Goal: Information Seeking & Learning: Learn about a topic

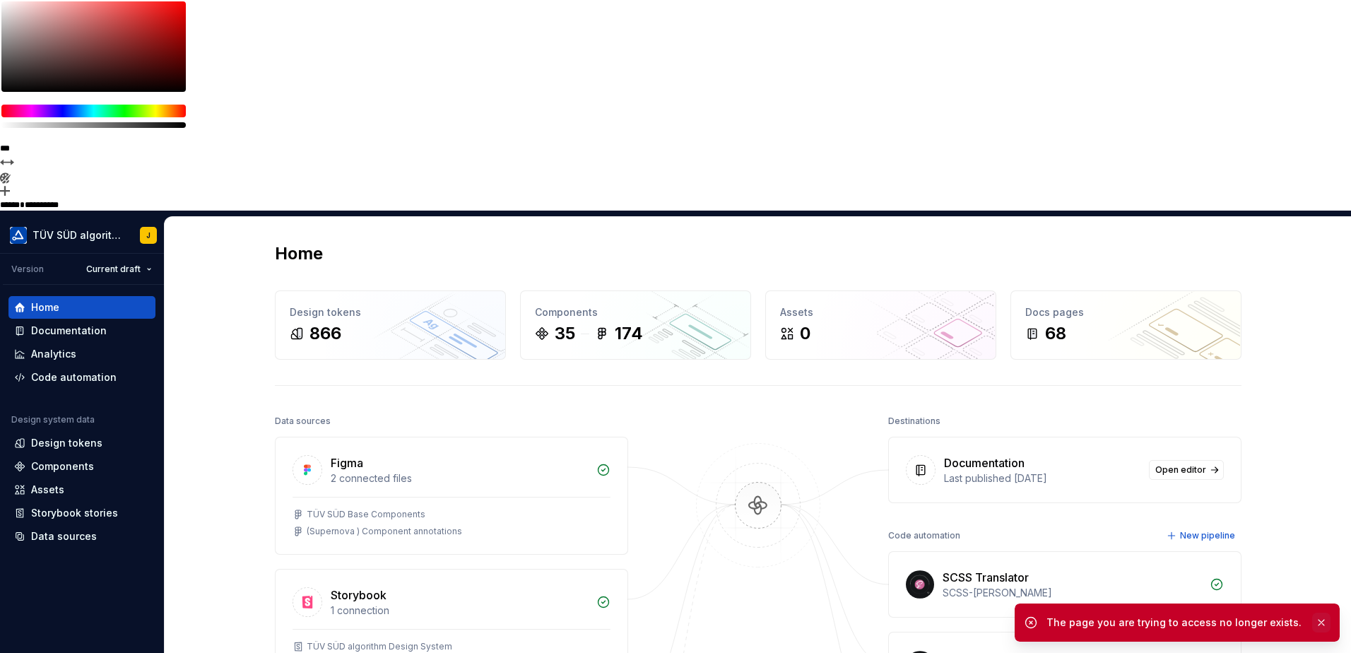
click at [1319, 622] on button "button" at bounding box center [1321, 623] width 18 height 20
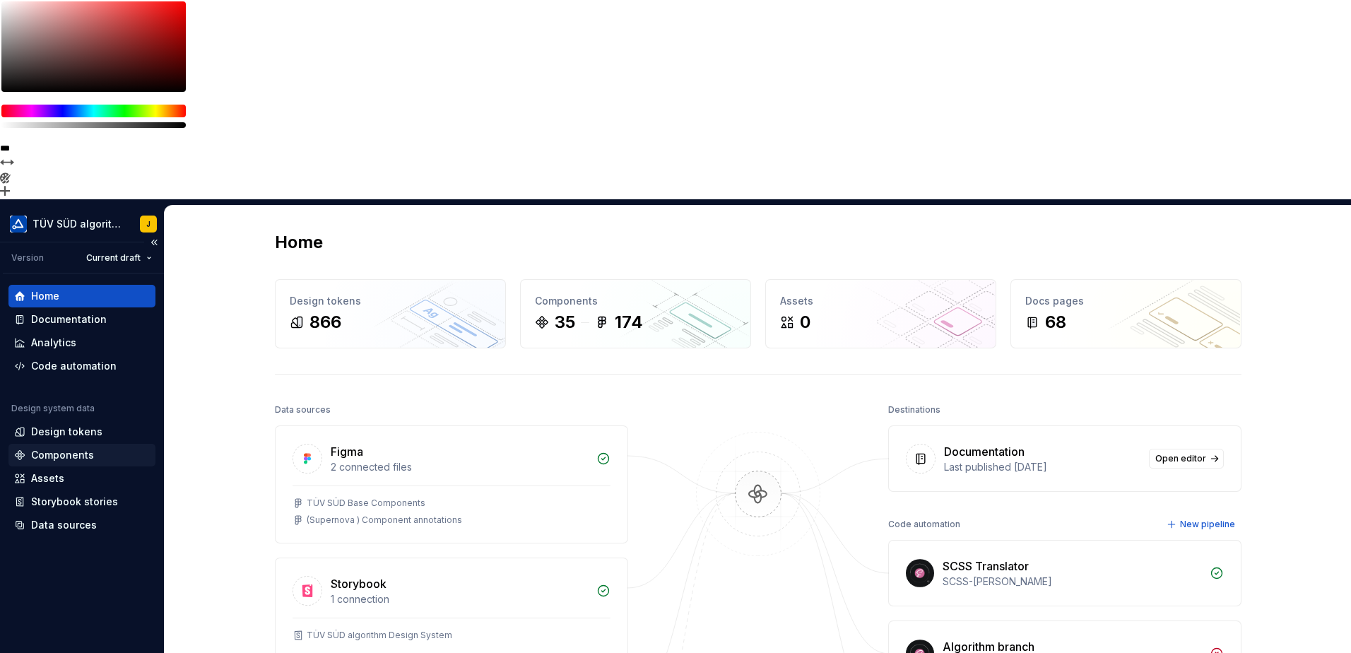
click at [67, 448] on div "Components" at bounding box center [62, 455] width 63 height 14
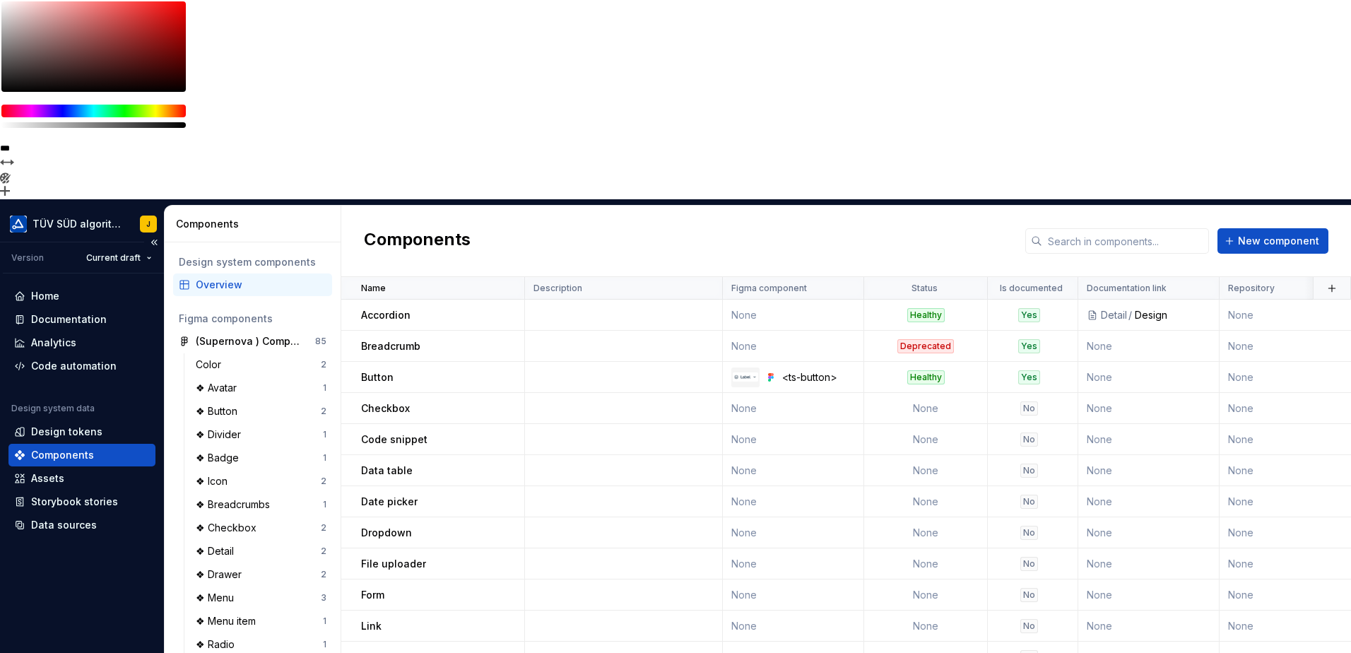
click at [67, 448] on div "Components" at bounding box center [62, 455] width 63 height 14
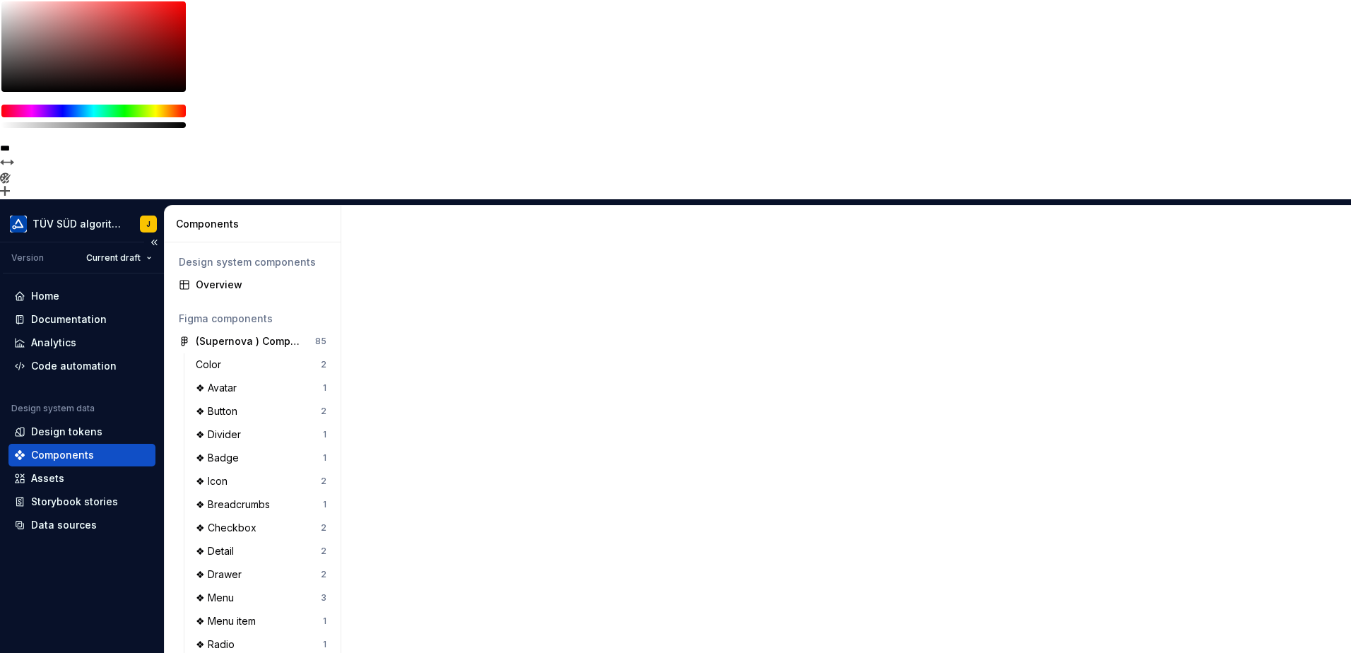
click at [67, 448] on div "Components" at bounding box center [62, 455] width 63 height 14
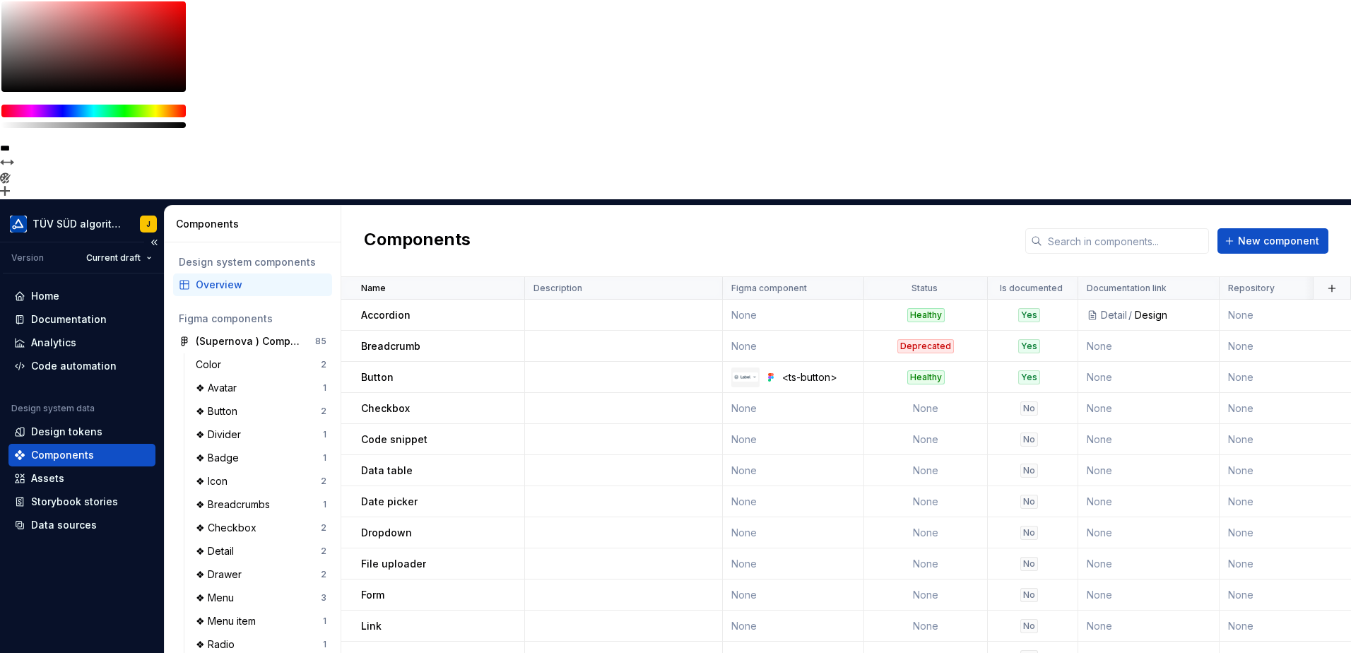
click at [66, 448] on div "Components" at bounding box center [62, 455] width 63 height 14
click at [66, 312] on div "Documentation" at bounding box center [69, 319] width 76 height 14
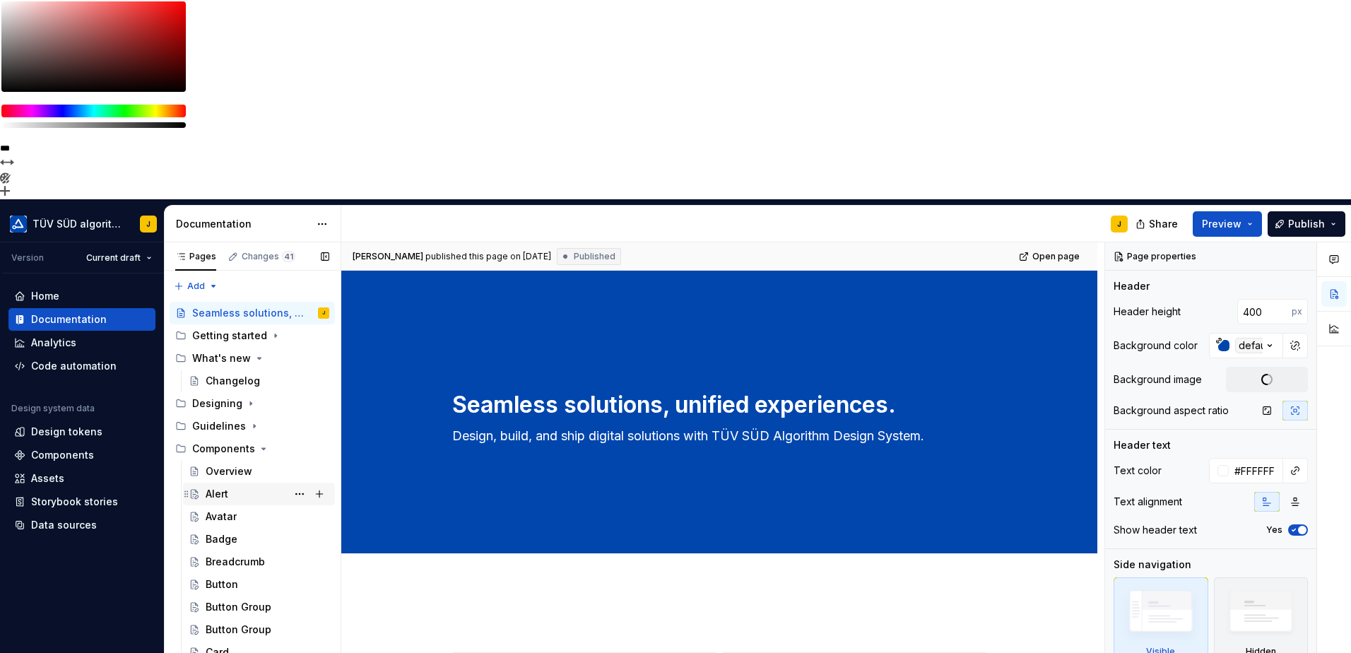
click at [230, 484] on div "Alert" at bounding box center [268, 494] width 124 height 20
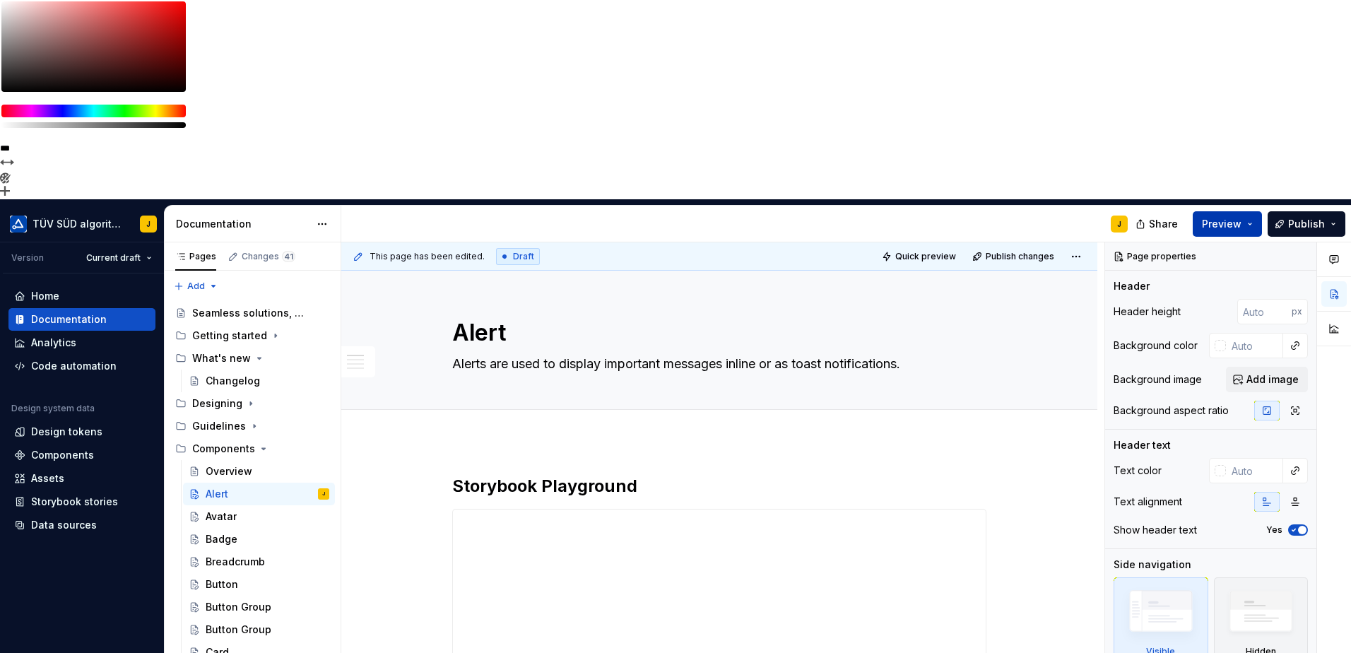
click at [1251, 211] on button "Preview" at bounding box center [1227, 223] width 69 height 25
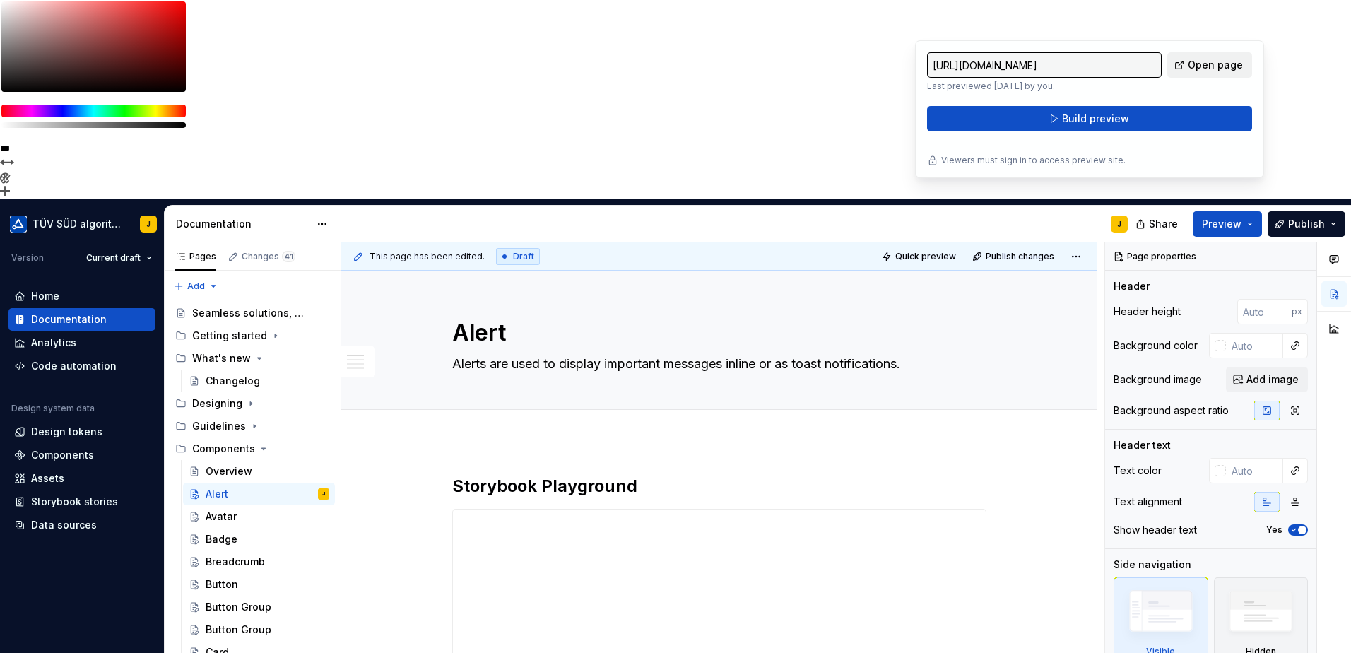
drag, startPoint x: 1251, startPoint y: 21, endPoint x: 1221, endPoint y: 64, distance: 52.1
click at [1221, 64] on span "Open page" at bounding box center [1215, 65] width 55 height 14
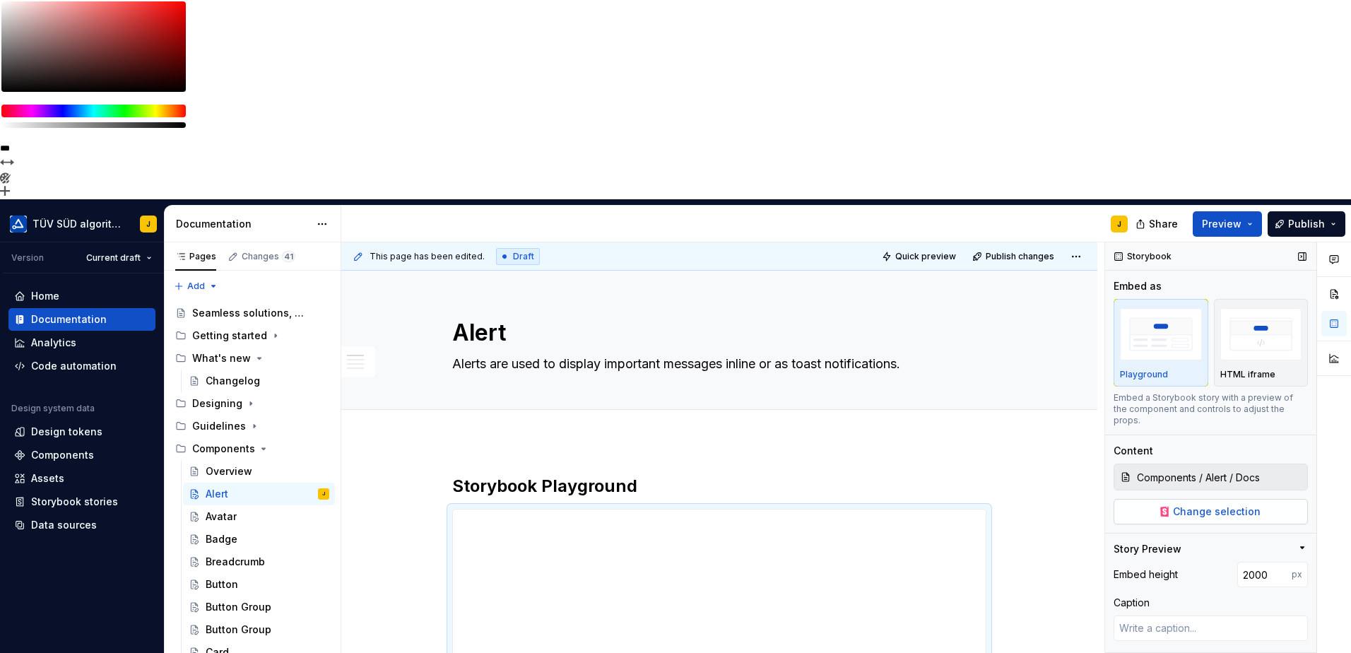
click at [1201, 504] on span "Change selection" at bounding box center [1217, 511] width 88 height 14
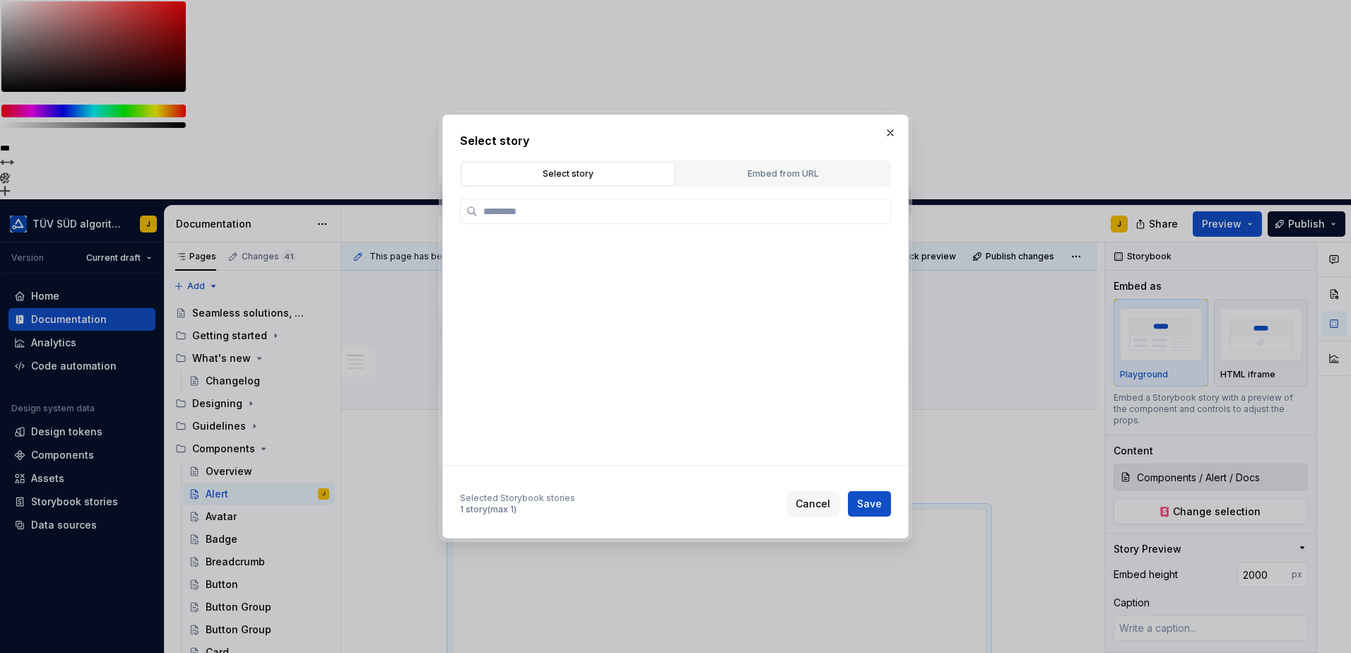
type textarea "*"
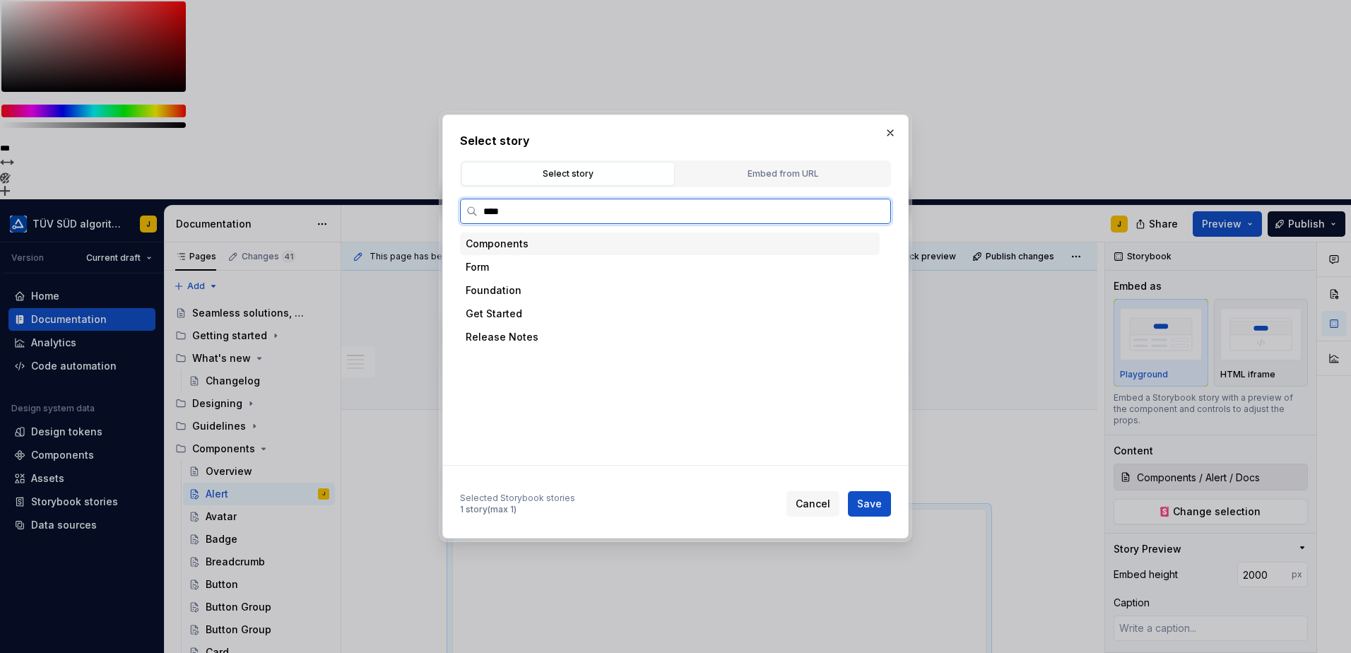
type input "*****"
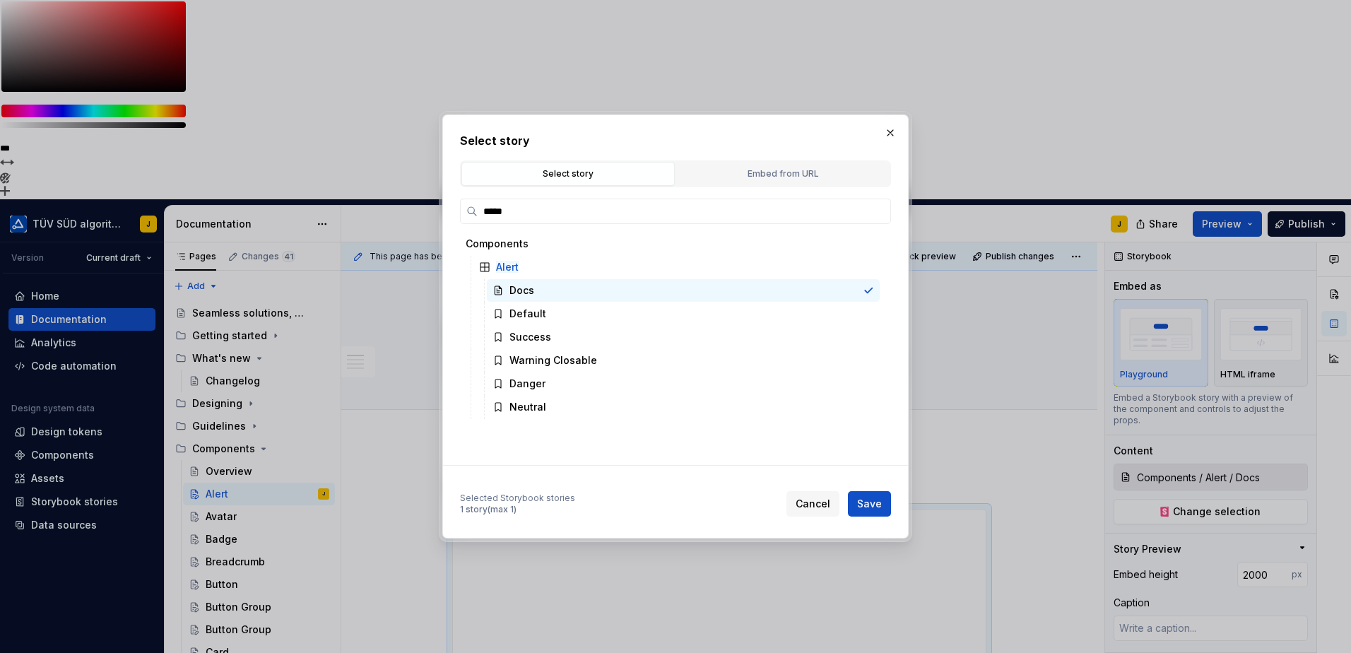
drag, startPoint x: 885, startPoint y: 133, endPoint x: 993, endPoint y: 213, distance: 133.8
click at [885, 132] on button "button" at bounding box center [890, 133] width 20 height 20
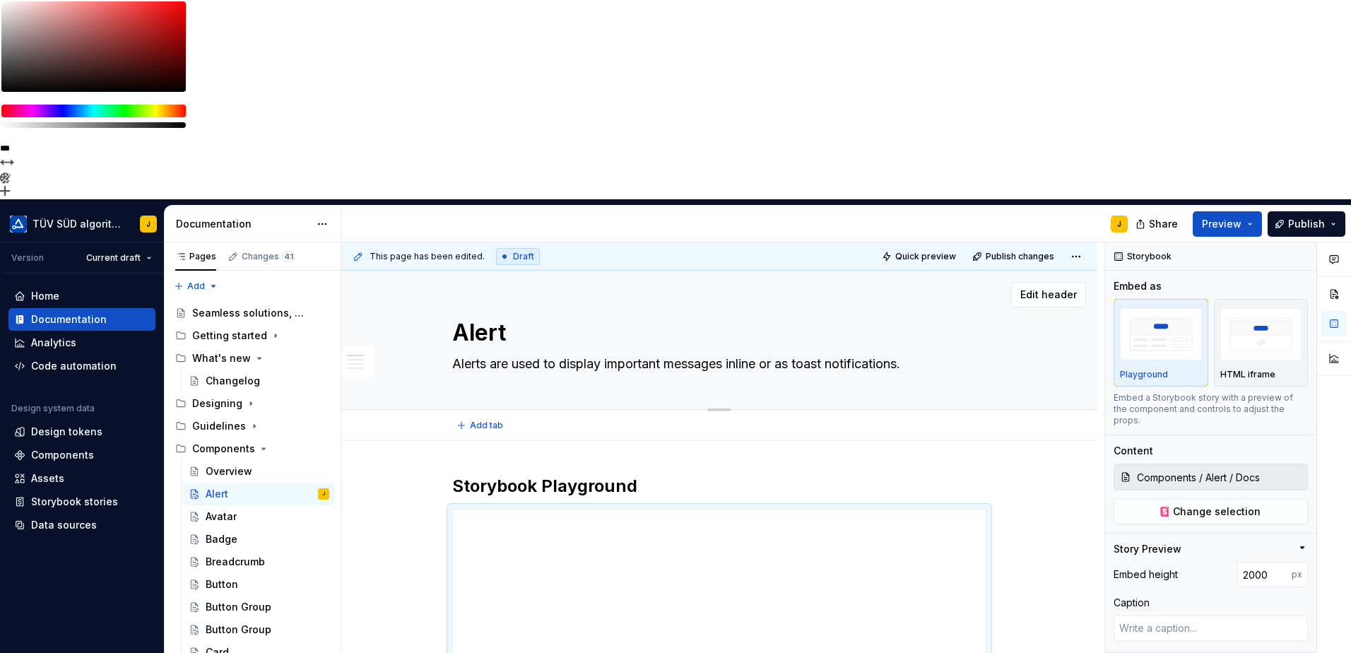
click at [483, 316] on textarea "Alert" at bounding box center [716, 333] width 534 height 34
click at [533, 316] on textarea "Alert" at bounding box center [716, 333] width 534 height 34
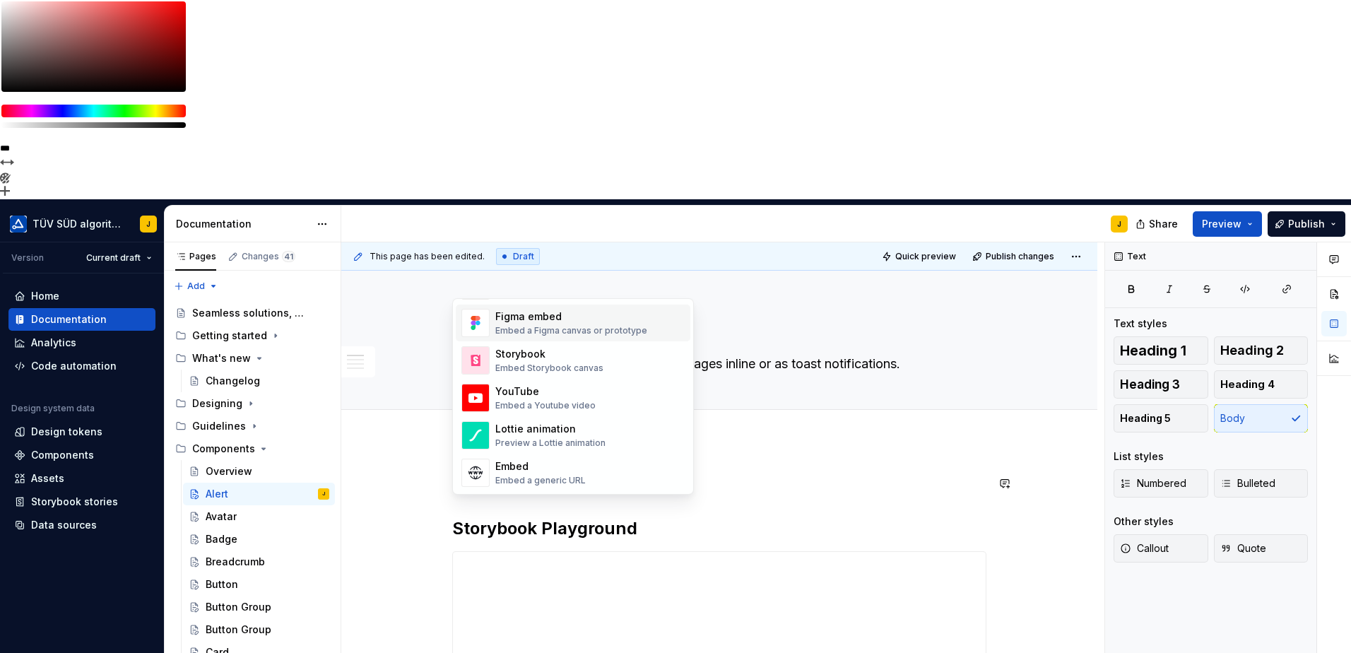
scroll to position [706, 0]
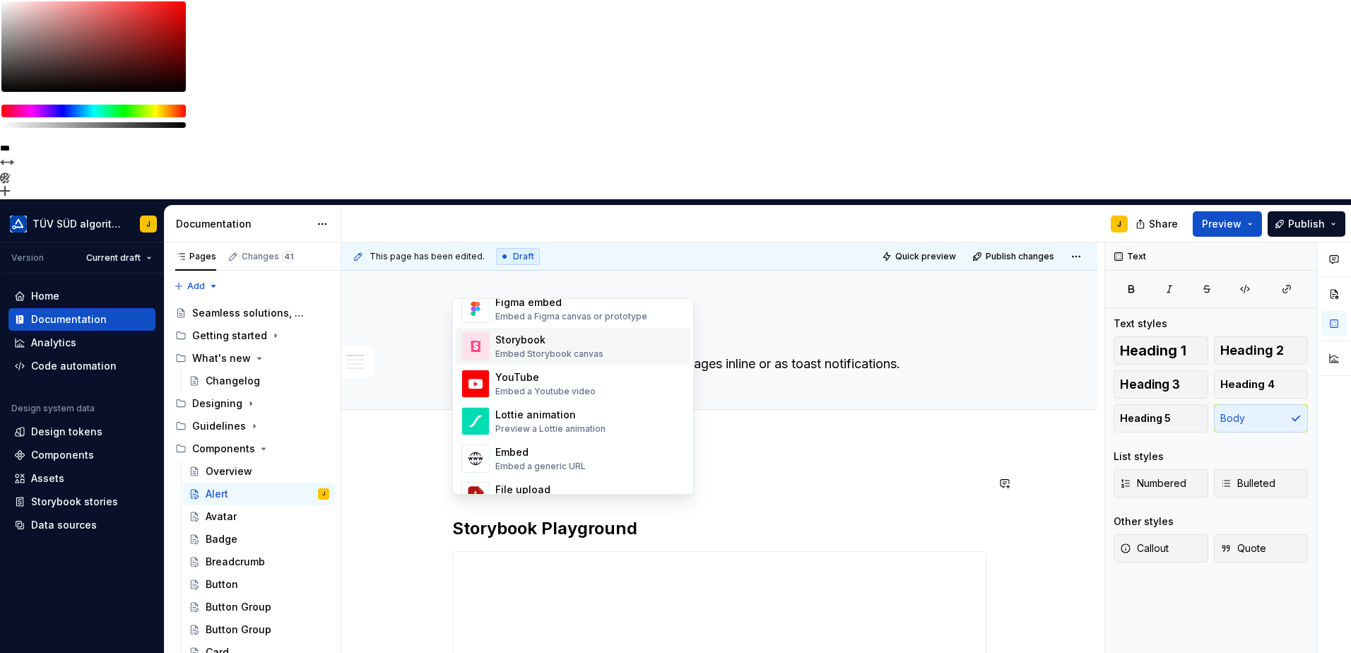
click at [548, 348] on div "Storybook Embed Storybook canvas" at bounding box center [549, 346] width 108 height 27
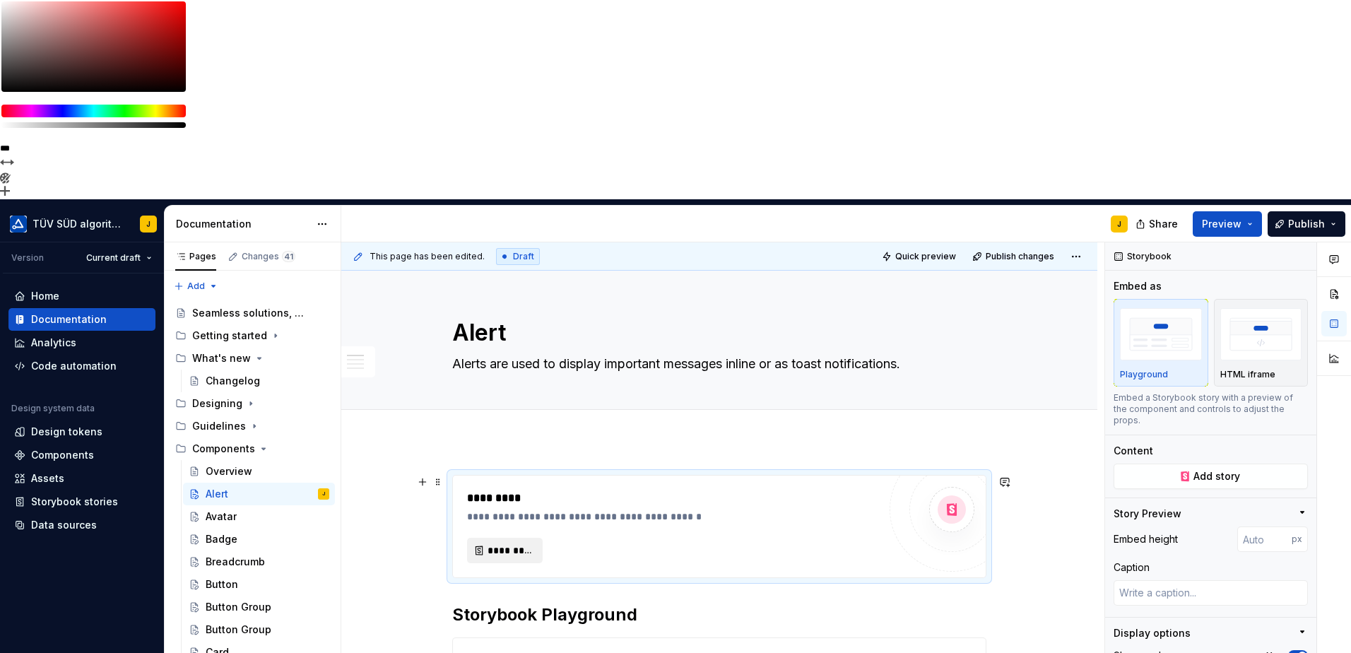
click at [519, 543] on span "*********" at bounding box center [510, 550] width 46 height 14
type textarea "*"
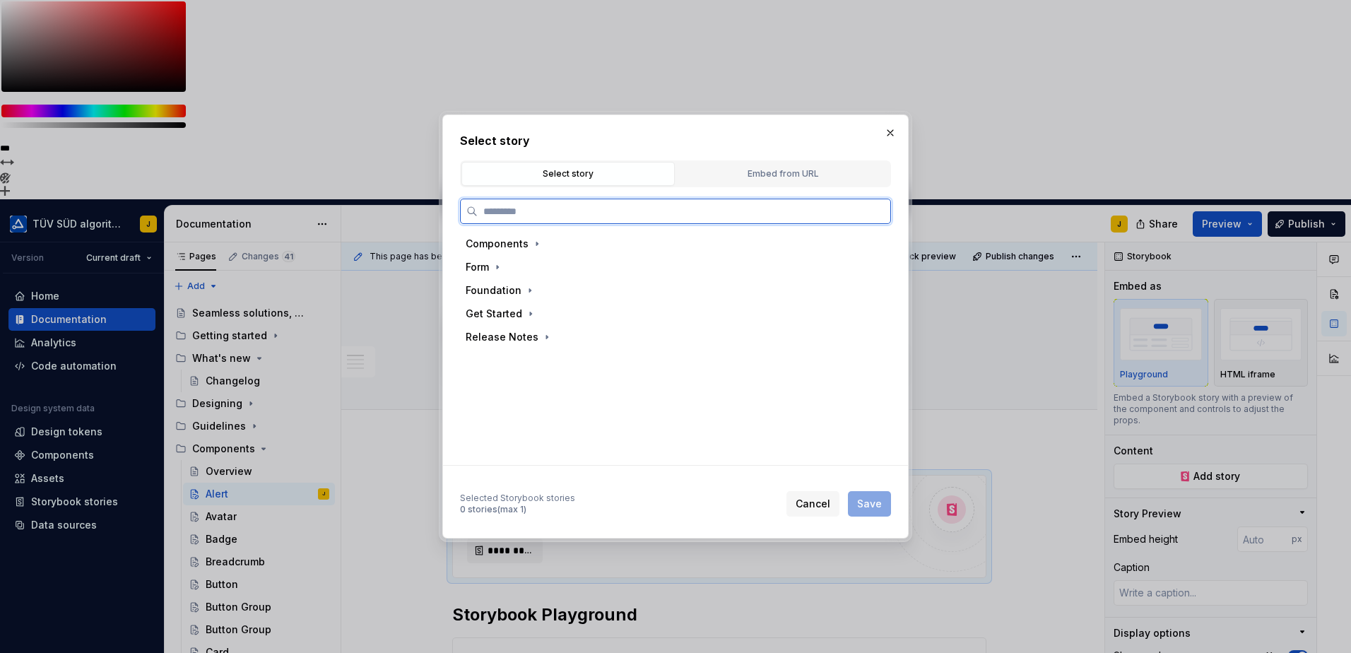
click at [647, 205] on input "search" at bounding box center [684, 211] width 413 height 14
type input "****"
click at [522, 317] on div "Default" at bounding box center [527, 314] width 37 height 14
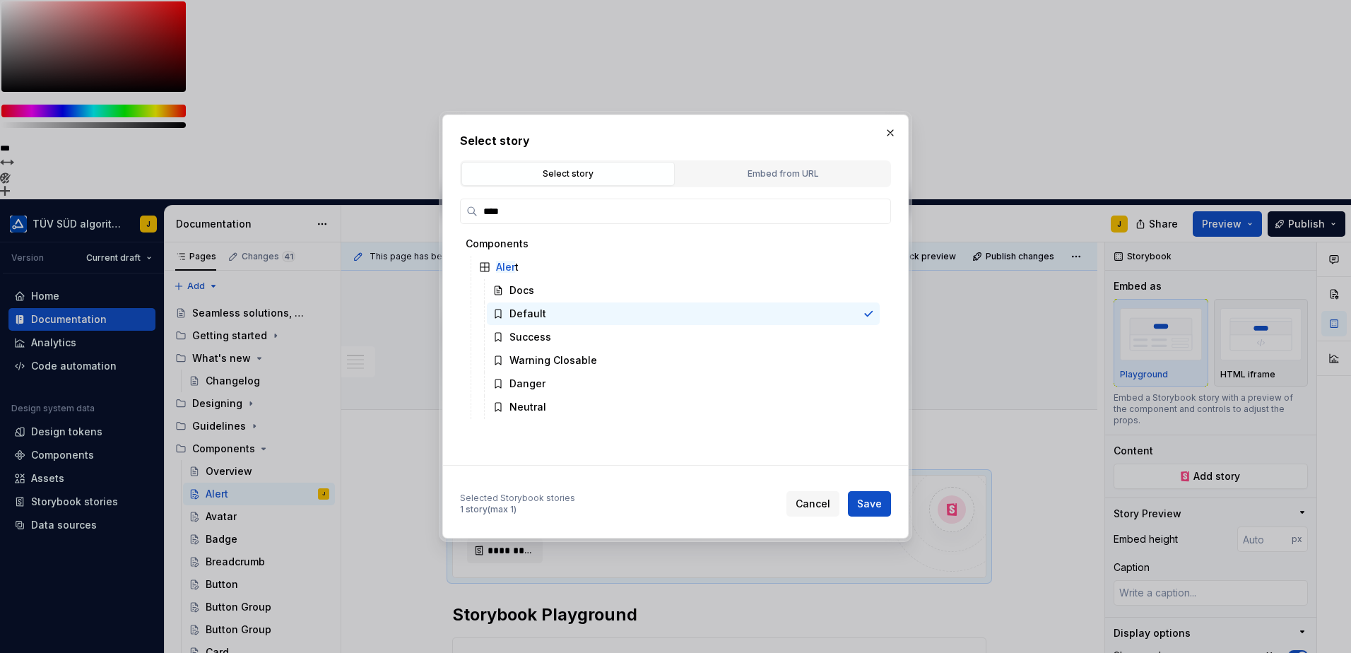
click at [860, 498] on span "Save" at bounding box center [869, 504] width 25 height 14
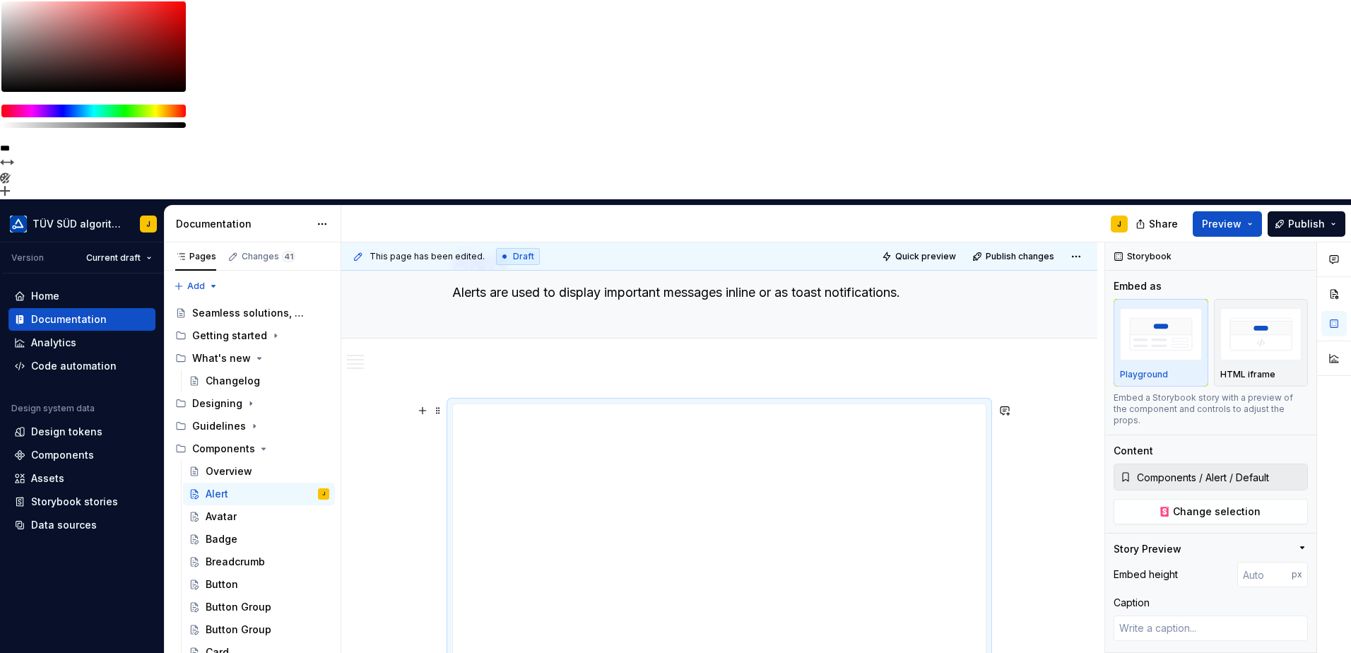
scroll to position [118, 0]
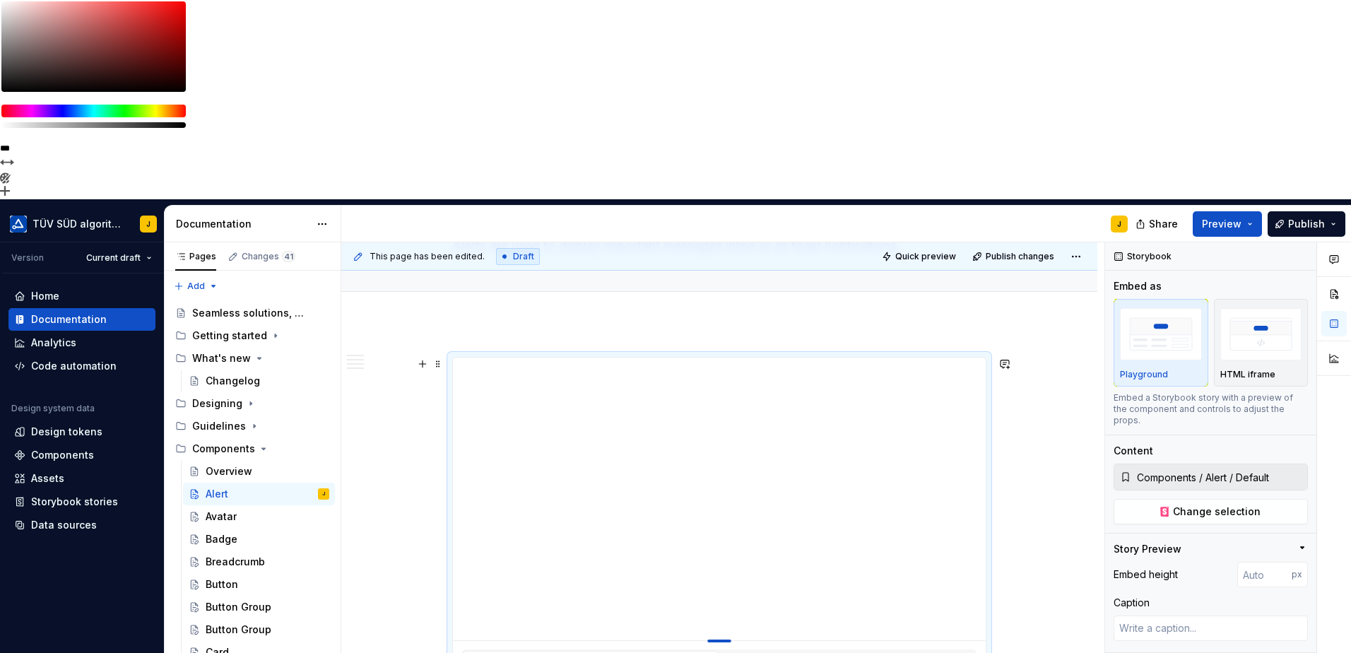
type textarea "*"
type input "392"
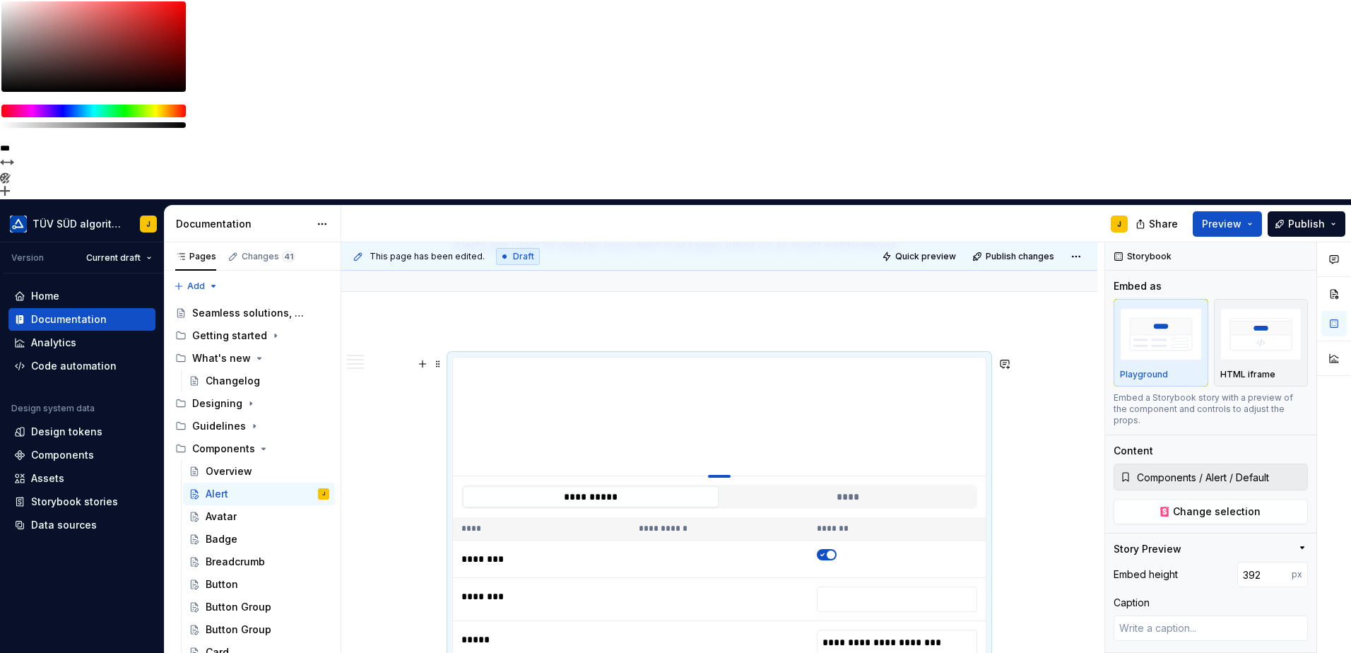
type textarea "*"
type input "167"
type textarea "*"
type input "117"
type textarea "*"
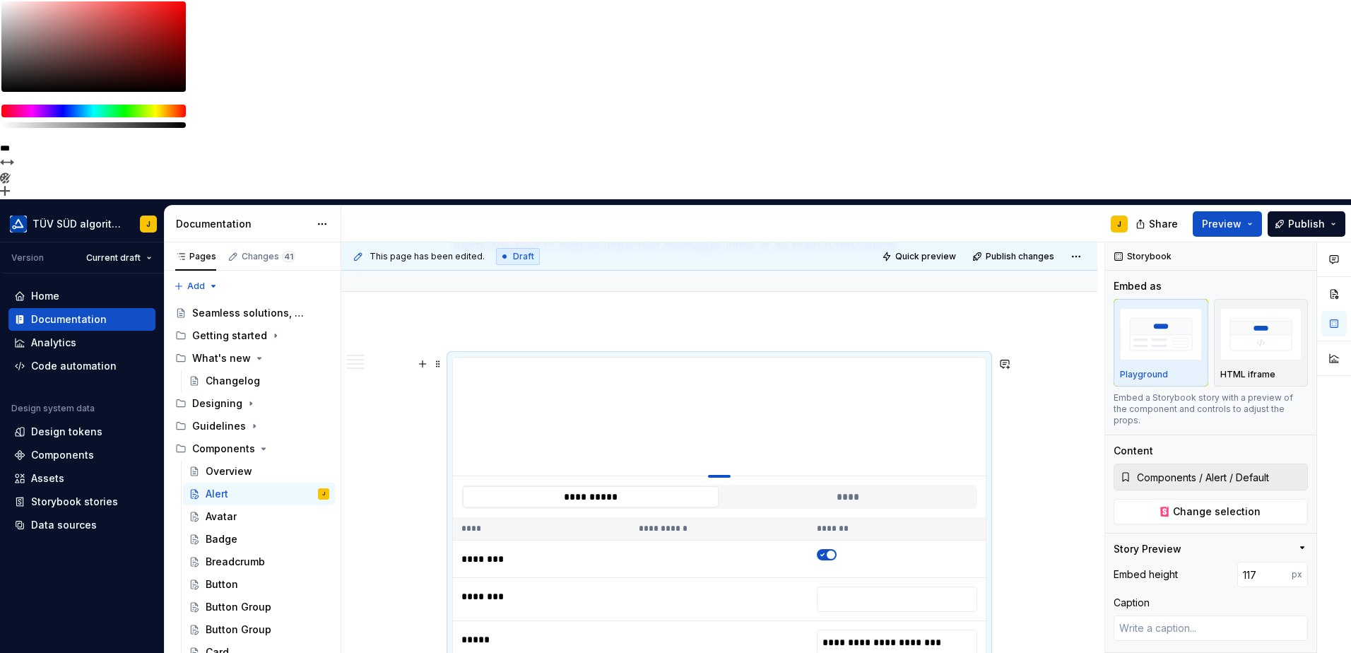
type input "100"
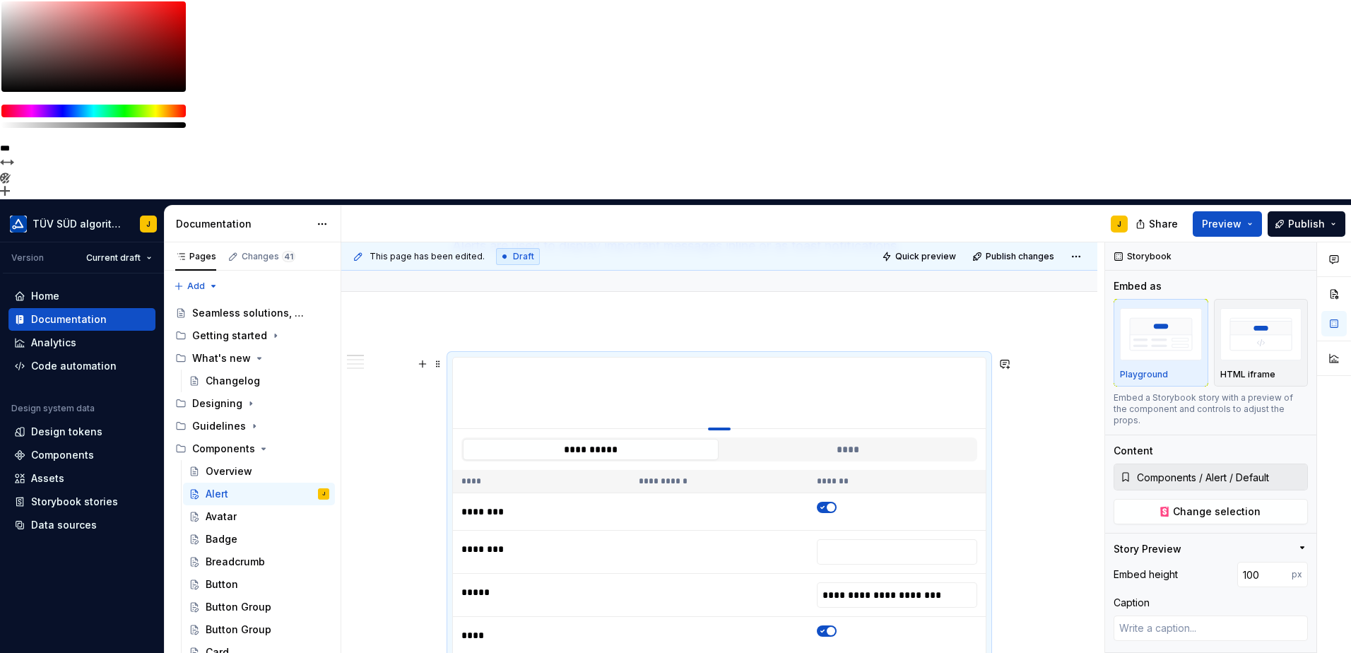
drag, startPoint x: 721, startPoint y: 441, endPoint x: 768, endPoint y: 192, distance: 253.0
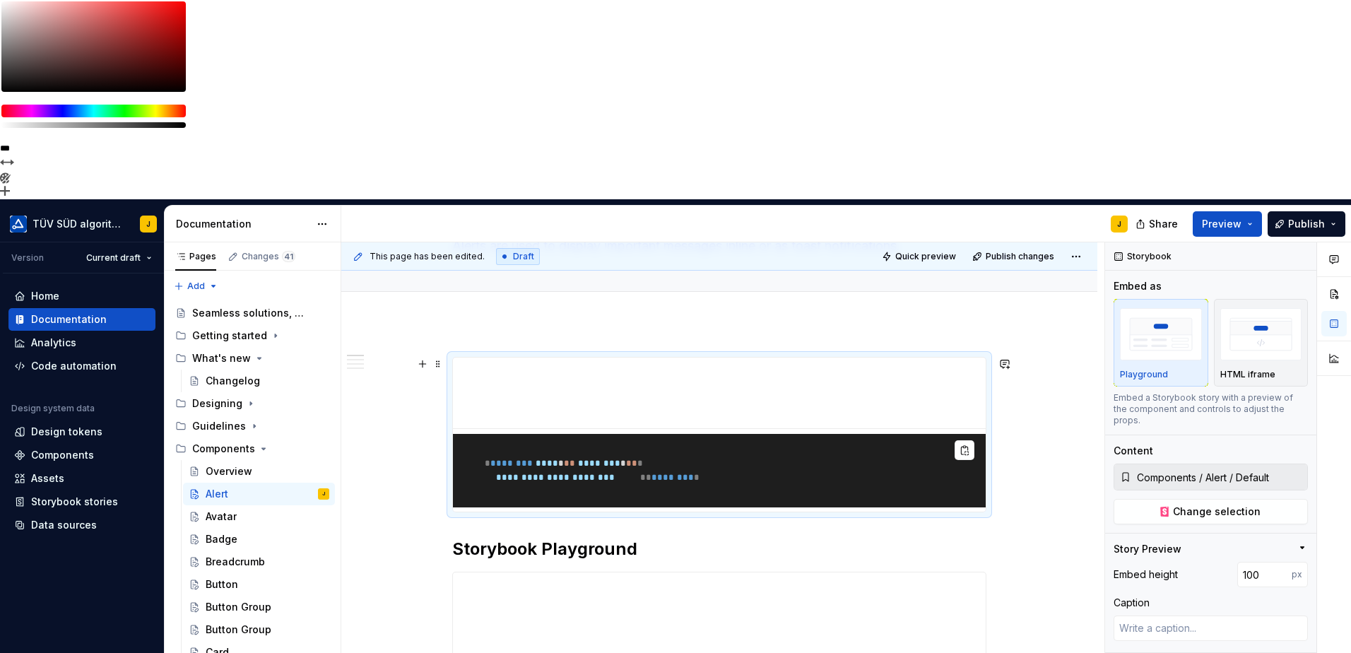
click at [711, 434] on pre "**********" at bounding box center [719, 470] width 533 height 73
drag, startPoint x: 520, startPoint y: 268, endPoint x: 638, endPoint y: 302, distance: 122.6
click at [635, 434] on pre "**********" at bounding box center [719, 470] width 533 height 73
drag, startPoint x: 638, startPoint y: 302, endPoint x: 829, endPoint y: 290, distance: 191.8
click at [829, 434] on pre "**********" at bounding box center [719, 470] width 533 height 73
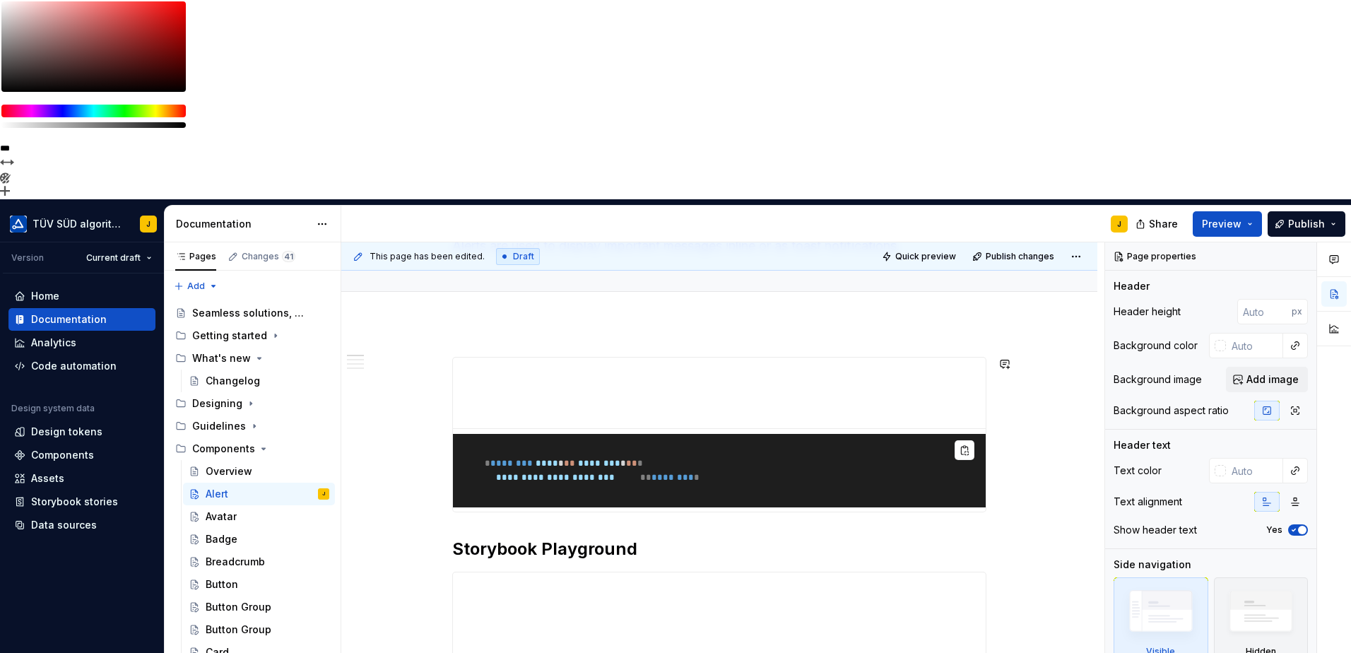
scroll to position [0, 0]
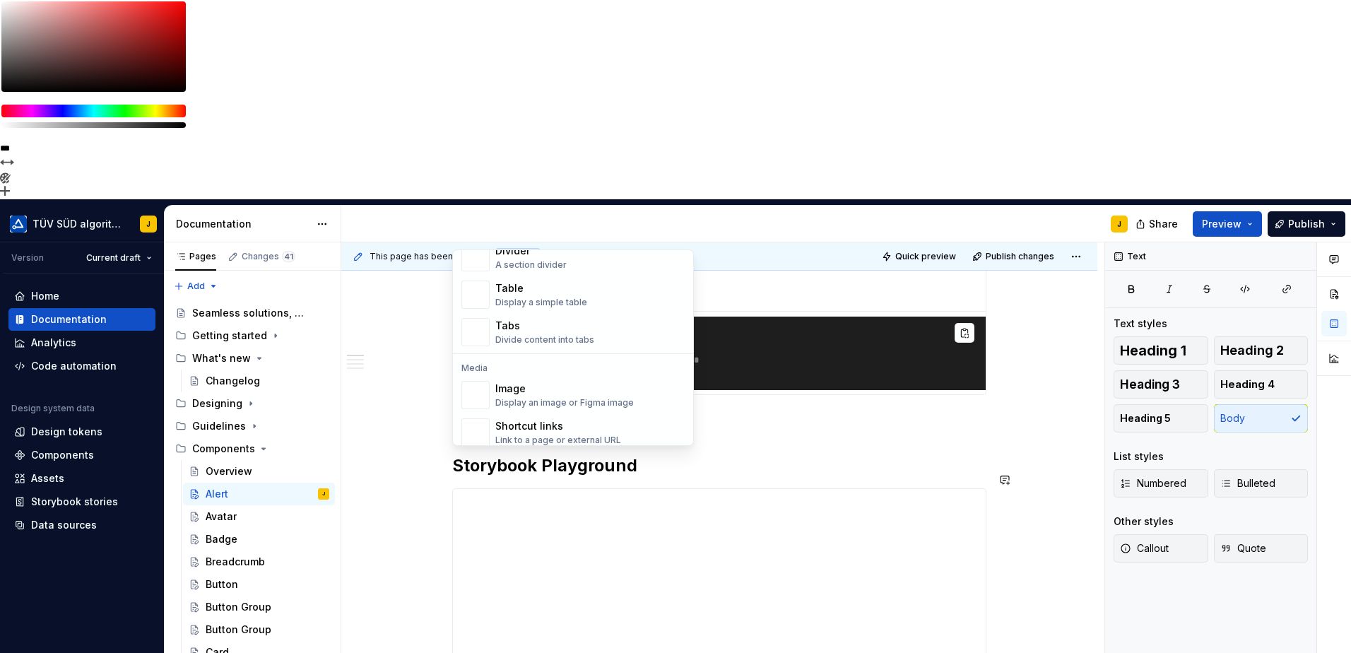
scroll to position [706, 0]
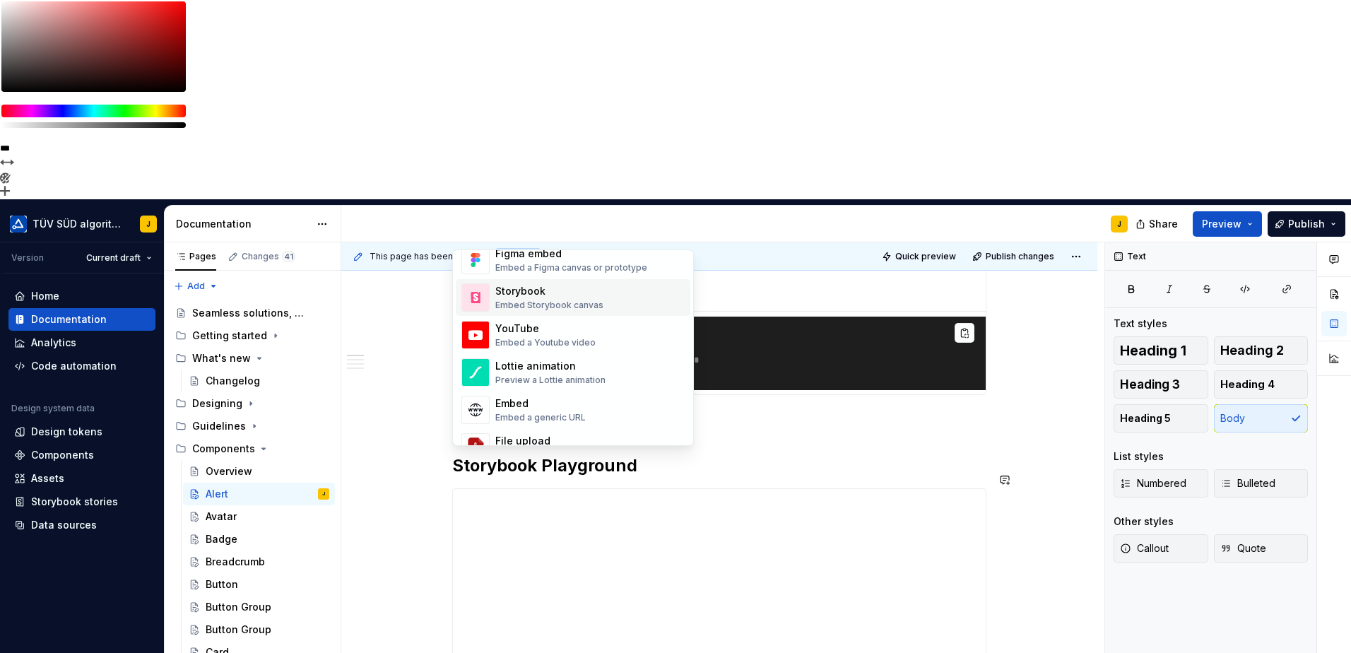
click at [573, 295] on div "Storybook" at bounding box center [549, 291] width 108 height 14
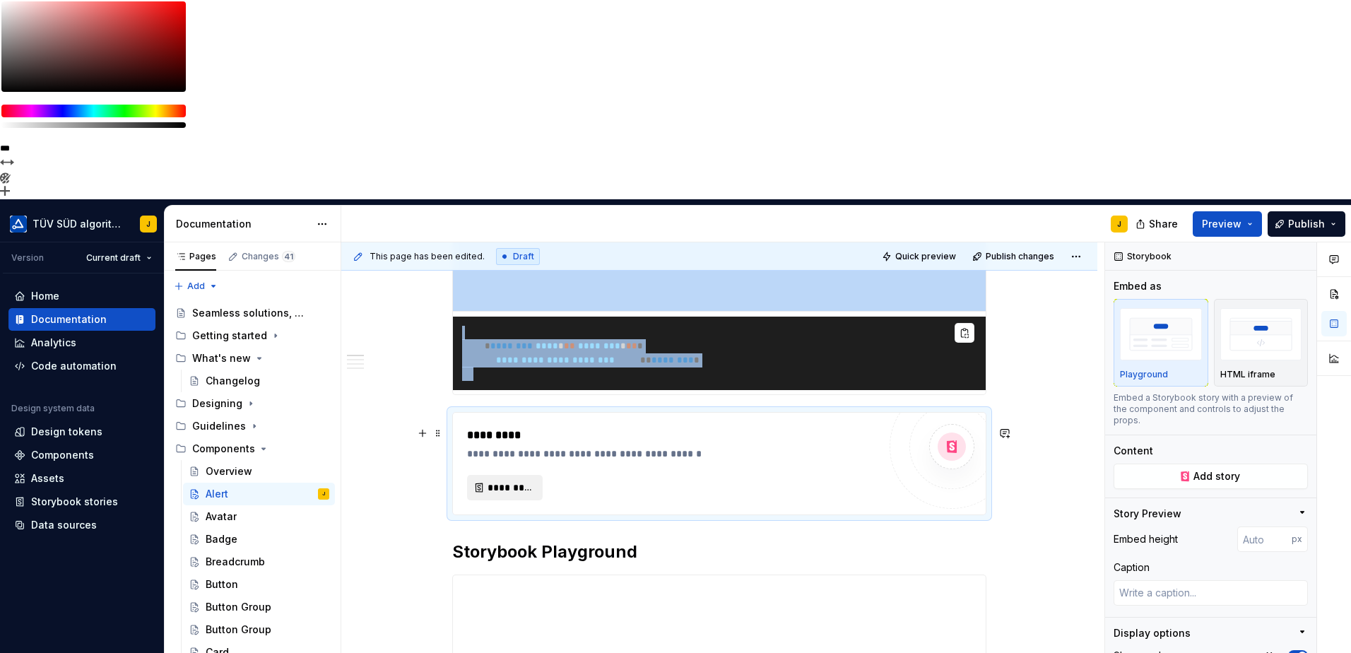
click at [518, 475] on button "*********" at bounding box center [505, 487] width 76 height 25
type textarea "*"
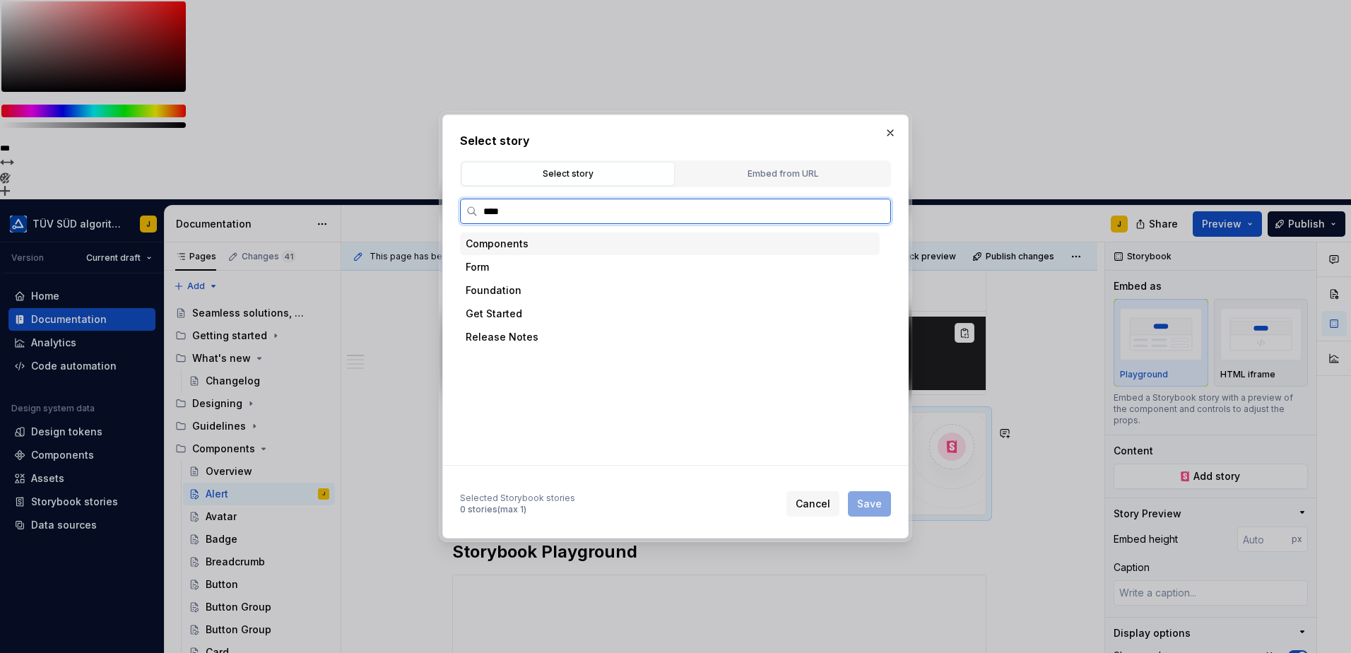
type input "*****"
click at [524, 343] on div "Success" at bounding box center [530, 337] width 42 height 14
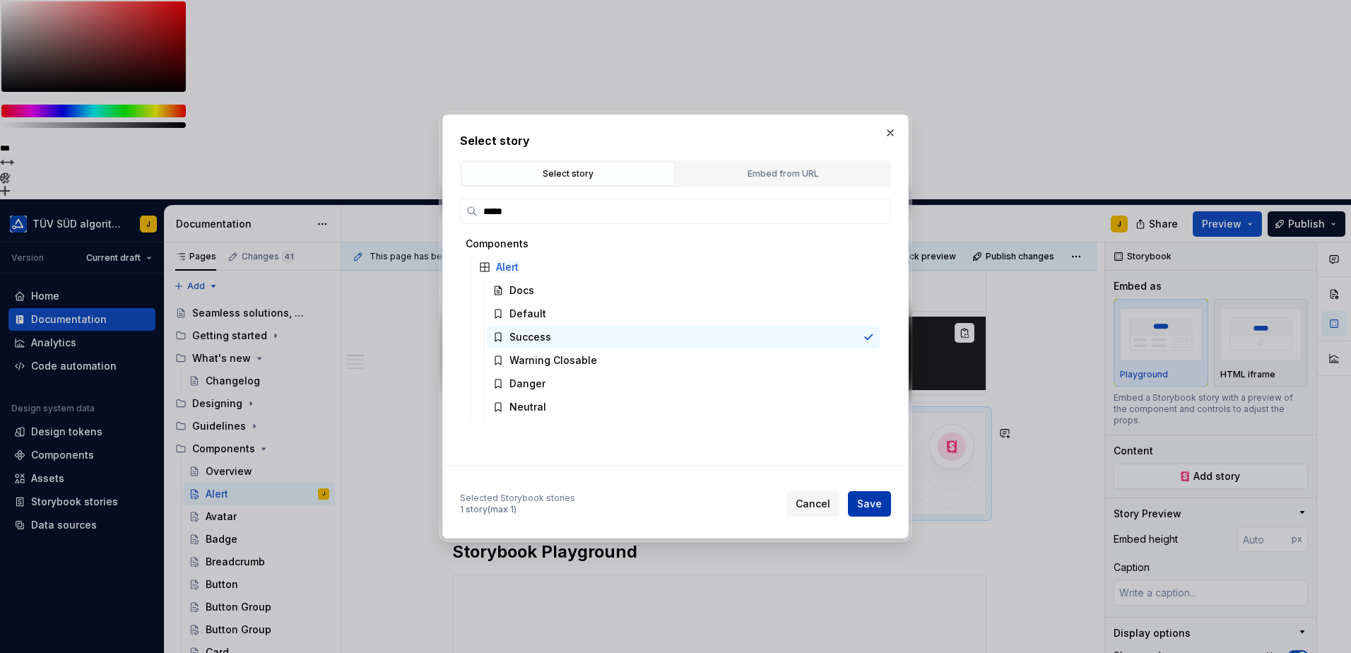
click at [862, 496] on button "Save" at bounding box center [869, 503] width 43 height 25
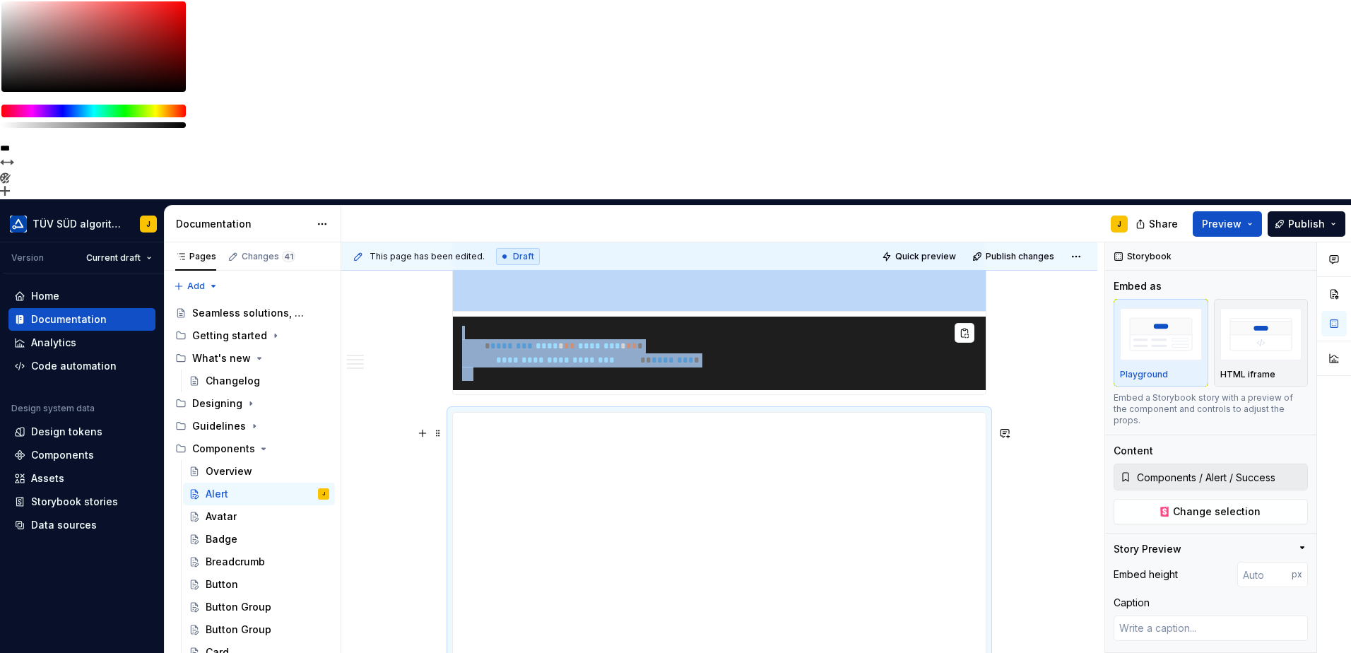
type textarea "*"
type input "290"
type textarea "*"
type input "121"
type textarea "*"
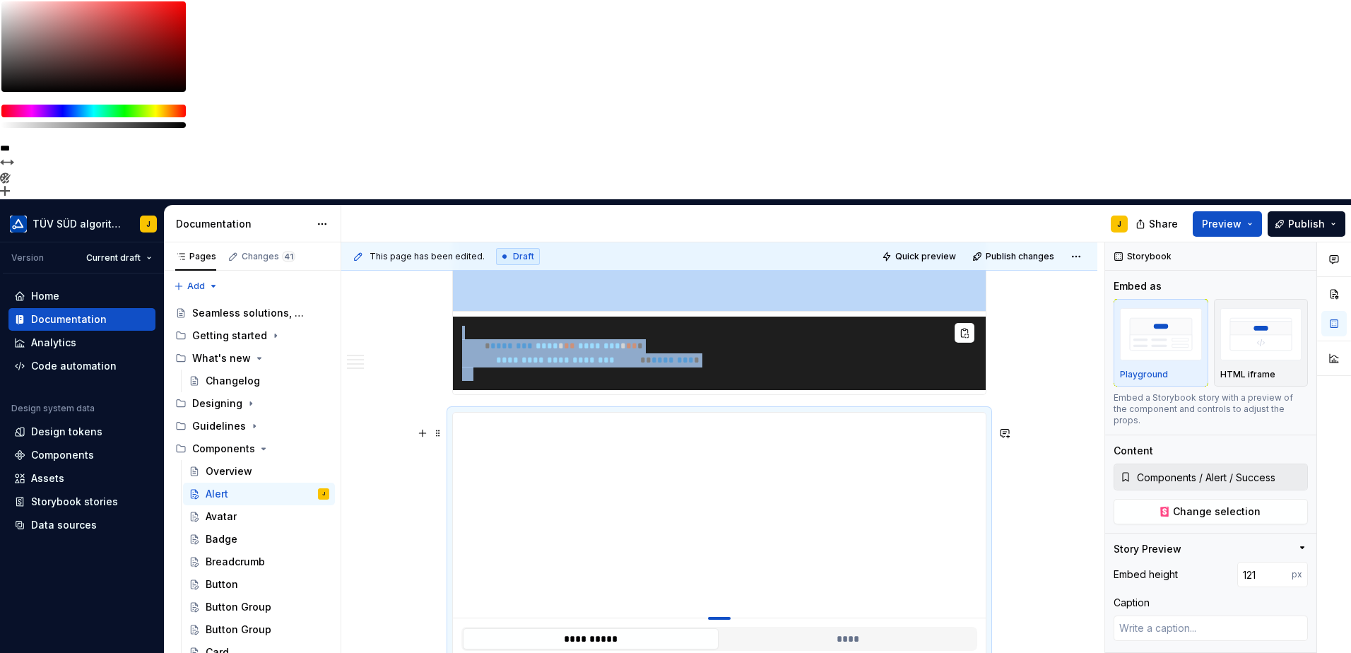
type input "100"
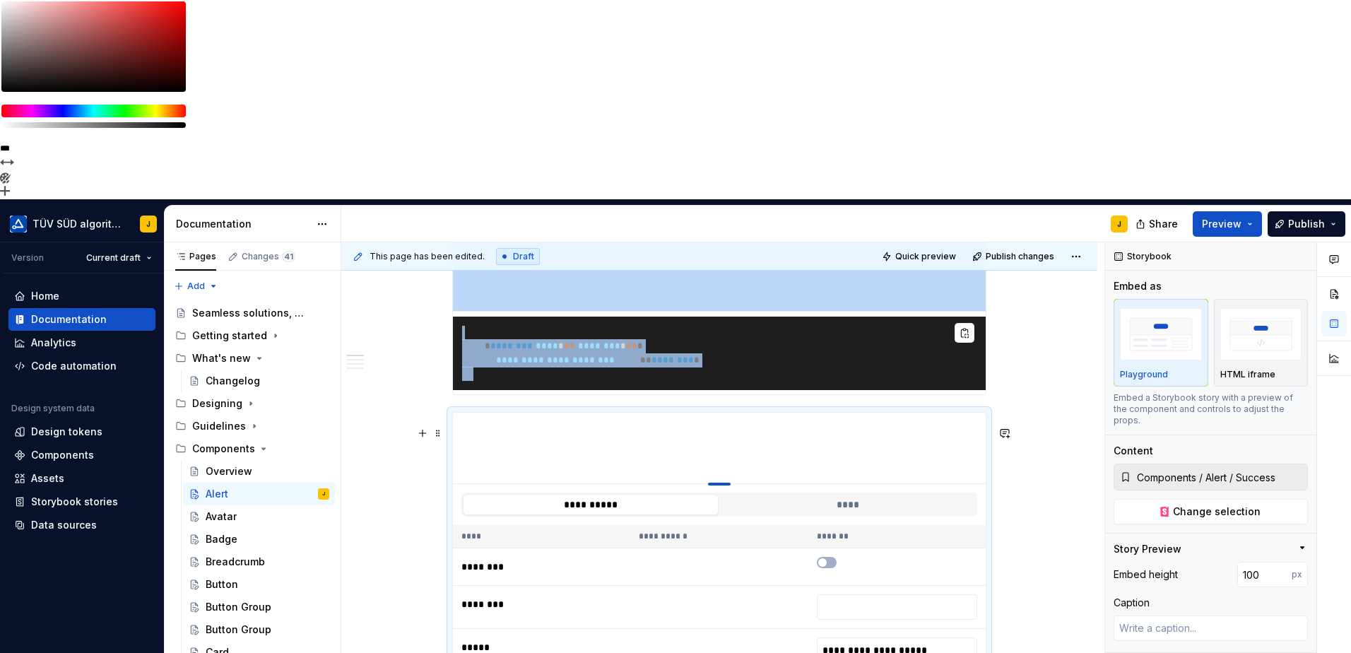
drag, startPoint x: 721, startPoint y: 509, endPoint x: 767, endPoint y: 279, distance: 235.0
drag, startPoint x: 768, startPoint y: 316, endPoint x: 637, endPoint y: 303, distance: 131.4
click at [764, 494] on button "****" at bounding box center [848, 504] width 256 height 21
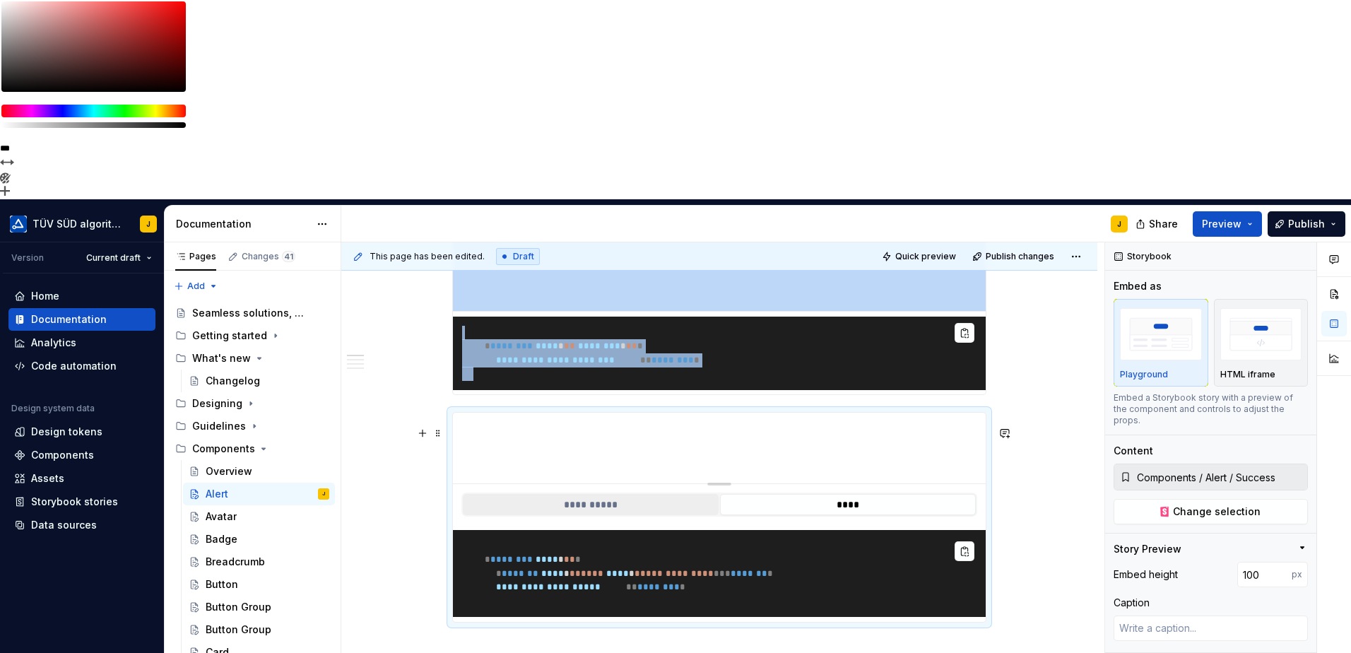
click at [620, 494] on button "**********" at bounding box center [591, 504] width 256 height 21
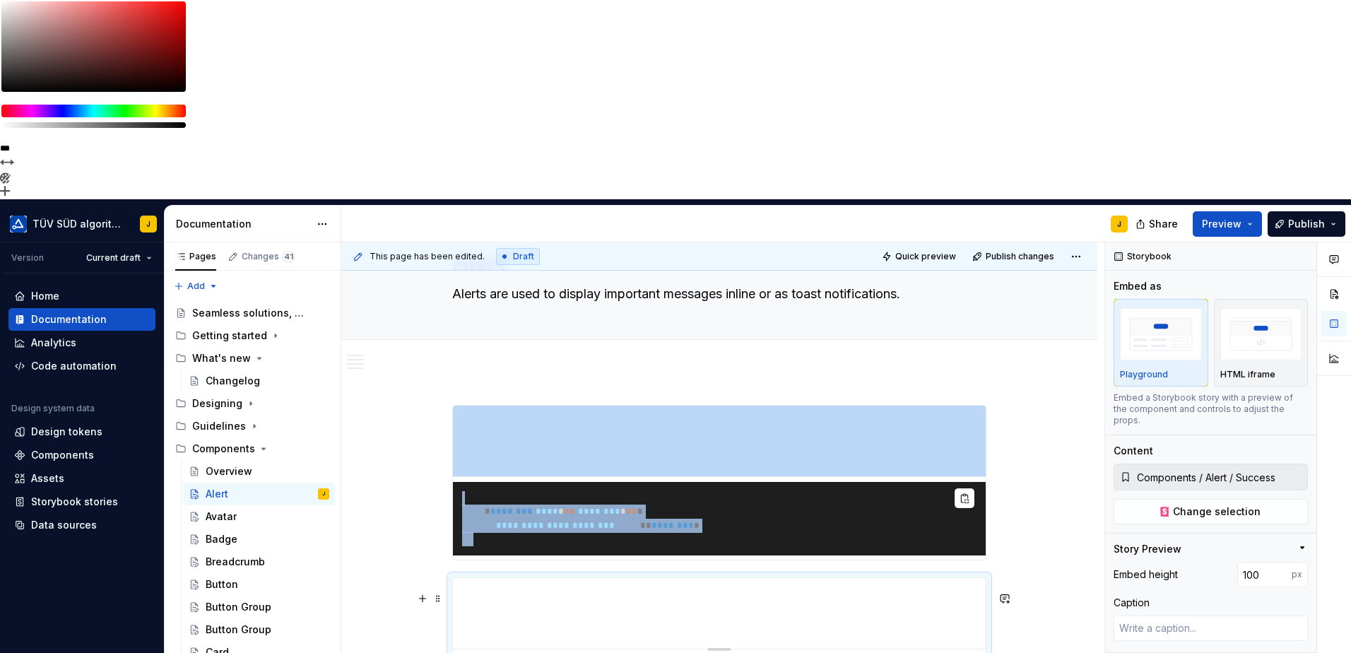
scroll to position [118, 0]
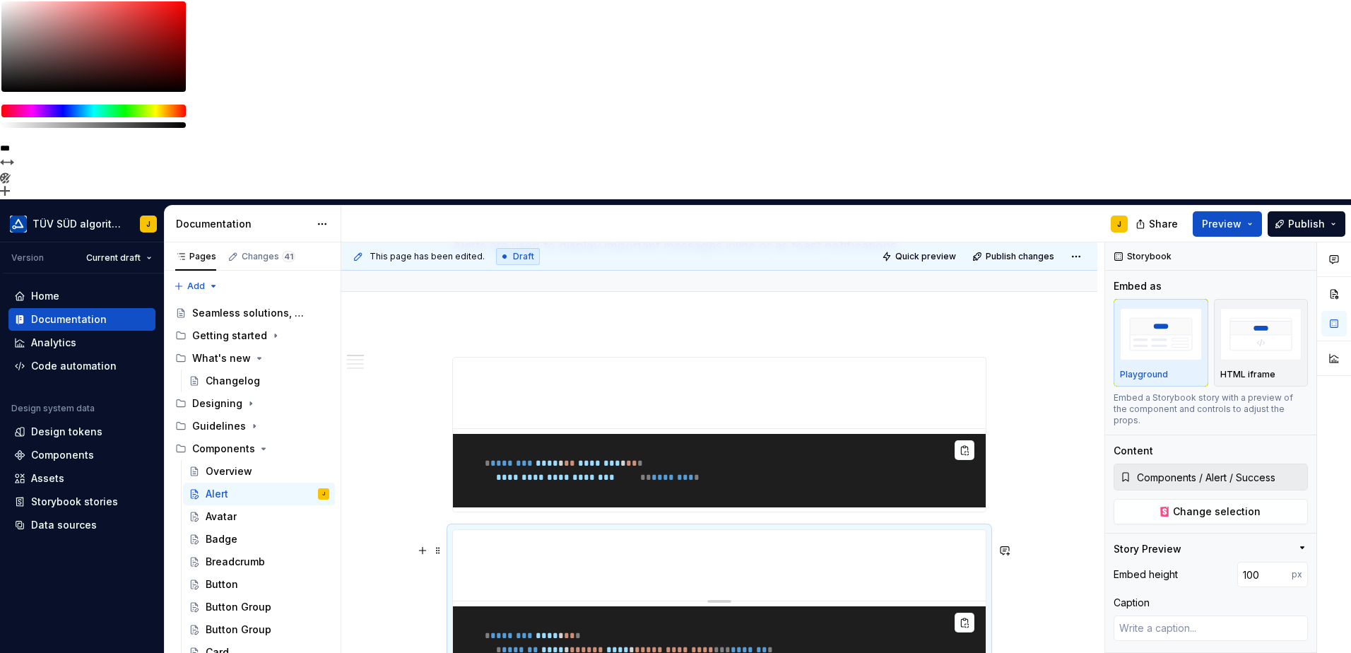
click at [582, 652] on span "**********" at bounding box center [532, 662] width 141 height 9
drag, startPoint x: 523, startPoint y: 472, endPoint x: 487, endPoint y: 432, distance: 54.0
click at [486, 606] on pre "**********" at bounding box center [719, 650] width 533 height 88
drag, startPoint x: 487, startPoint y: 432, endPoint x: 665, endPoint y: 467, distance: 181.4
click at [665, 645] on span "**********" at bounding box center [674, 649] width 68 height 9
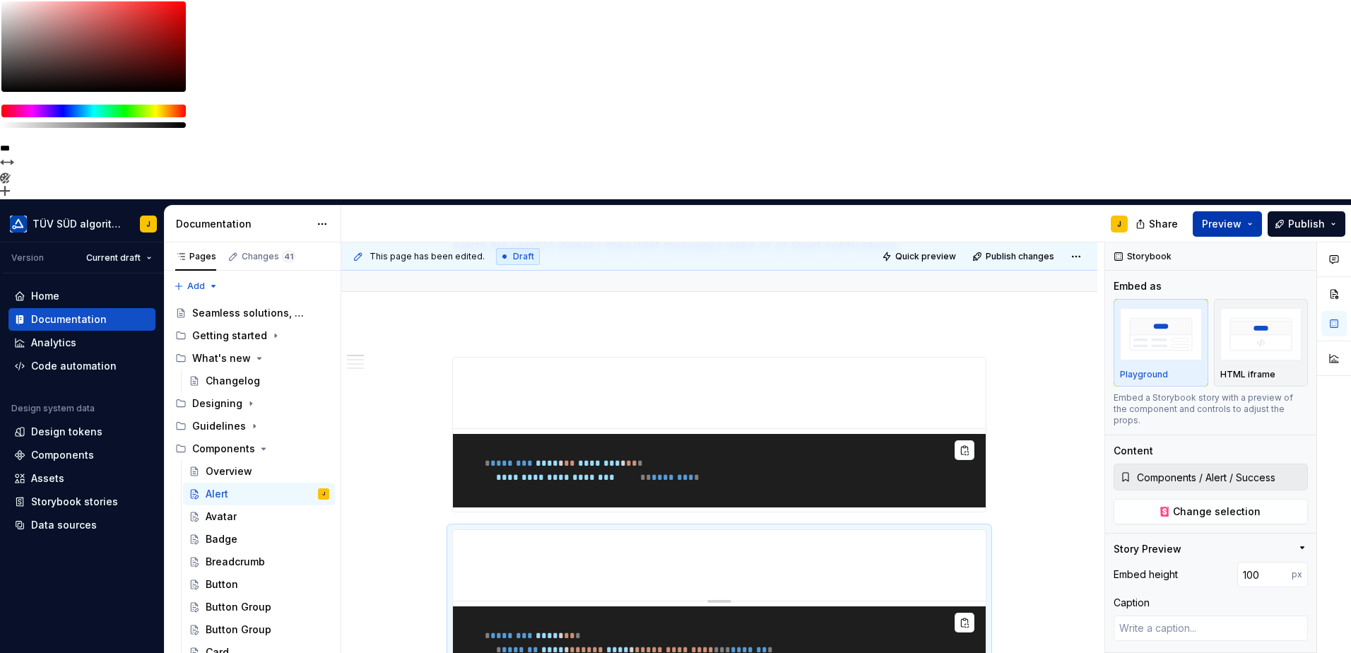
click at [1245, 211] on button "Preview" at bounding box center [1227, 223] width 69 height 25
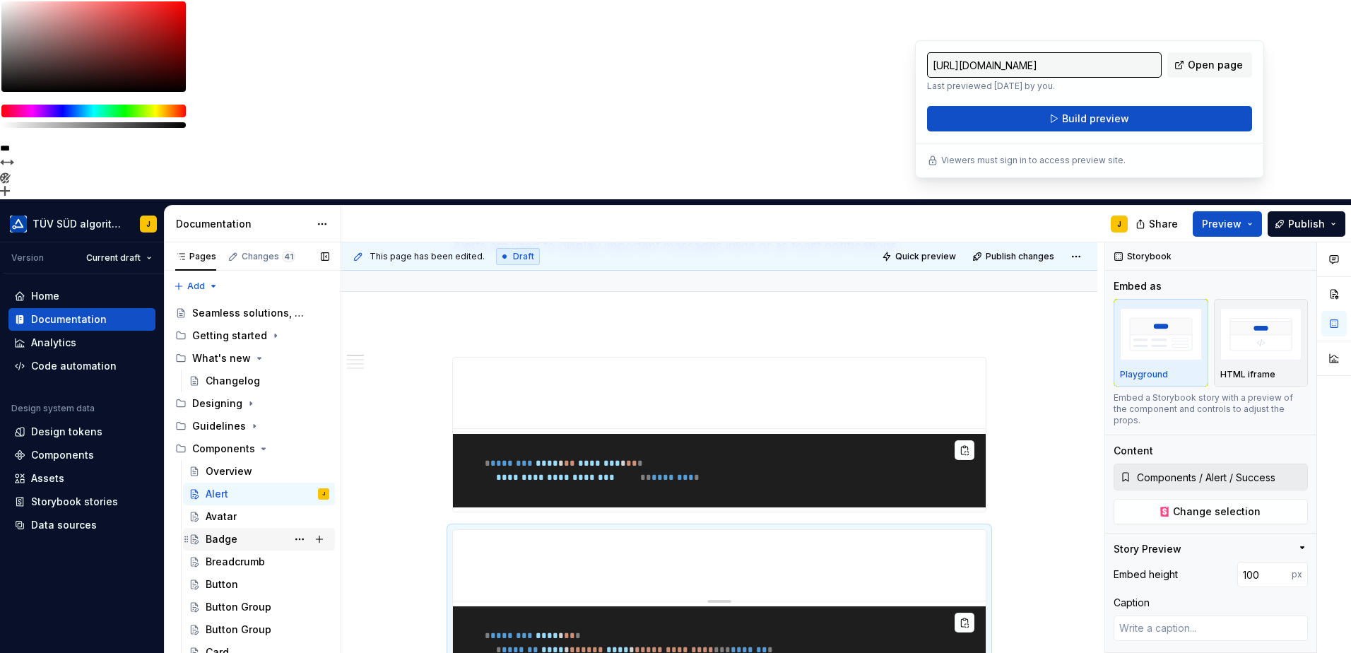
click at [232, 532] on div "Badge" at bounding box center [222, 539] width 32 height 14
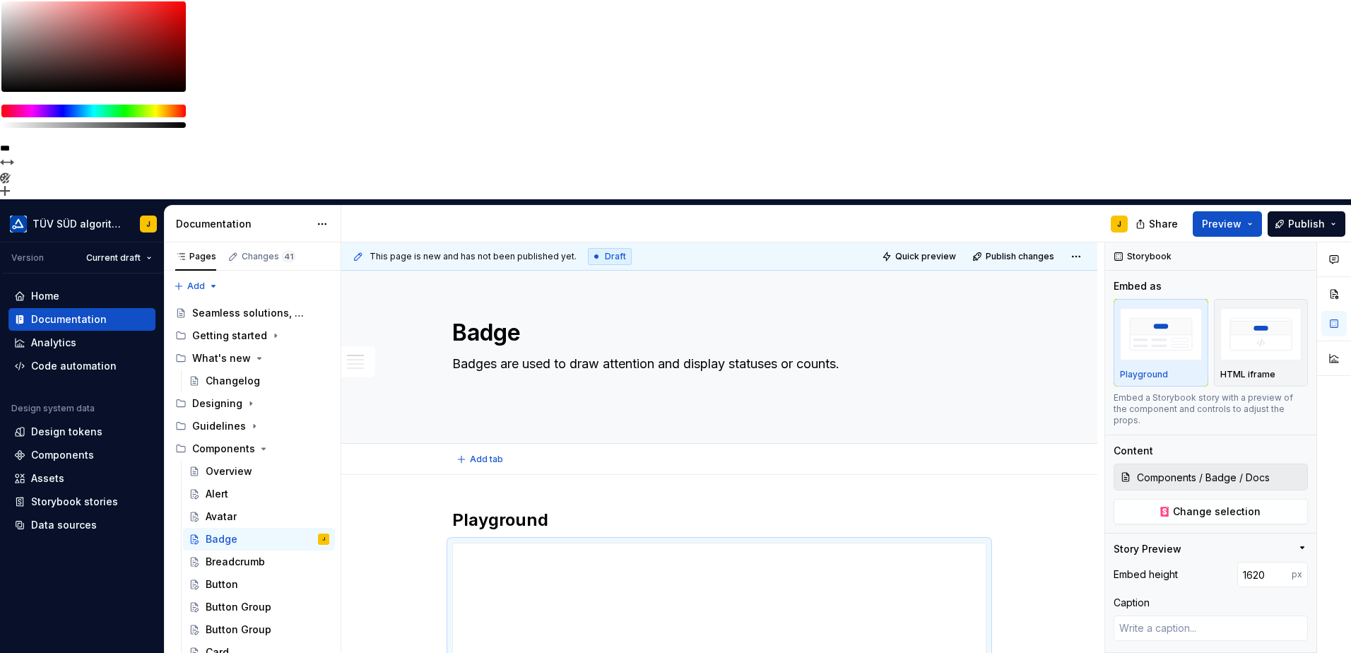
drag, startPoint x: 556, startPoint y: 264, endPoint x: 556, endPoint y: 275, distance: 10.6
click at [556, 449] on div "Add tab" at bounding box center [719, 459] width 534 height 20
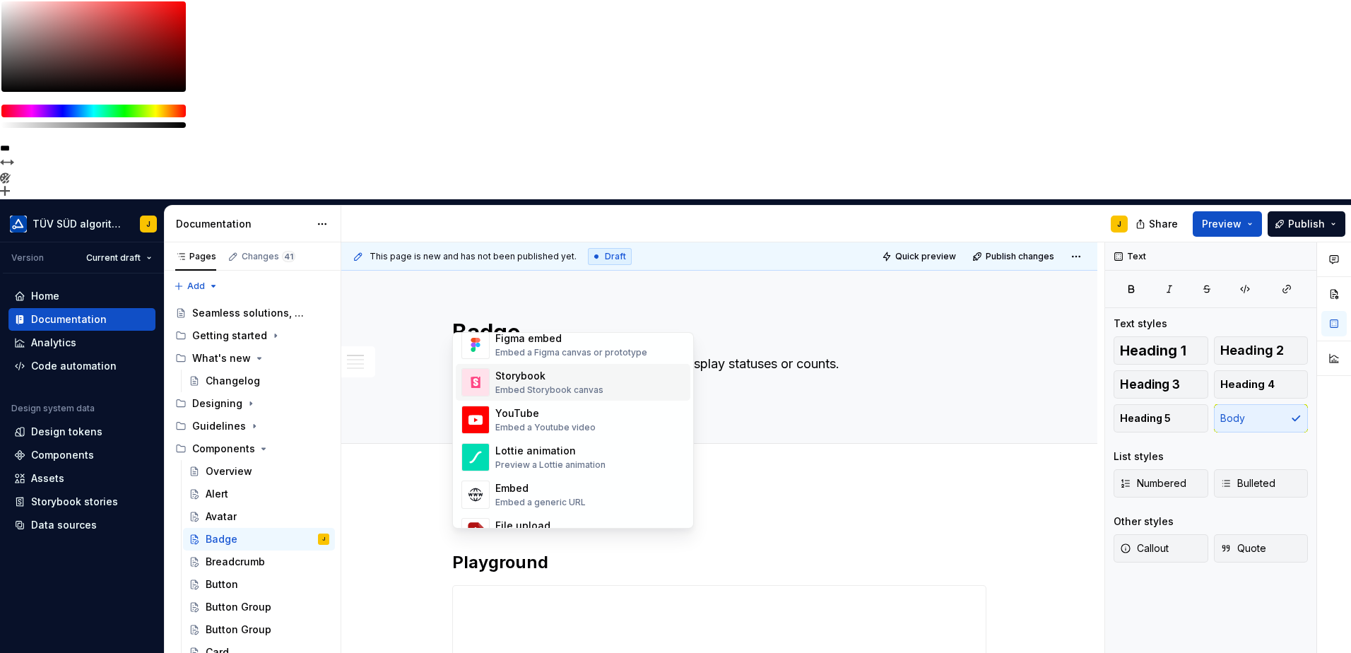
scroll to position [706, 0]
click at [537, 368] on div "Storybook" at bounding box center [549, 374] width 108 height 14
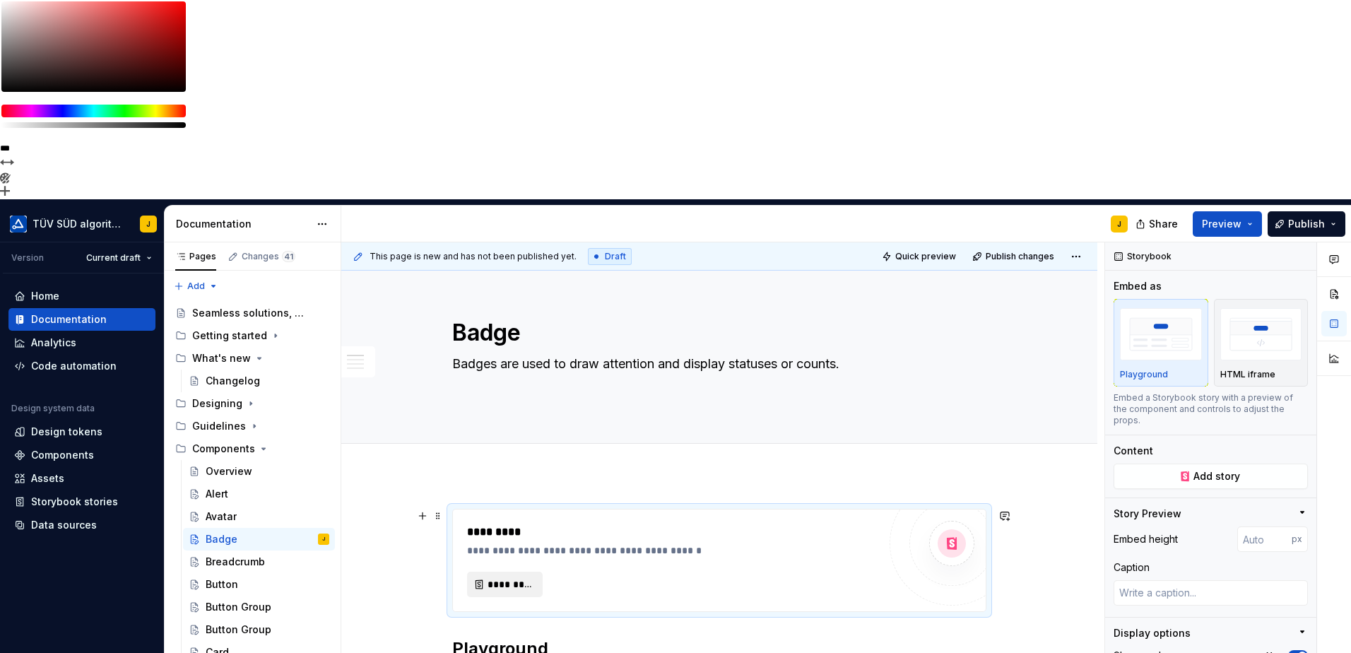
click at [507, 577] on span "*********" at bounding box center [510, 584] width 46 height 14
type textarea "*"
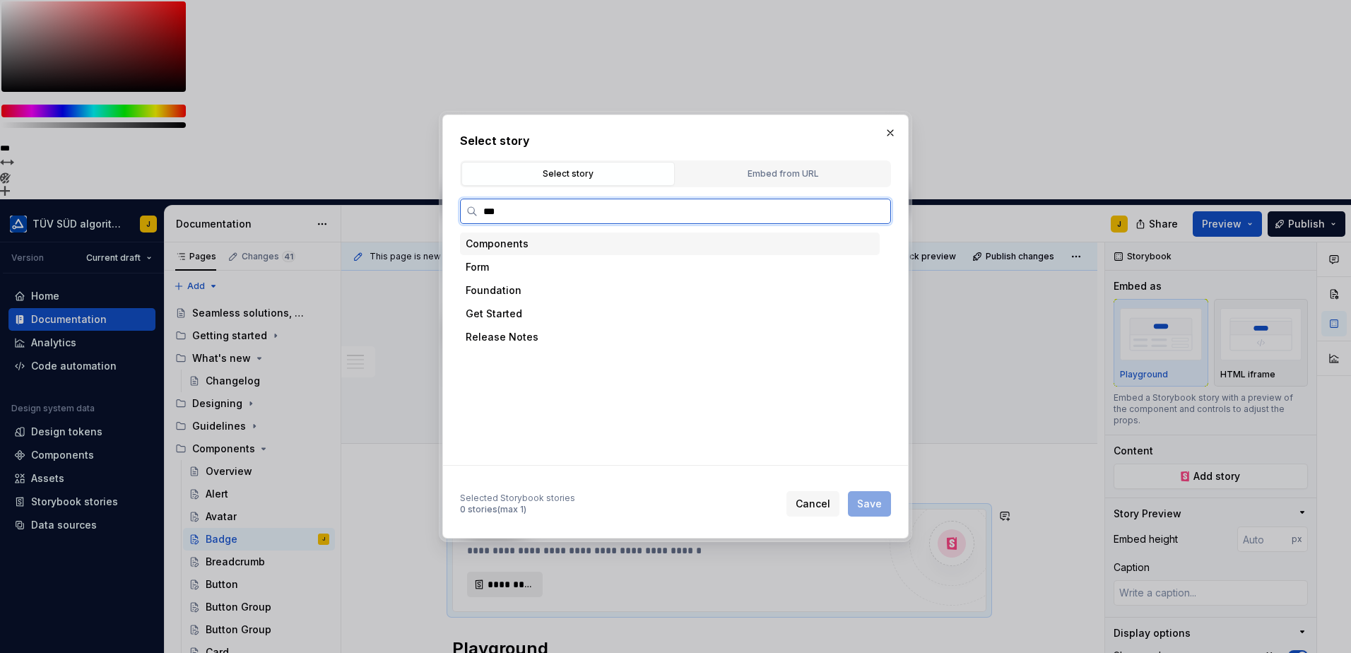
type input "****"
click at [535, 312] on div "Primary" at bounding box center [527, 314] width 37 height 14
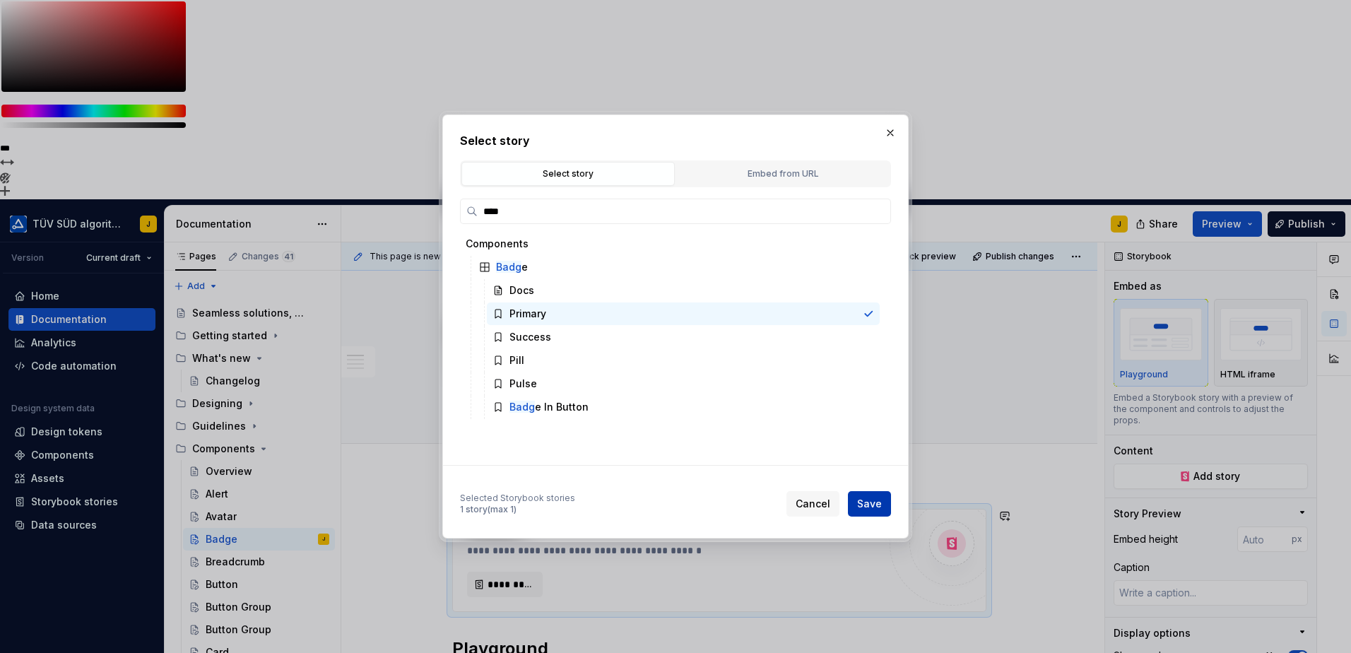
click at [879, 499] on span "Save" at bounding box center [869, 504] width 25 height 14
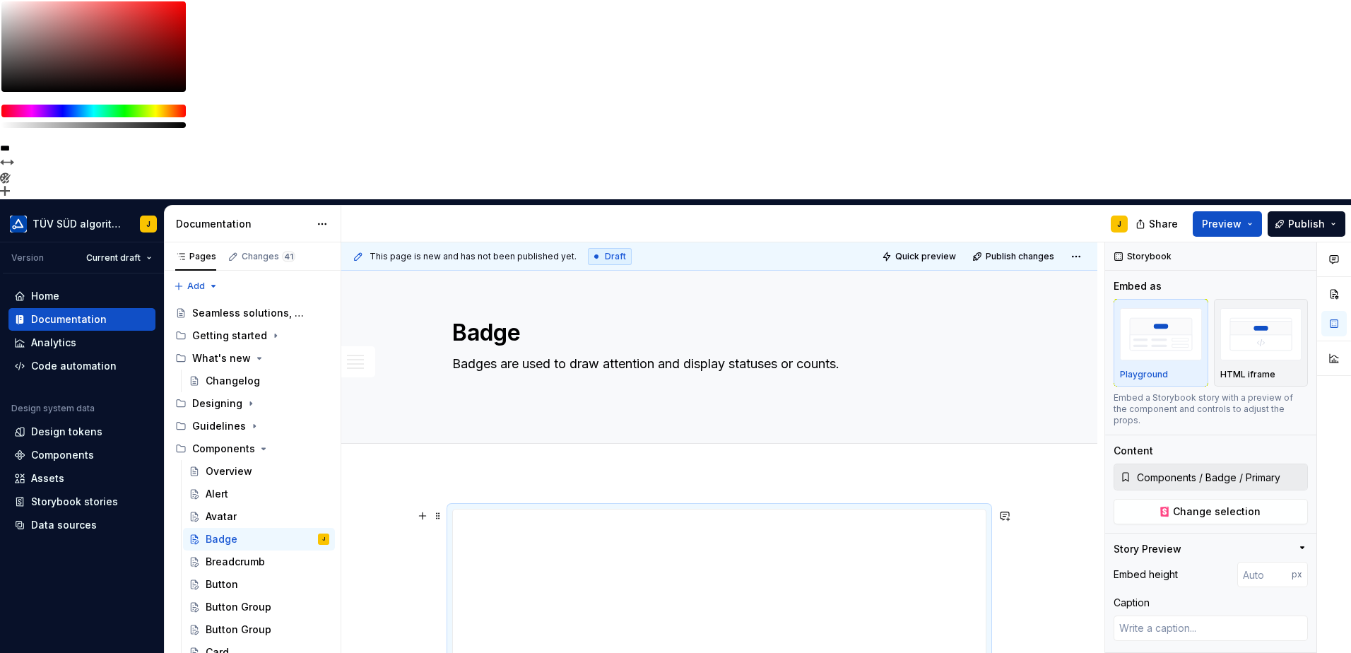
type textarea "*"
type input "201"
type textarea "*"
type input "100"
drag, startPoint x: 722, startPoint y: 592, endPoint x: 721, endPoint y: 308, distance: 284.0
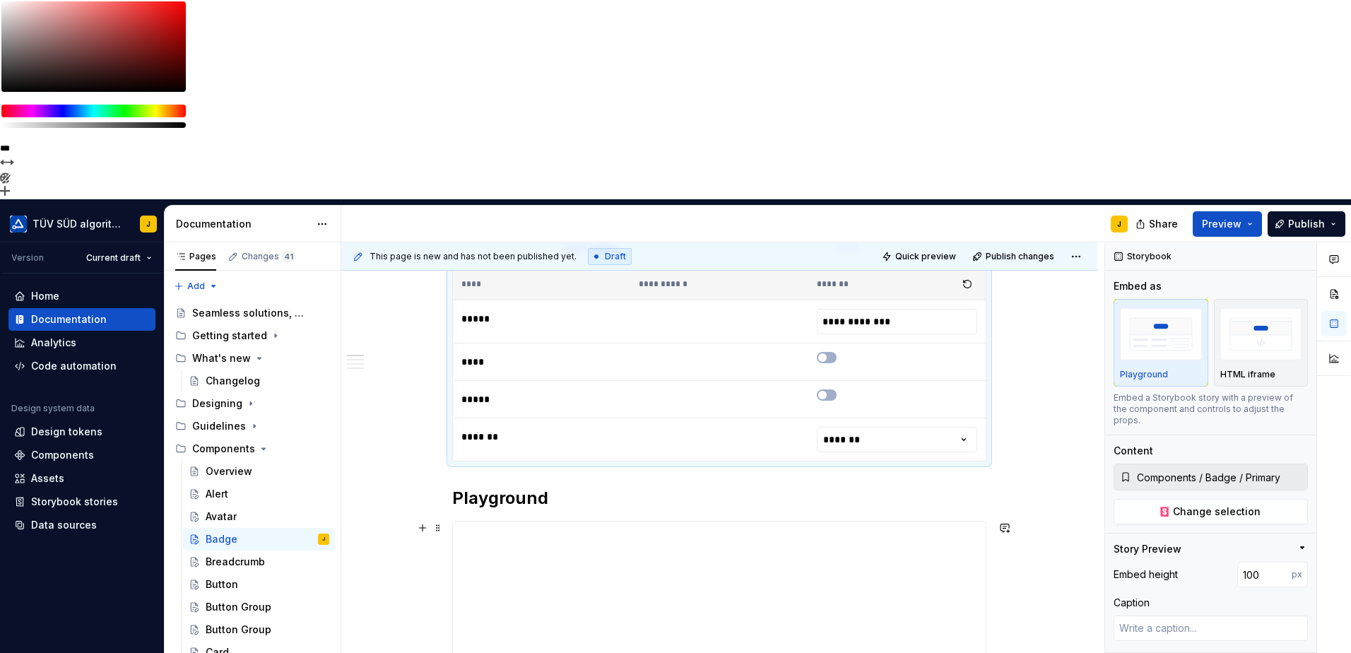
scroll to position [0, 0]
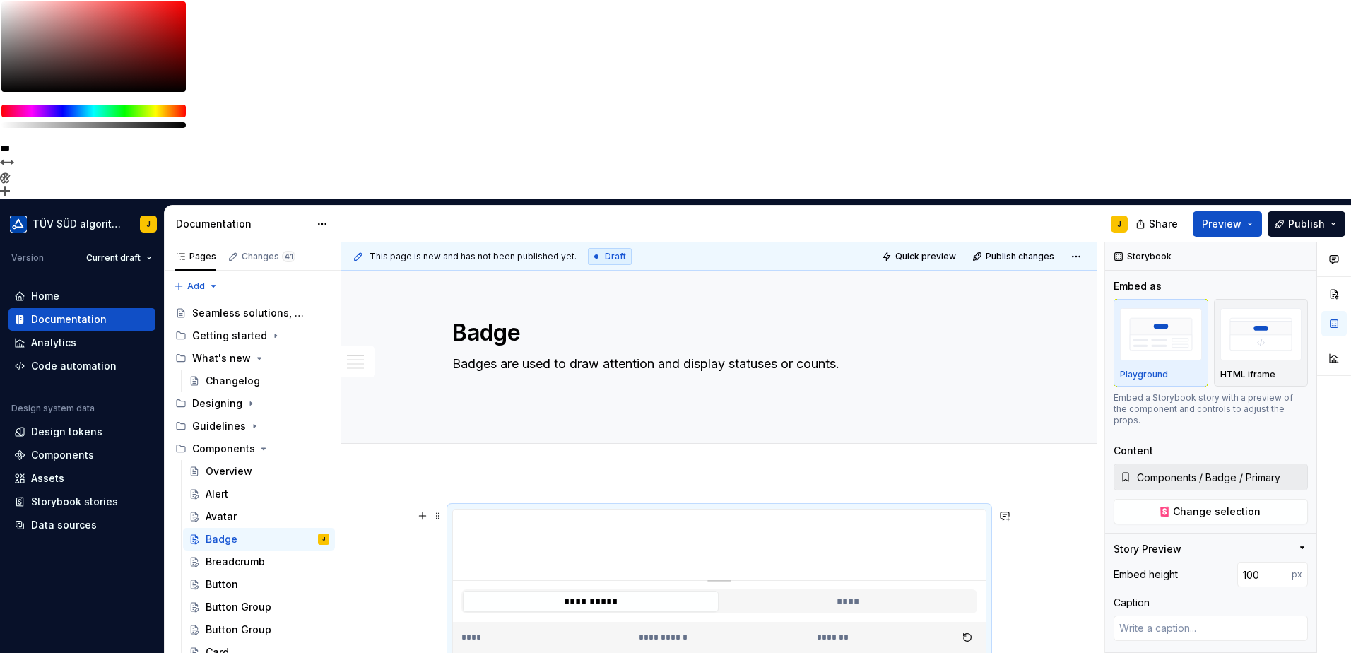
click at [843, 593] on html "**********" at bounding box center [675, 326] width 1351 height 653
click at [230, 484] on div "Alert" at bounding box center [268, 494] width 124 height 20
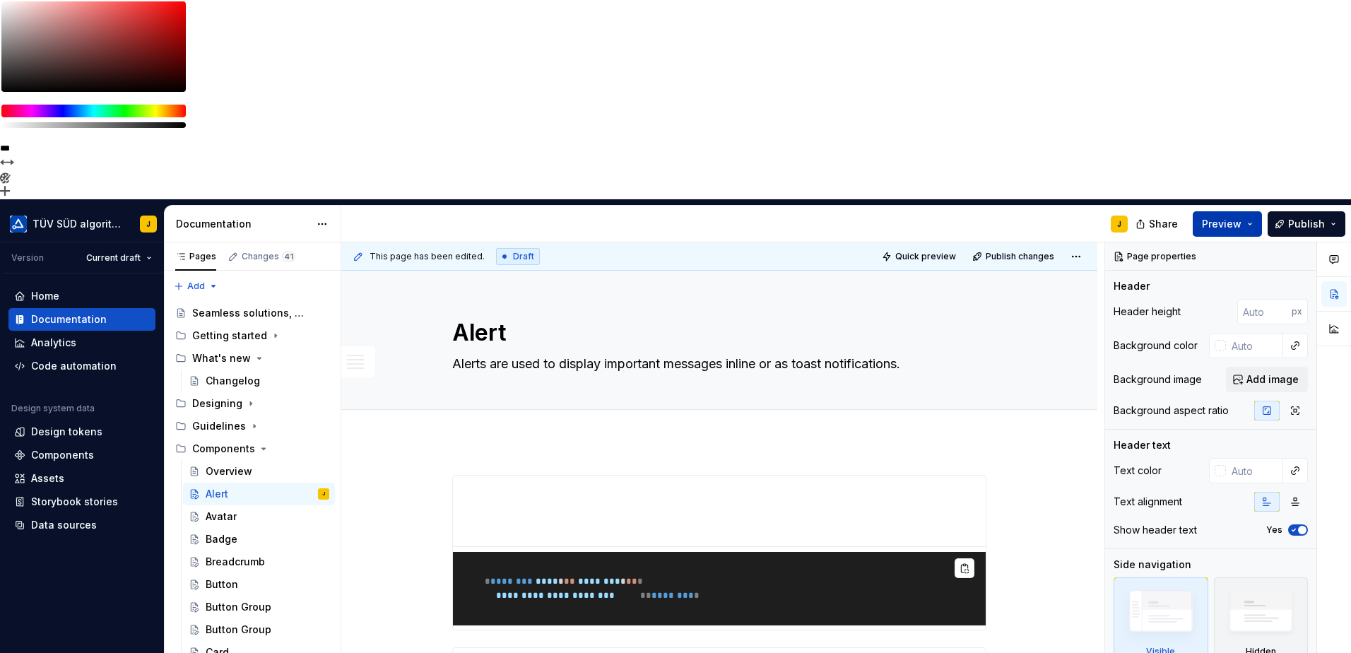
click at [1254, 211] on button "Preview" at bounding box center [1227, 223] width 69 height 25
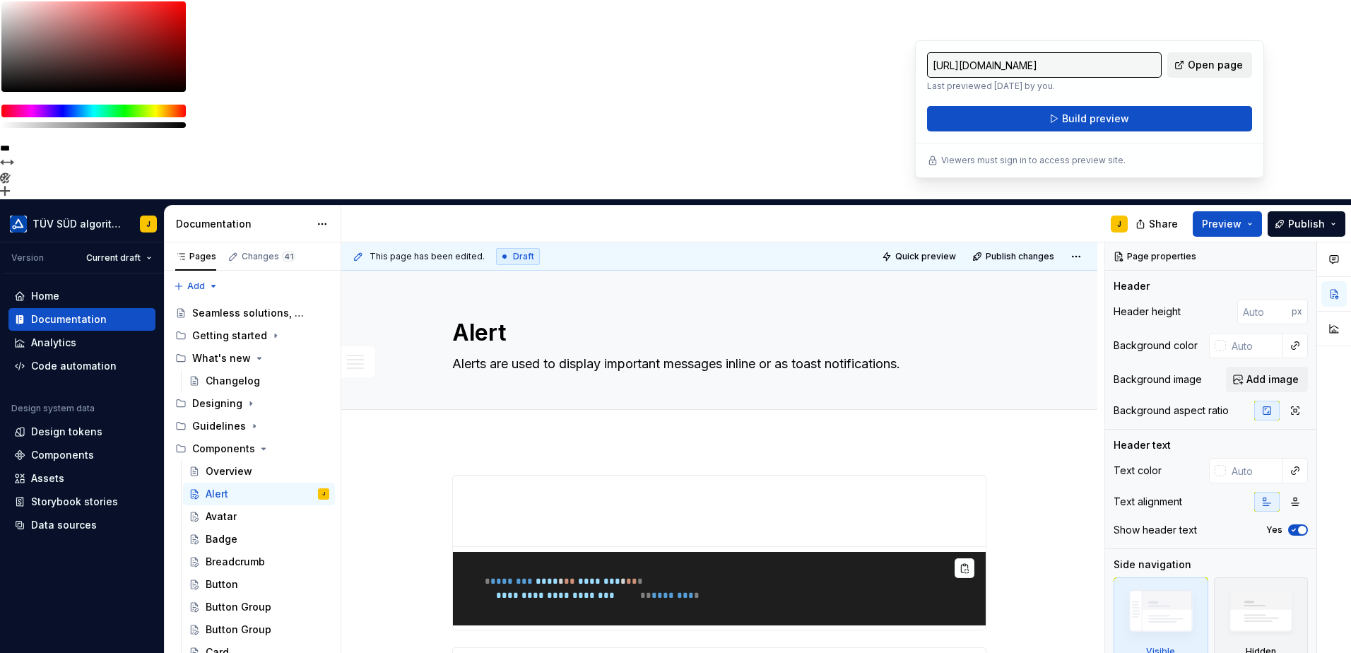
click at [1204, 60] on span "Open page" at bounding box center [1215, 65] width 55 height 14
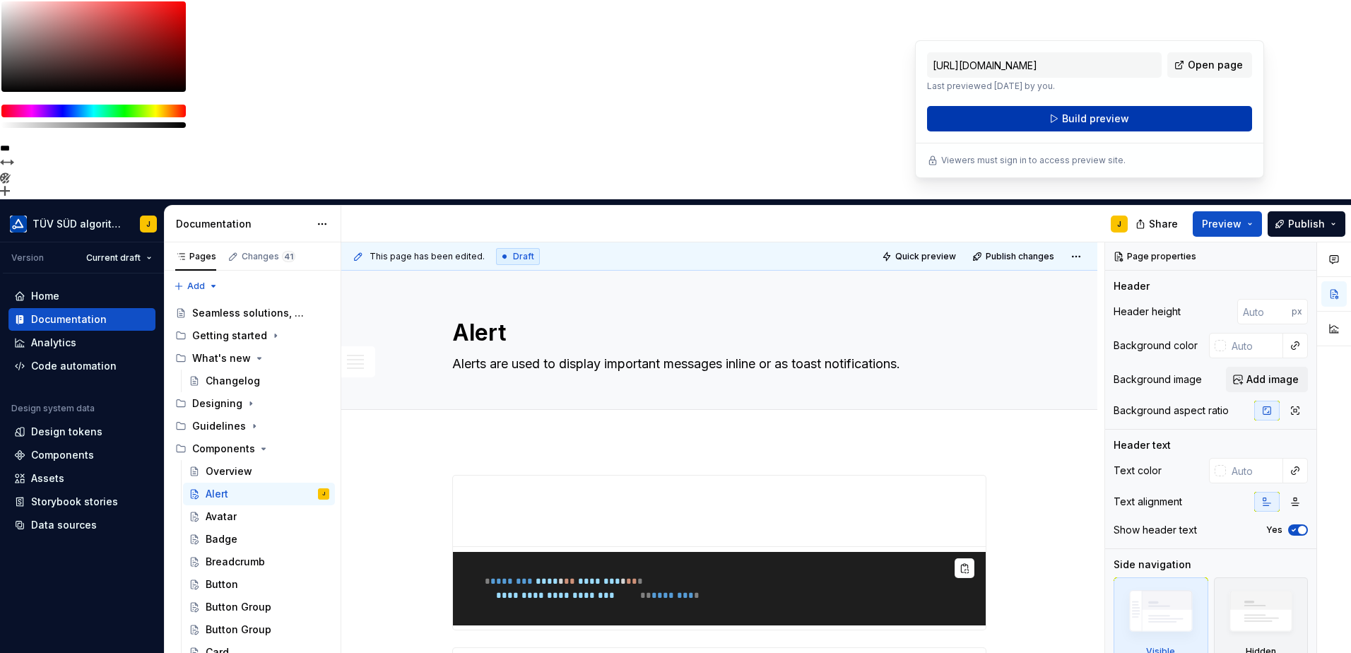
click at [1094, 110] on button "Build preview" at bounding box center [1089, 118] width 325 height 25
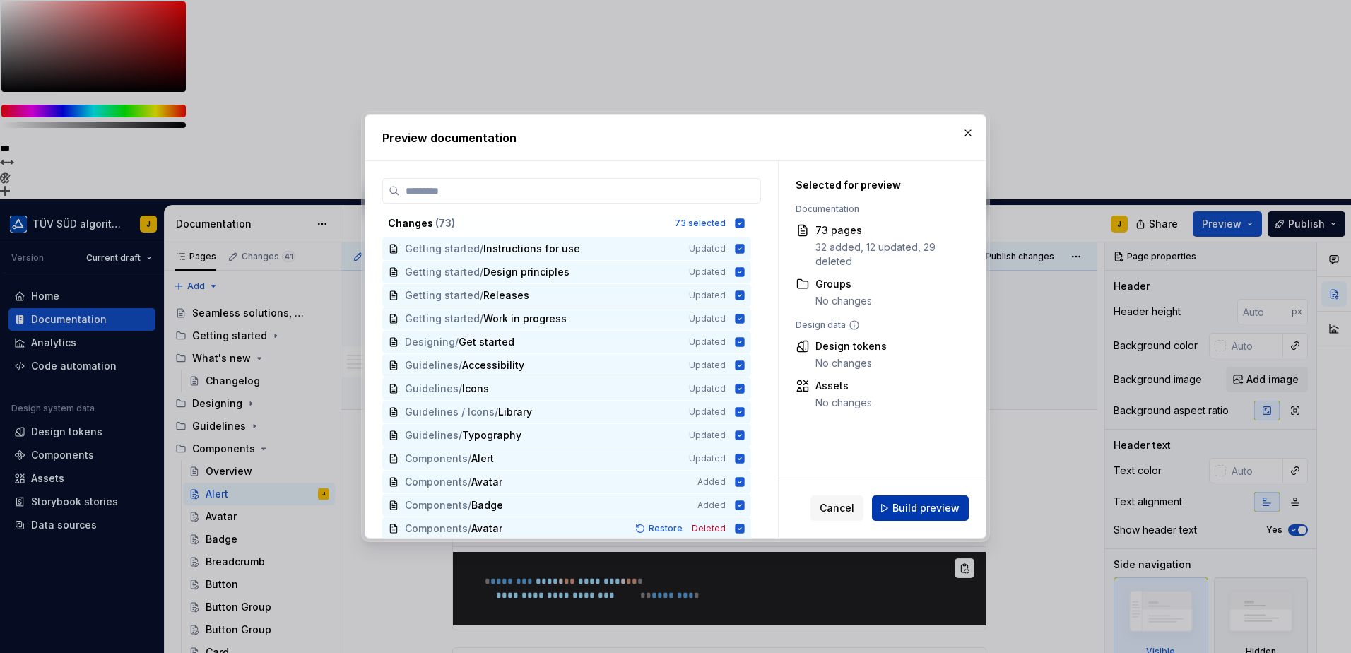
click at [928, 500] on button "Build preview" at bounding box center [920, 507] width 97 height 25
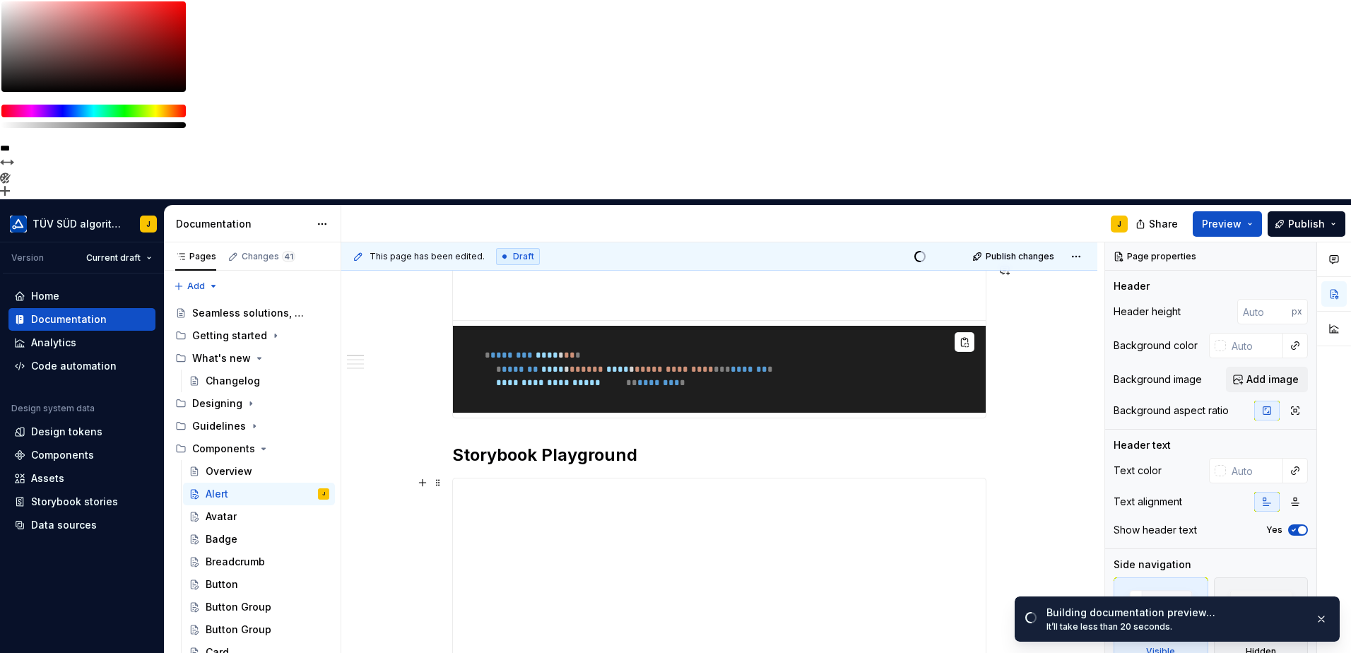
scroll to position [471, 0]
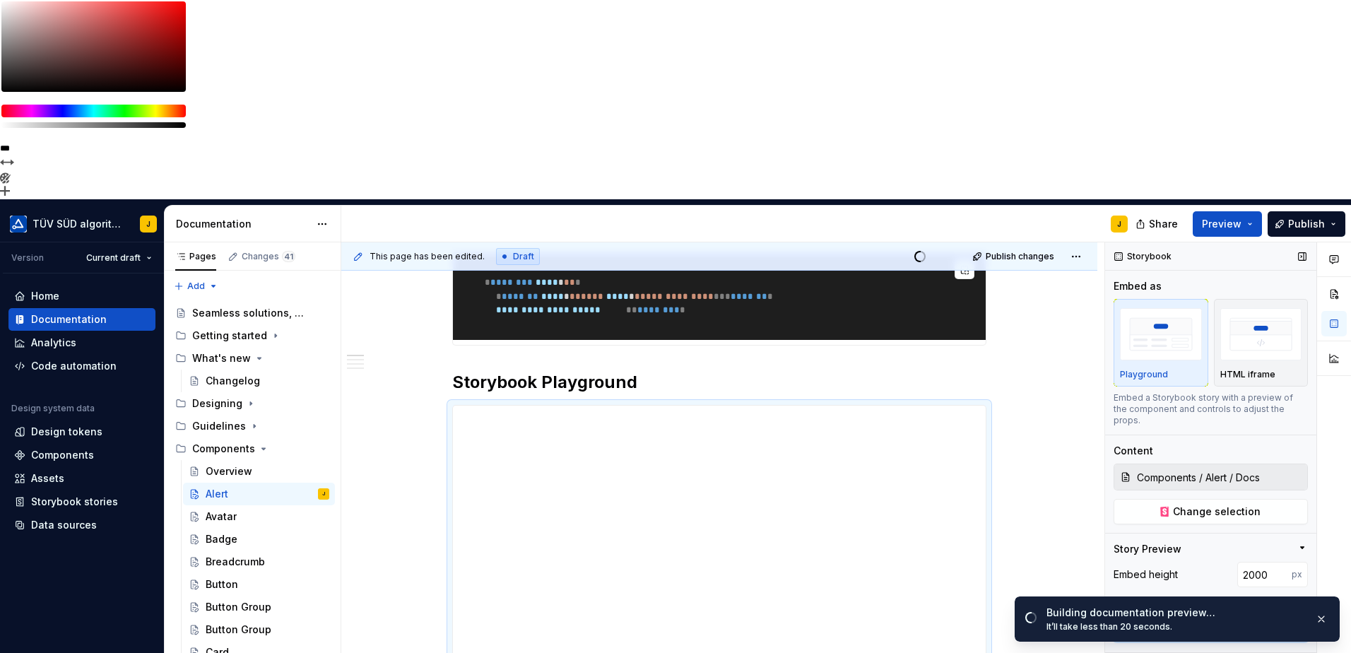
click at [1138, 615] on textarea at bounding box center [1210, 627] width 194 height 25
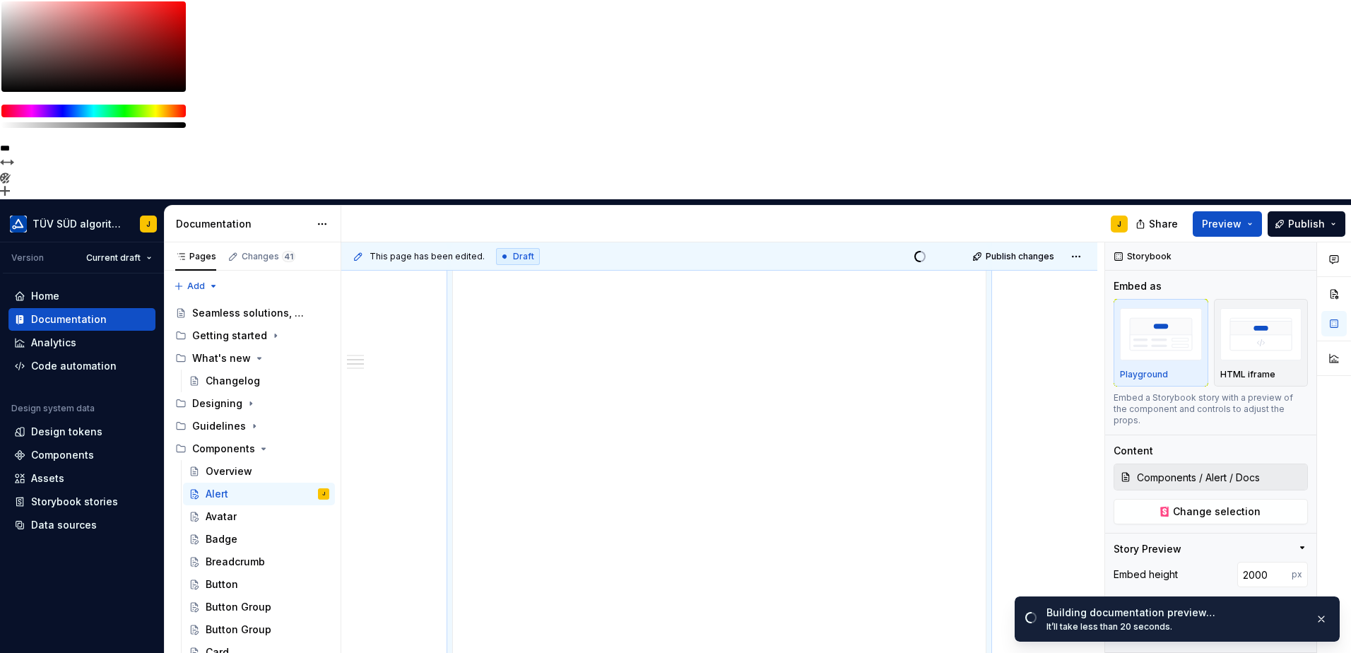
scroll to position [1603, 0]
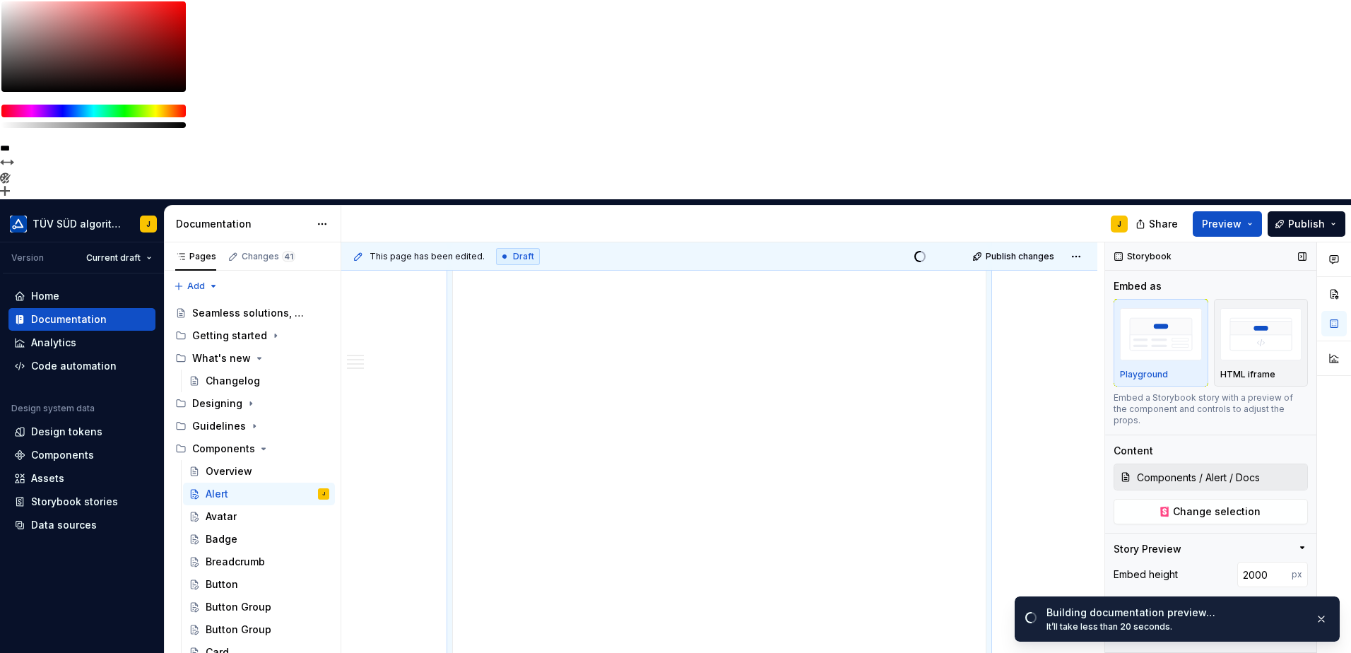
scroll to position [1500, 0]
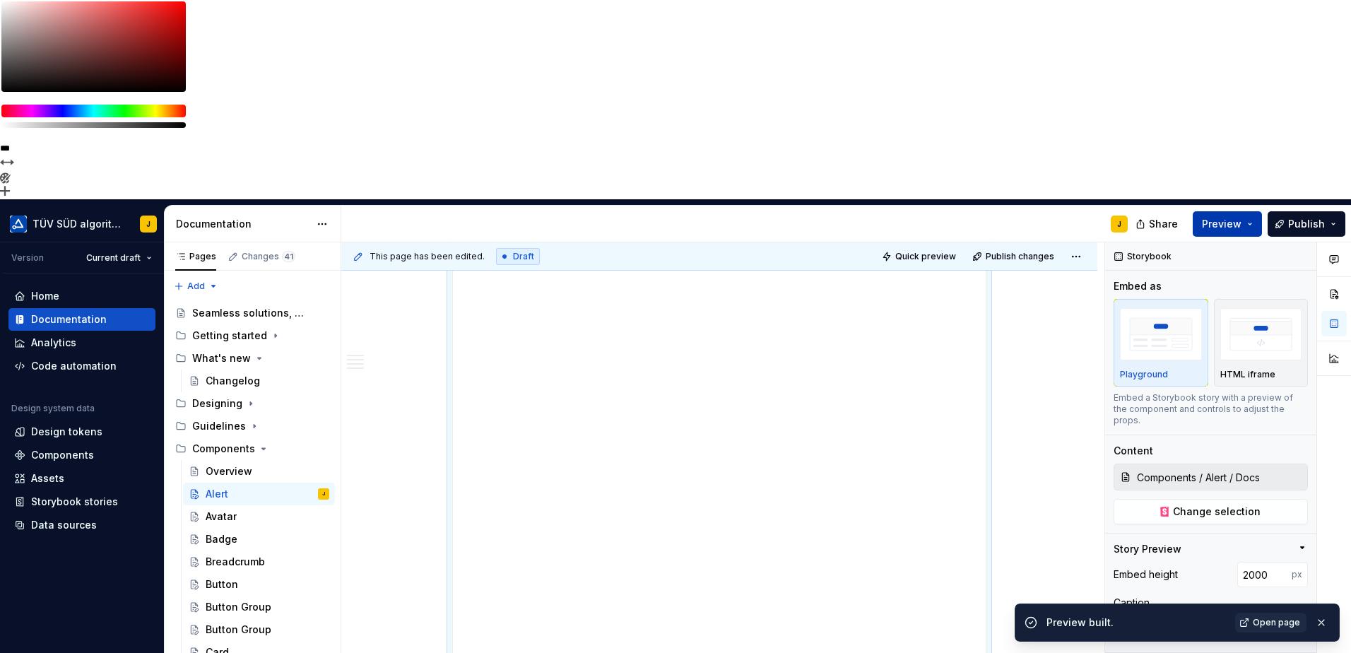
click at [1250, 211] on button "Preview" at bounding box center [1227, 223] width 69 height 25
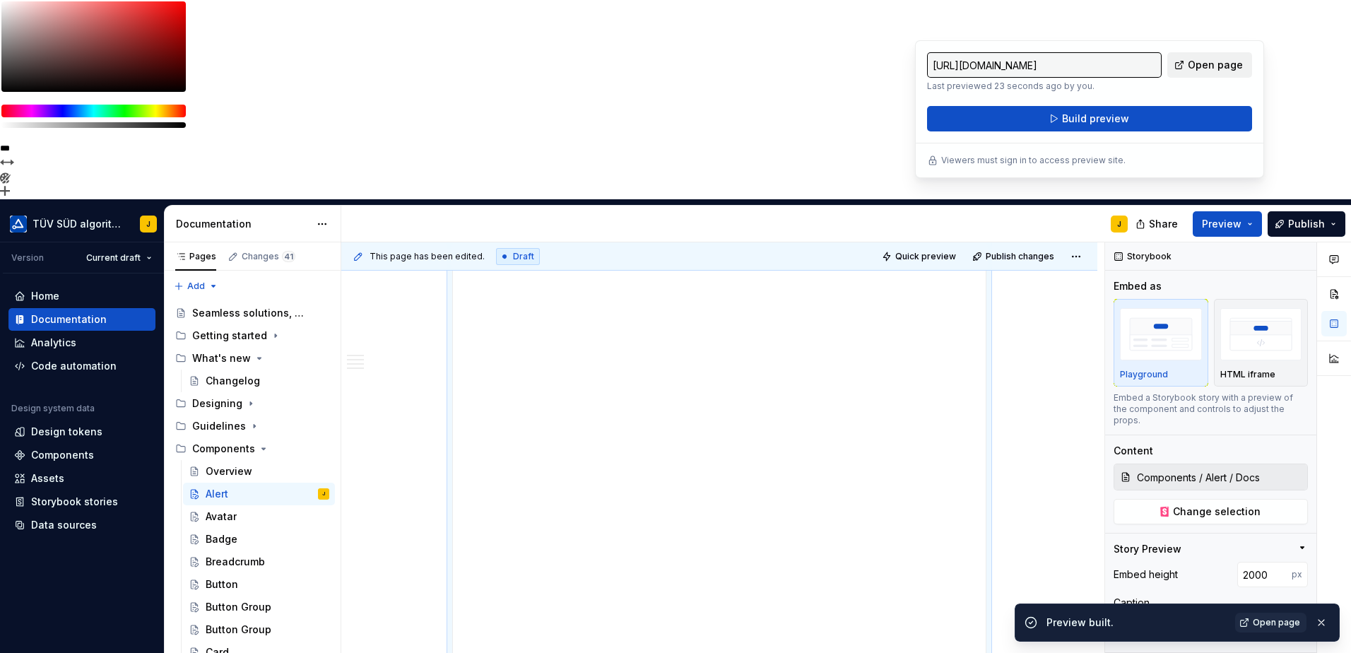
drag, startPoint x: 1250, startPoint y: 24, endPoint x: 1211, endPoint y: 63, distance: 55.5
click at [1211, 63] on span "Open page" at bounding box center [1215, 65] width 55 height 14
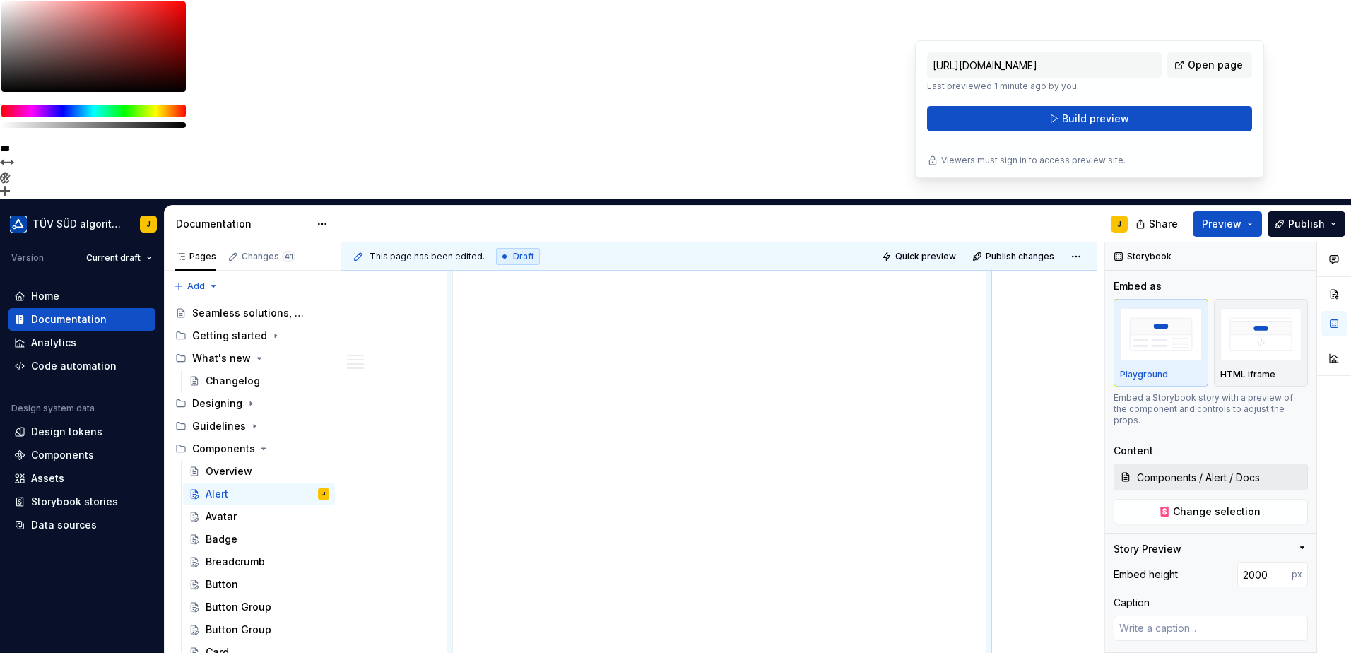
drag, startPoint x: 218, startPoint y: 340, endPoint x: 453, endPoint y: 336, distance: 235.3
click at [218, 532] on div "Badge" at bounding box center [222, 539] width 32 height 14
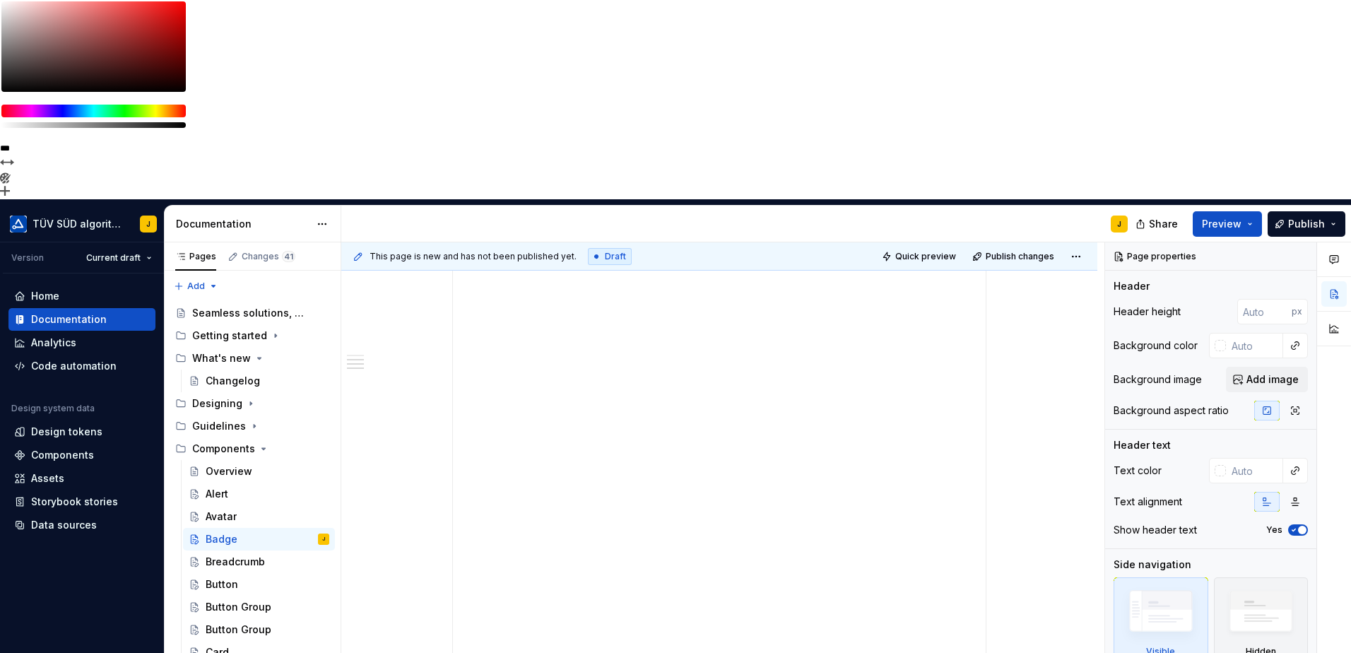
scroll to position [1531, 0]
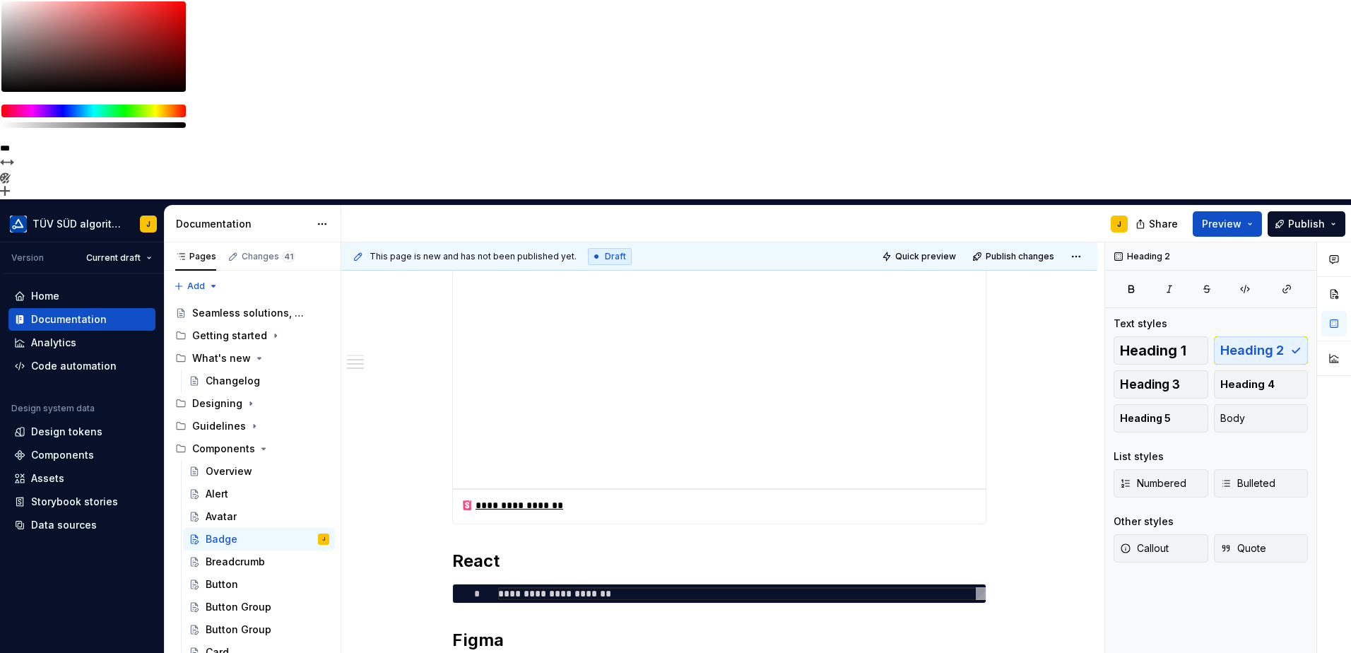
type textarea "*"
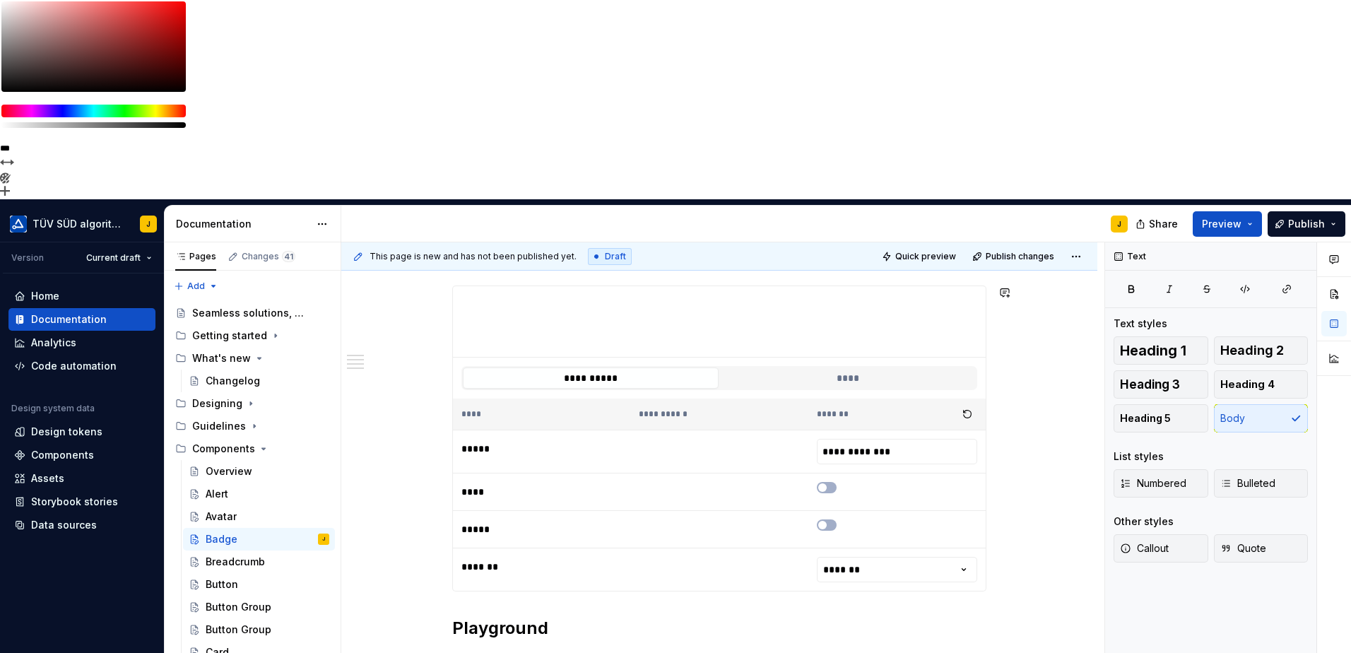
scroll to position [339, 0]
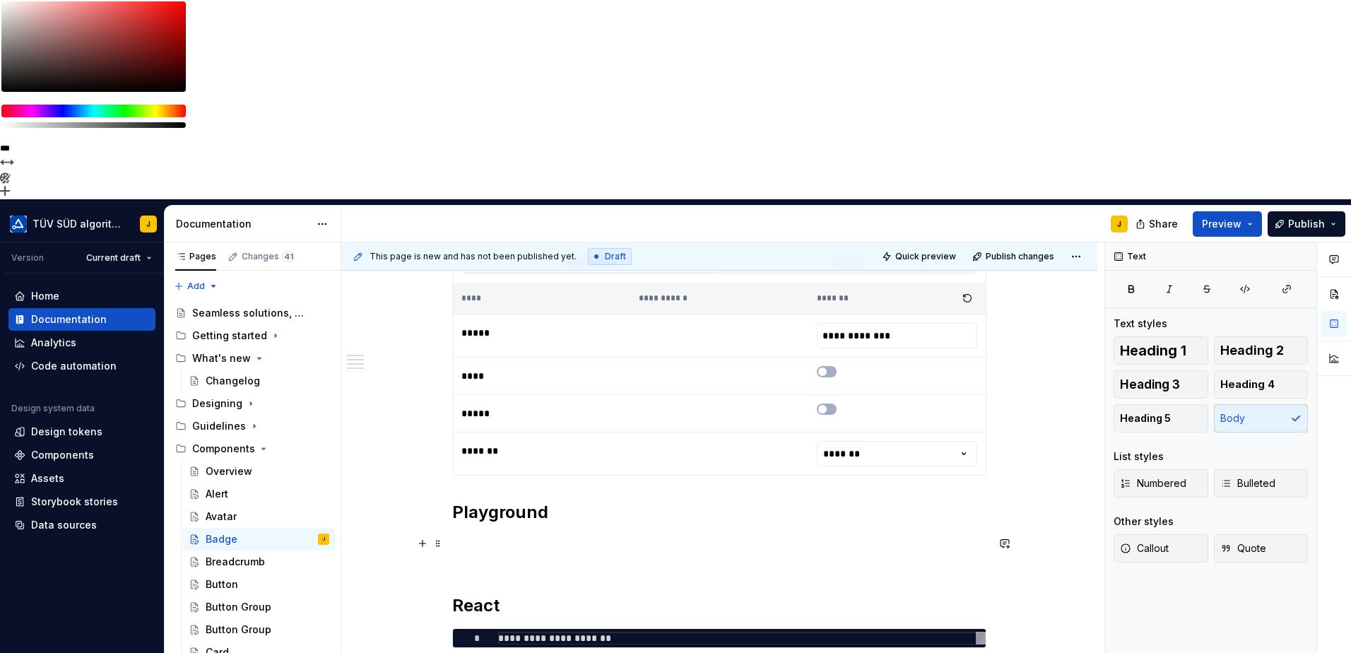
click at [491, 535] on p at bounding box center [719, 552] width 534 height 34
click at [489, 535] on p at bounding box center [719, 552] width 534 height 34
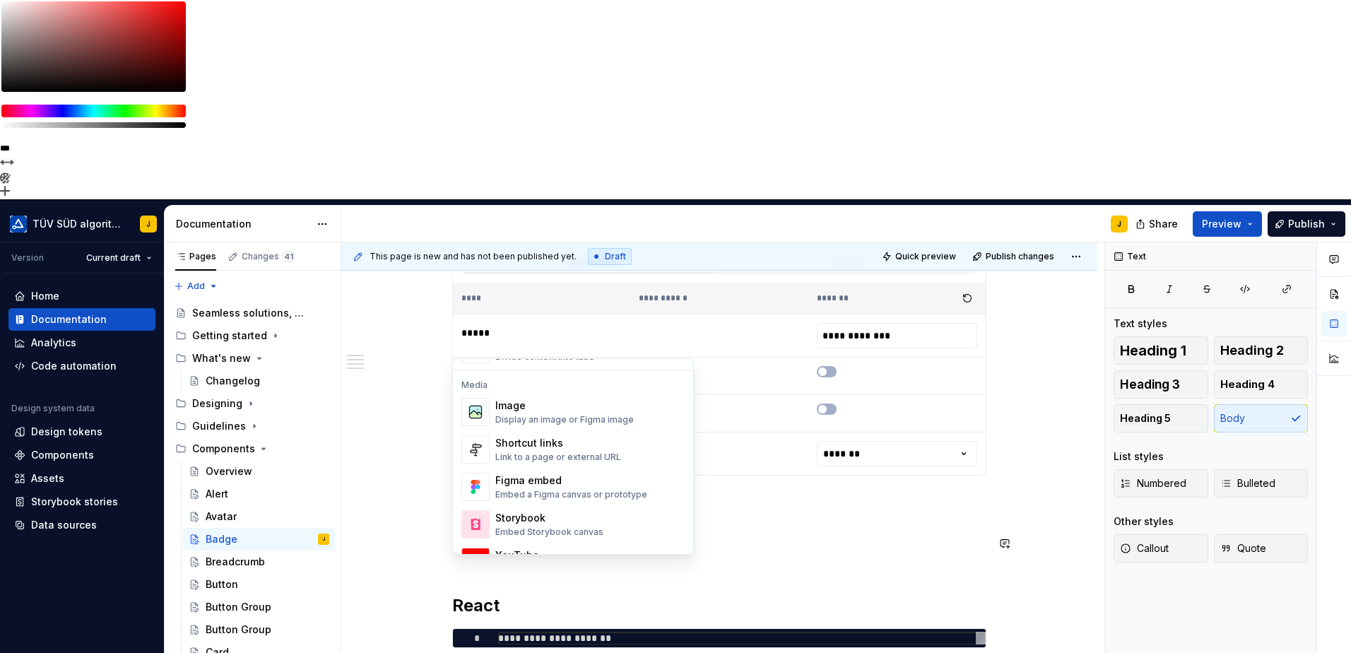
scroll to position [706, 0]
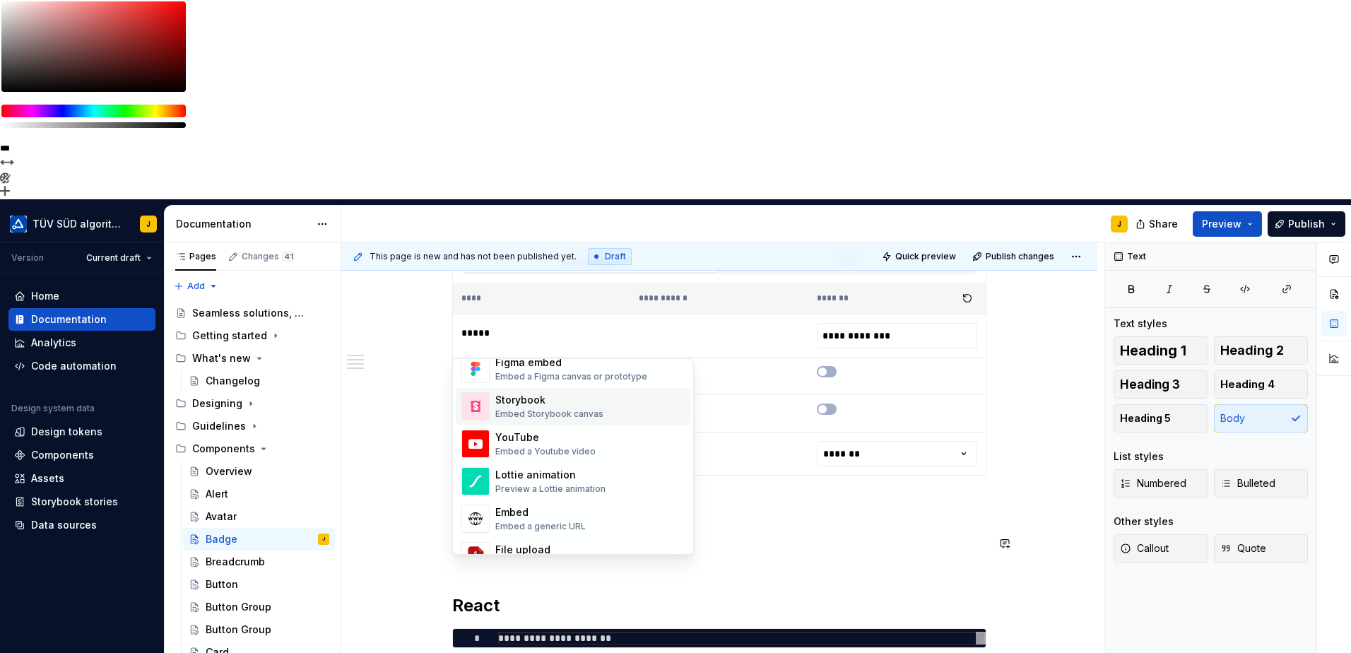
click at [540, 408] on div "Embed Storybook canvas" at bounding box center [549, 413] width 108 height 11
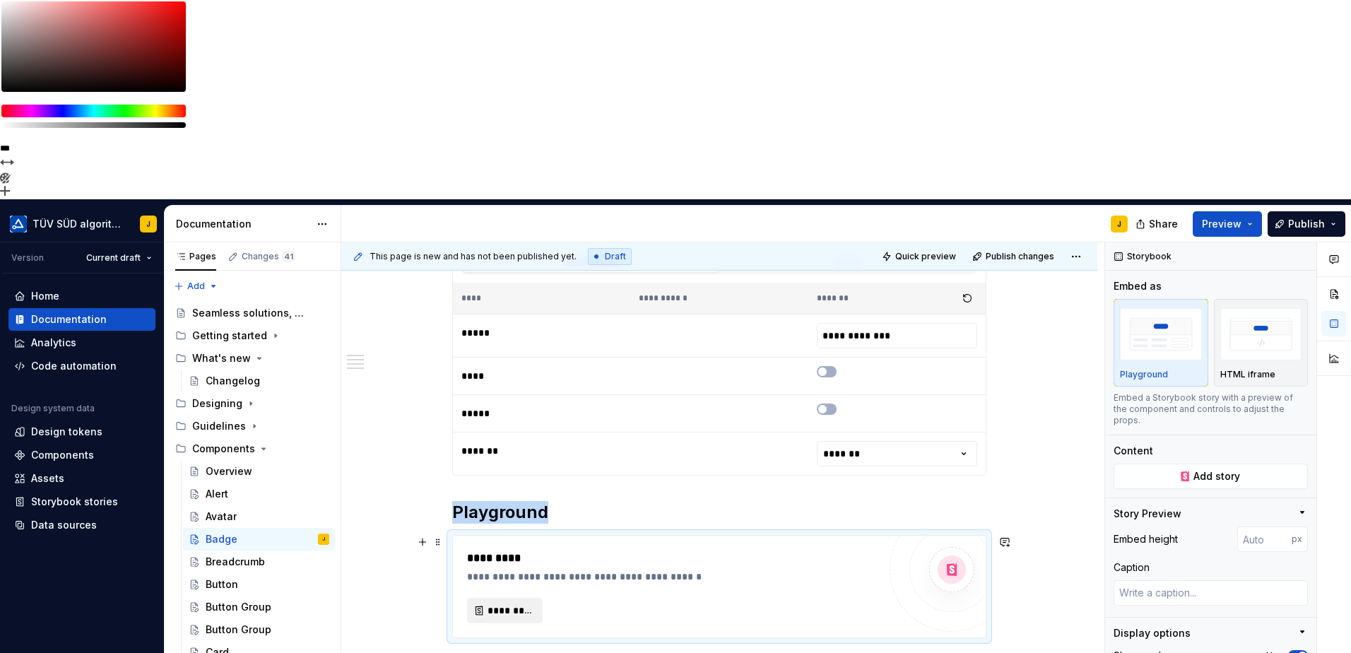
click at [517, 603] on span "*********" at bounding box center [510, 610] width 46 height 14
type textarea "*"
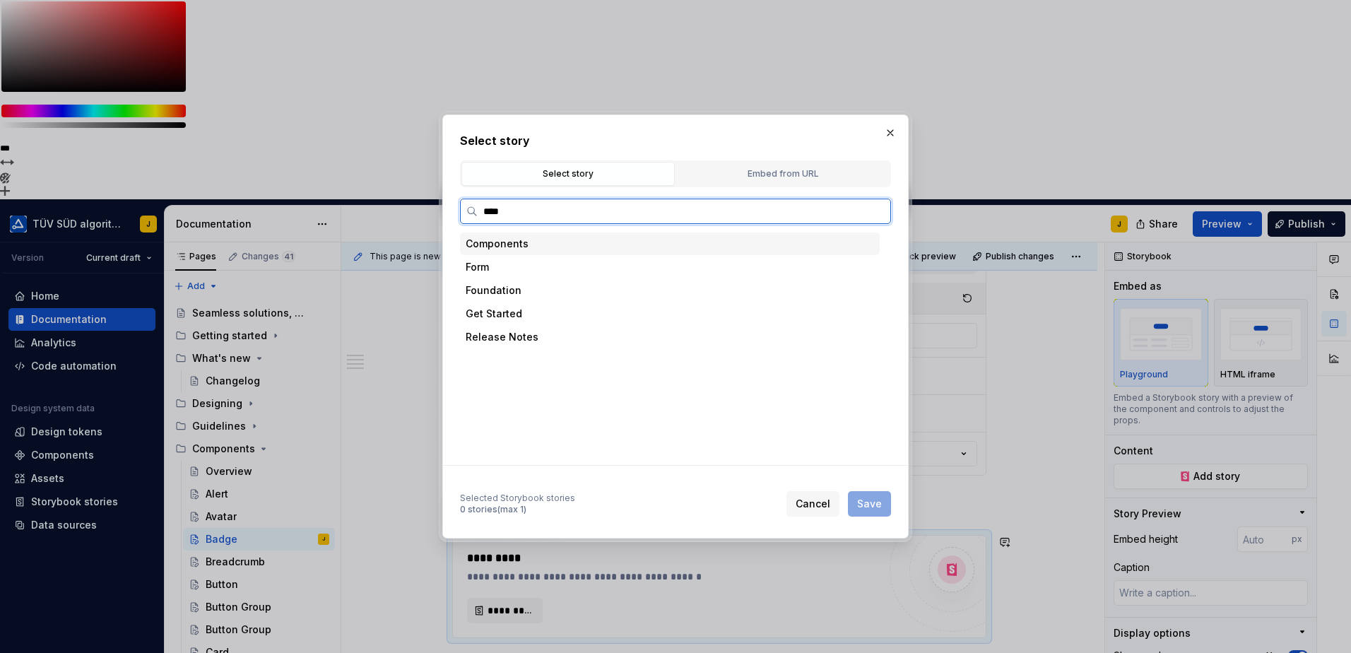
type input "*****"
click at [566, 401] on div "Badge In Button" at bounding box center [547, 407] width 76 height 14
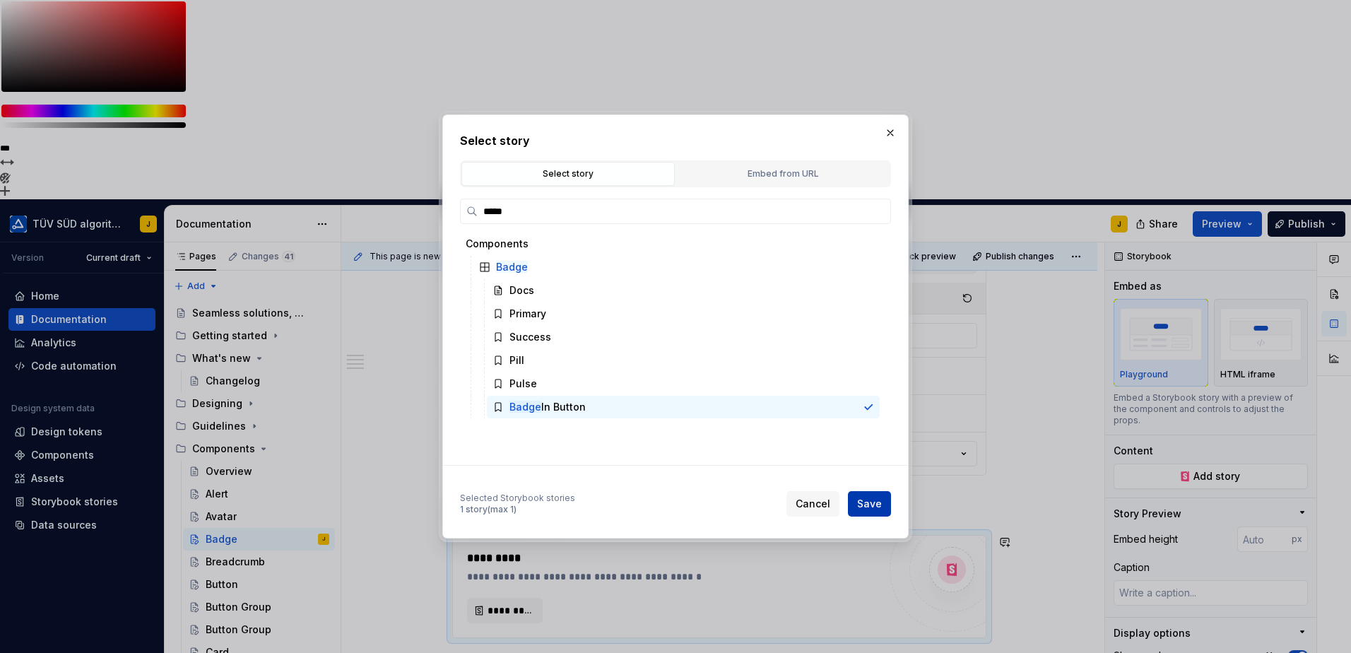
click at [863, 496] on button "Save" at bounding box center [869, 503] width 43 height 25
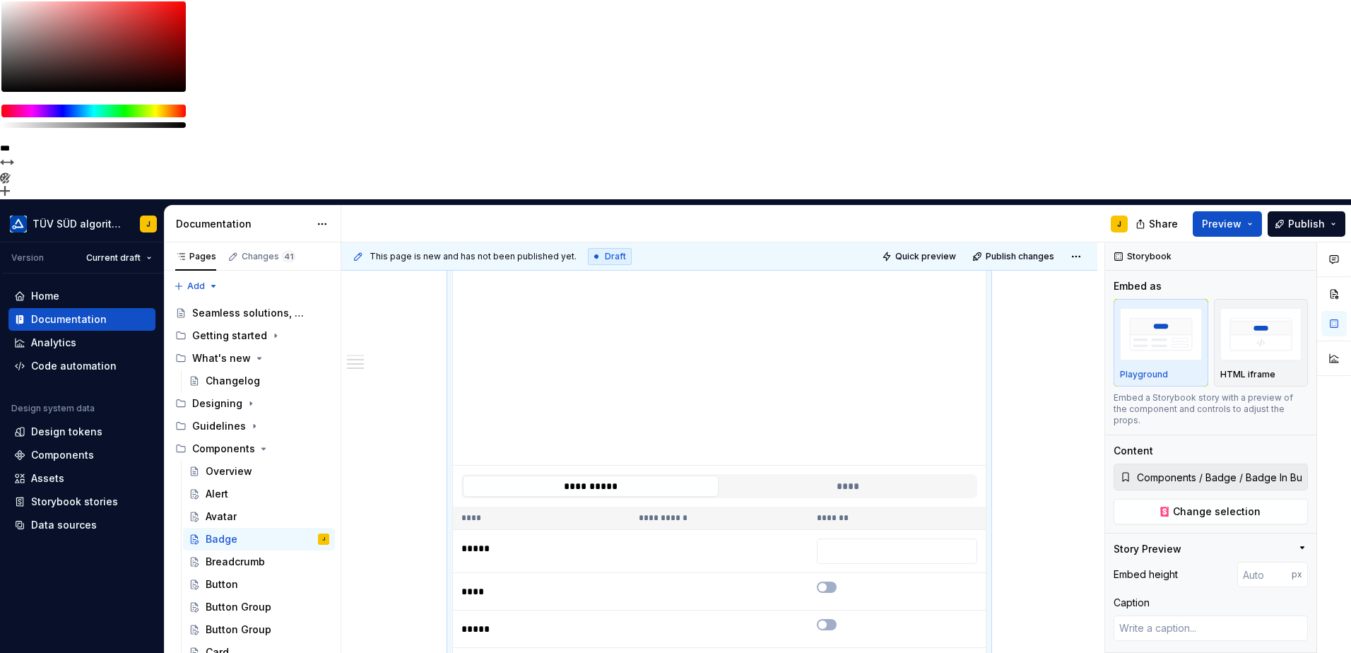
scroll to position [457, 0]
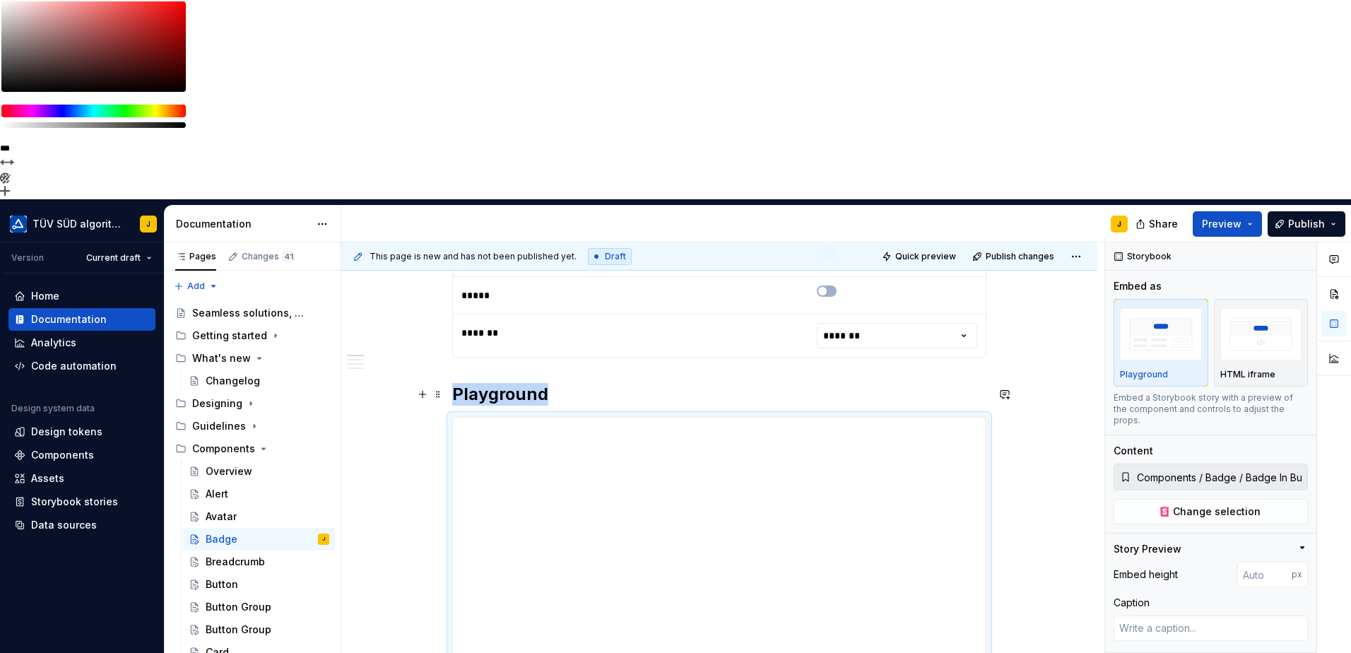
click at [577, 383] on h2 "Playground" at bounding box center [719, 394] width 534 height 23
type textarea "*"
type input "195"
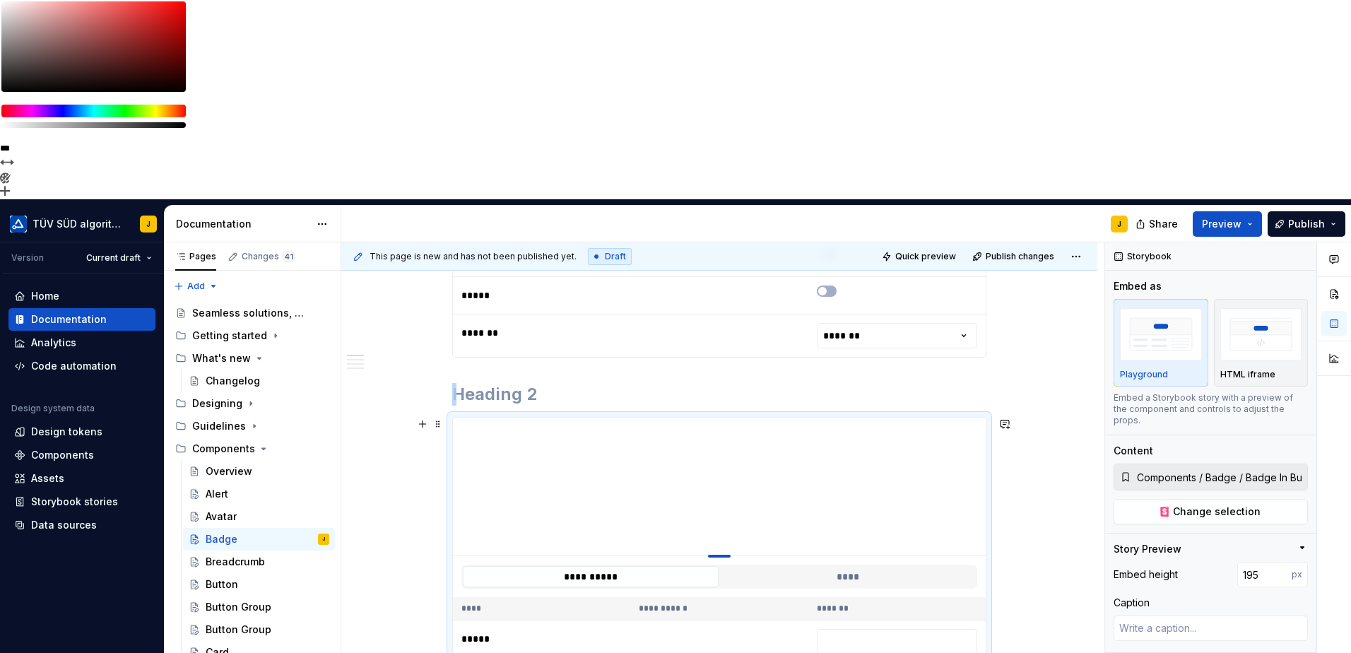
type textarea "*"
type input "100"
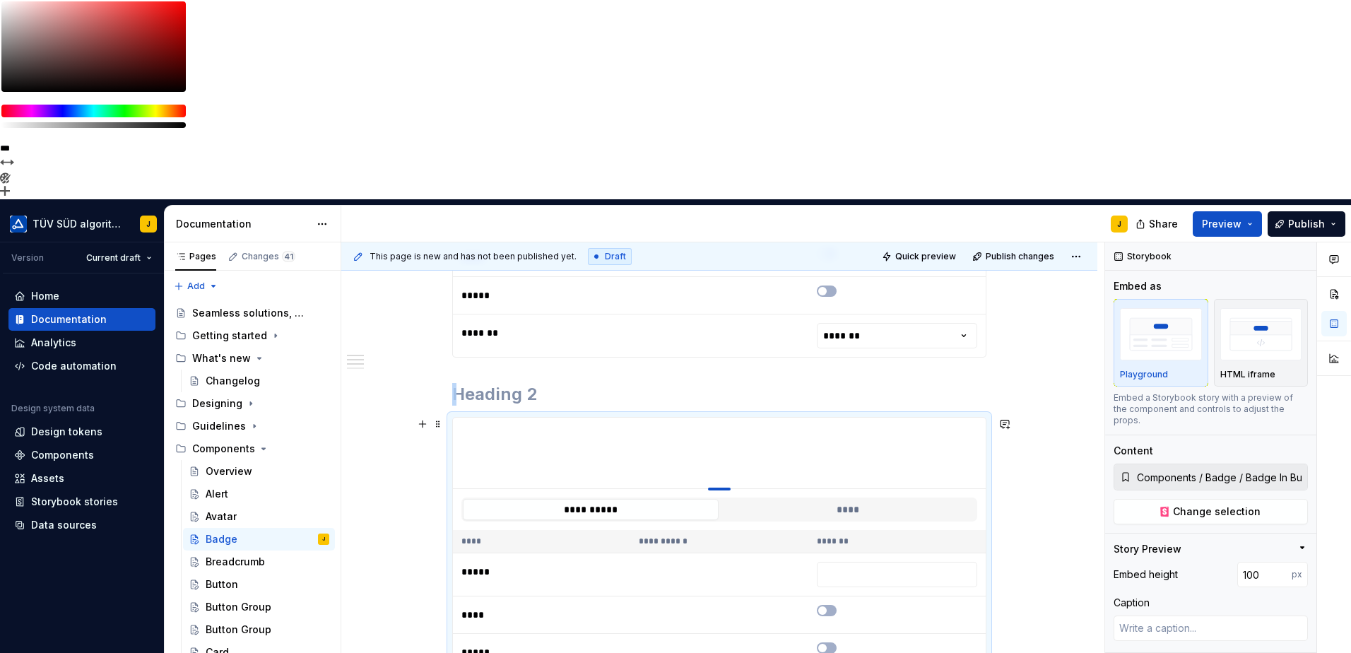
drag, startPoint x: 721, startPoint y: 501, endPoint x: 764, endPoint y: 266, distance: 238.5
click at [824, 606] on span "button" at bounding box center [822, 610] width 8 height 8
click at [824, 605] on td at bounding box center [896, 623] width 177 height 37
click at [825, 642] on td at bounding box center [896, 660] width 177 height 37
click at [829, 615] on span "button" at bounding box center [831, 619] width 8 height 8
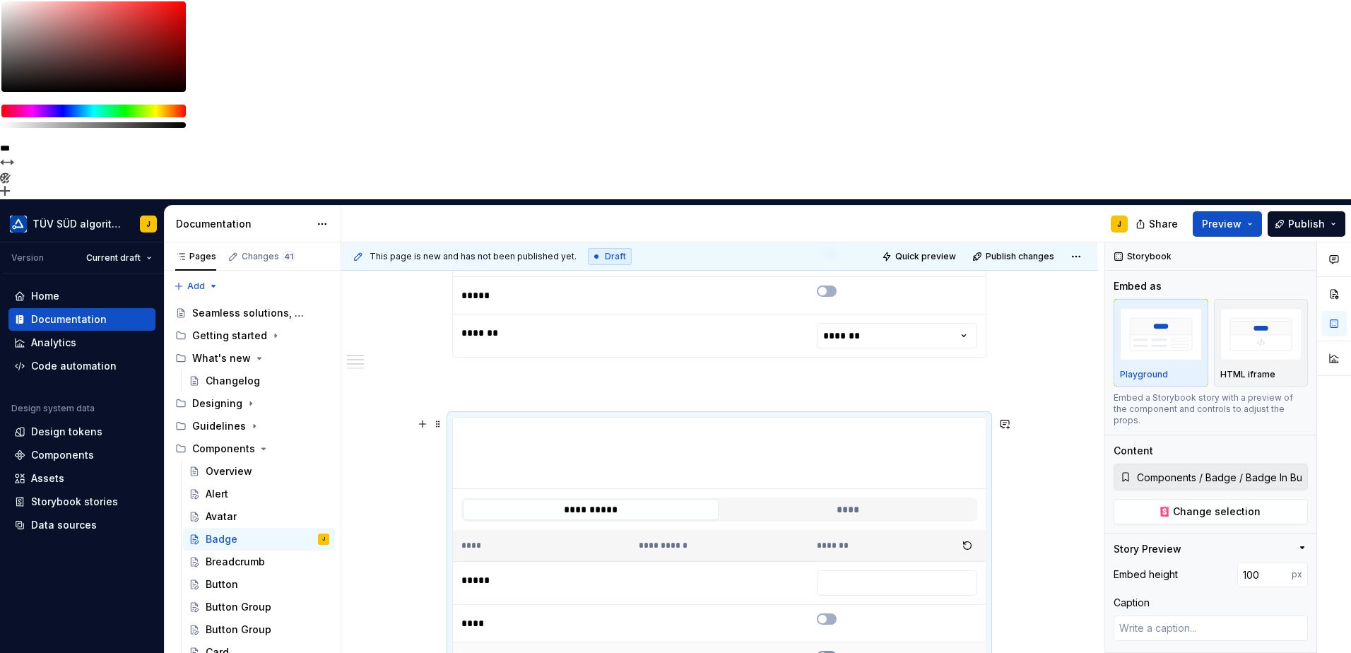
click at [826, 652] on icon "button" at bounding box center [822, 656] width 11 height 8
click at [829, 652] on span "button" at bounding box center [831, 656] width 8 height 8
click at [827, 615] on icon "button" at bounding box center [822, 619] width 11 height 8
click at [827, 615] on span "button" at bounding box center [831, 619] width 8 height 8
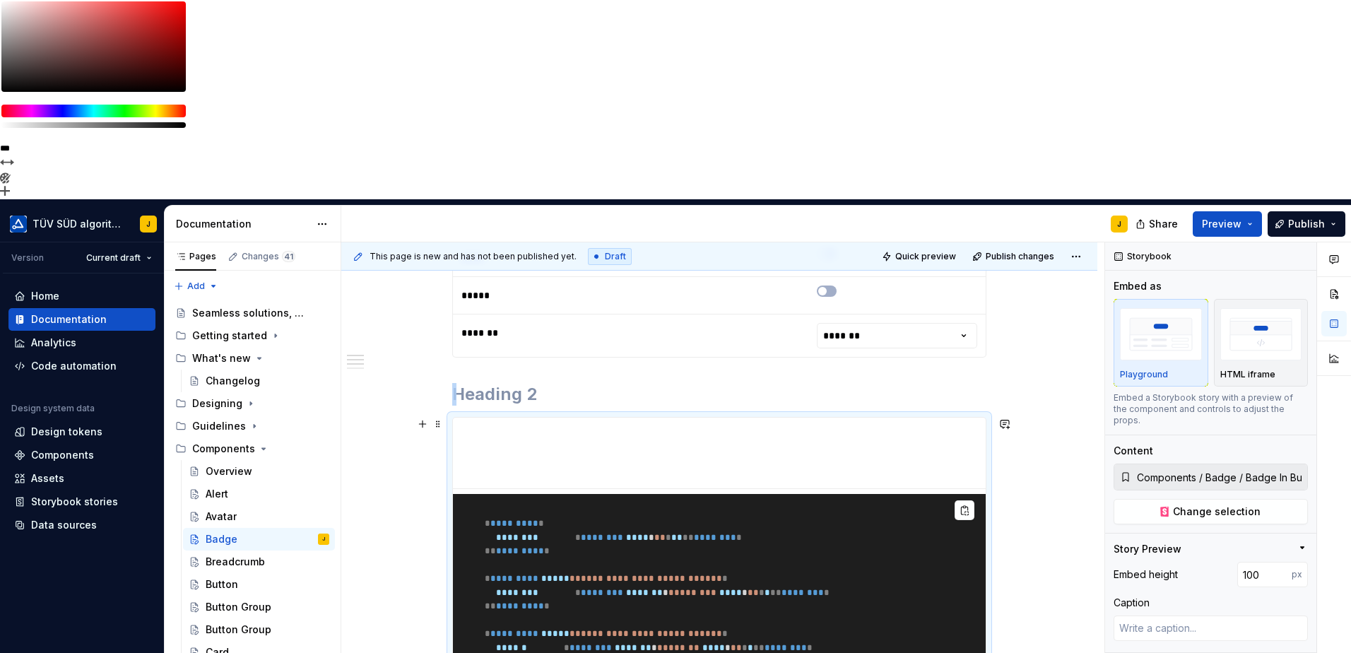
click at [1010, 314] on div "**********" at bounding box center [719, 617] width 756 height 1199
drag, startPoint x: 410, startPoint y: 301, endPoint x: 430, endPoint y: 306, distance: 20.4
click at [410, 301] on div "**********" at bounding box center [722, 547] width 763 height 610
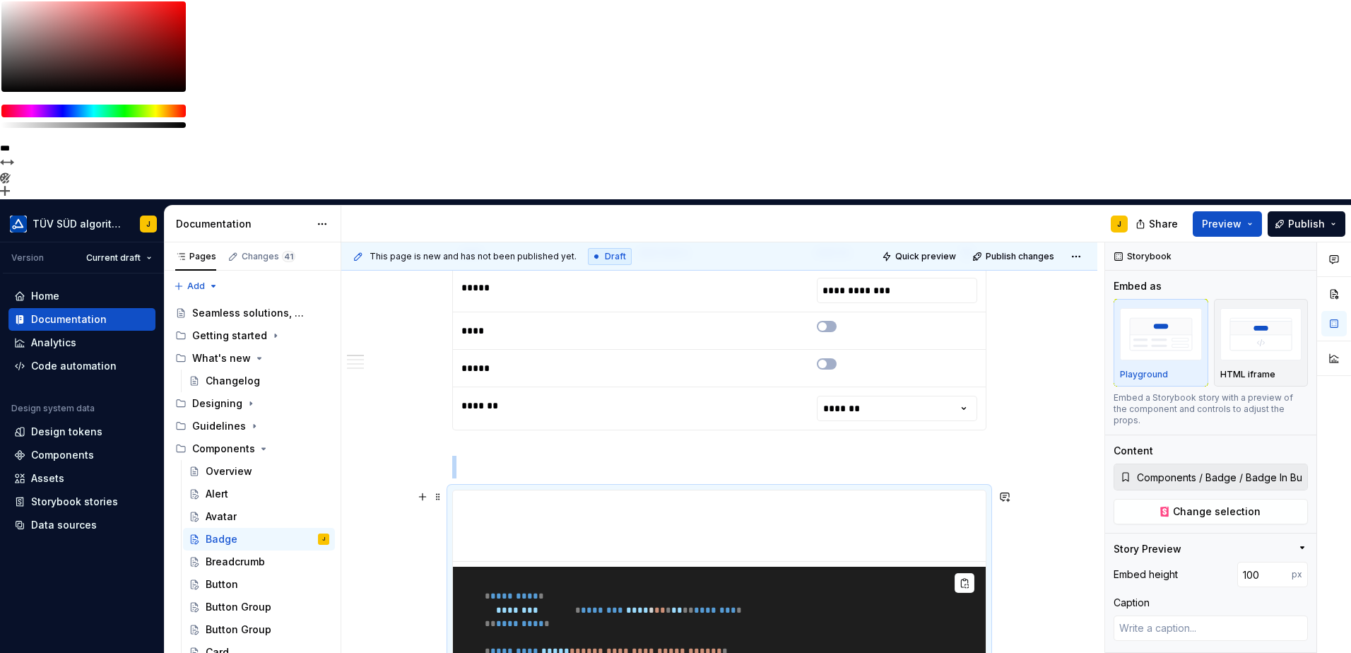
scroll to position [471, 0]
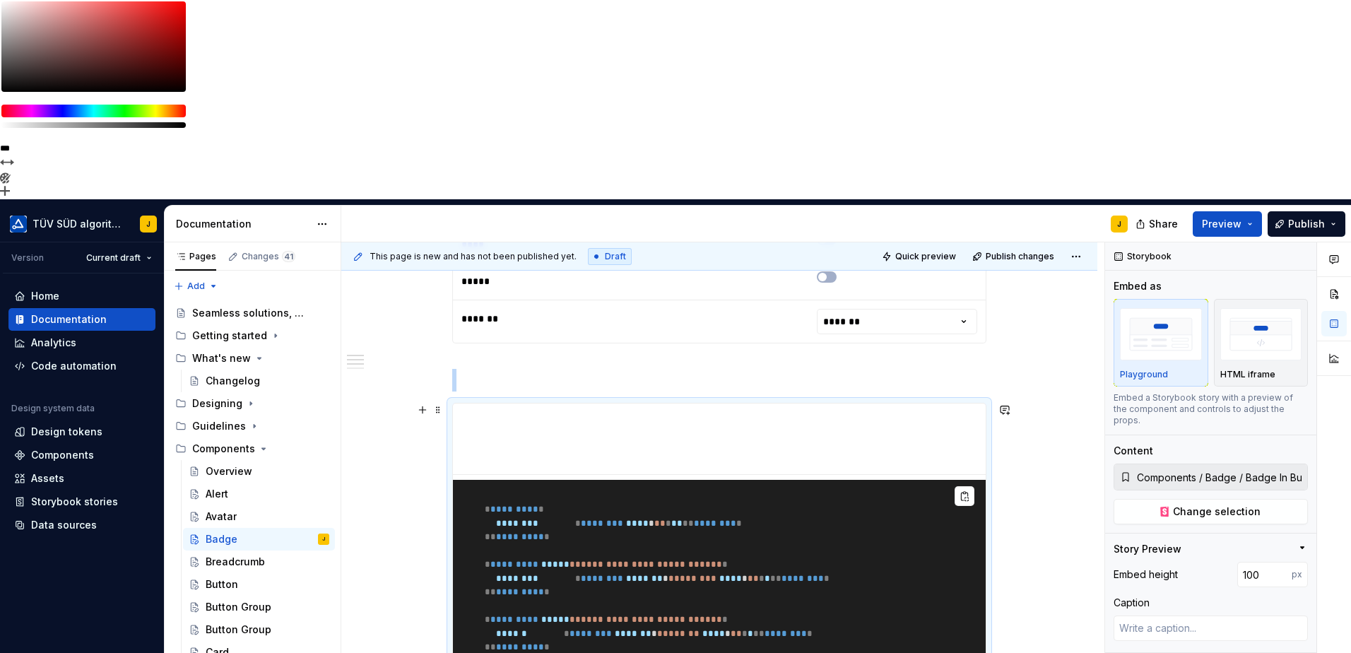
click at [1029, 270] on div "**********" at bounding box center [719, 603] width 756 height 1199
click at [1260, 211] on button "Preview" at bounding box center [1227, 223] width 69 height 25
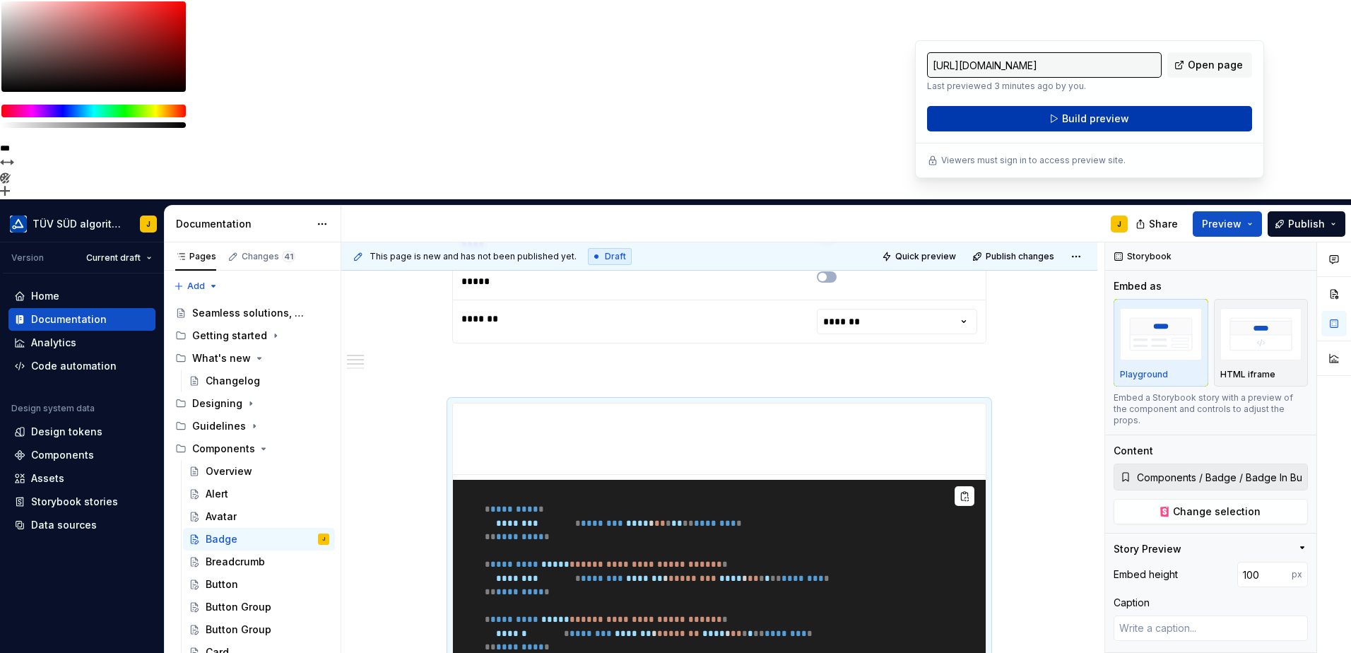
click at [1092, 119] on span "Build preview" at bounding box center [1095, 119] width 67 height 14
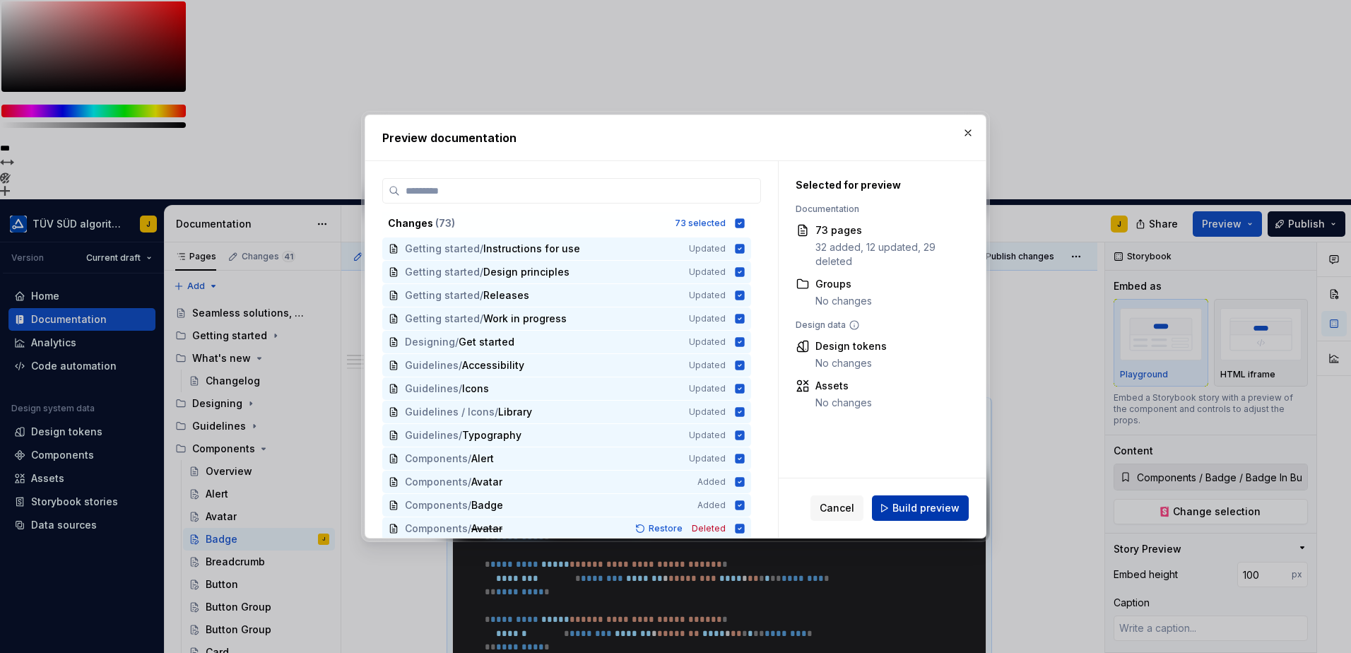
click at [924, 506] on span "Build preview" at bounding box center [925, 508] width 67 height 14
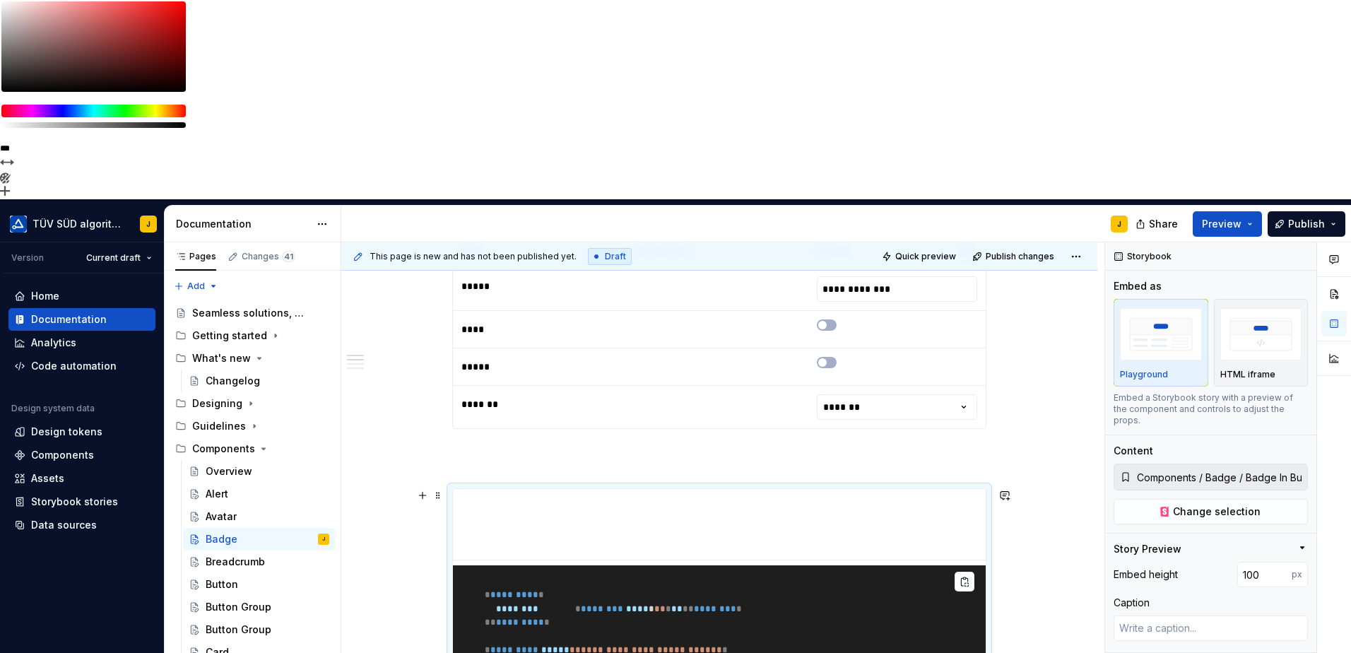
scroll to position [353, 0]
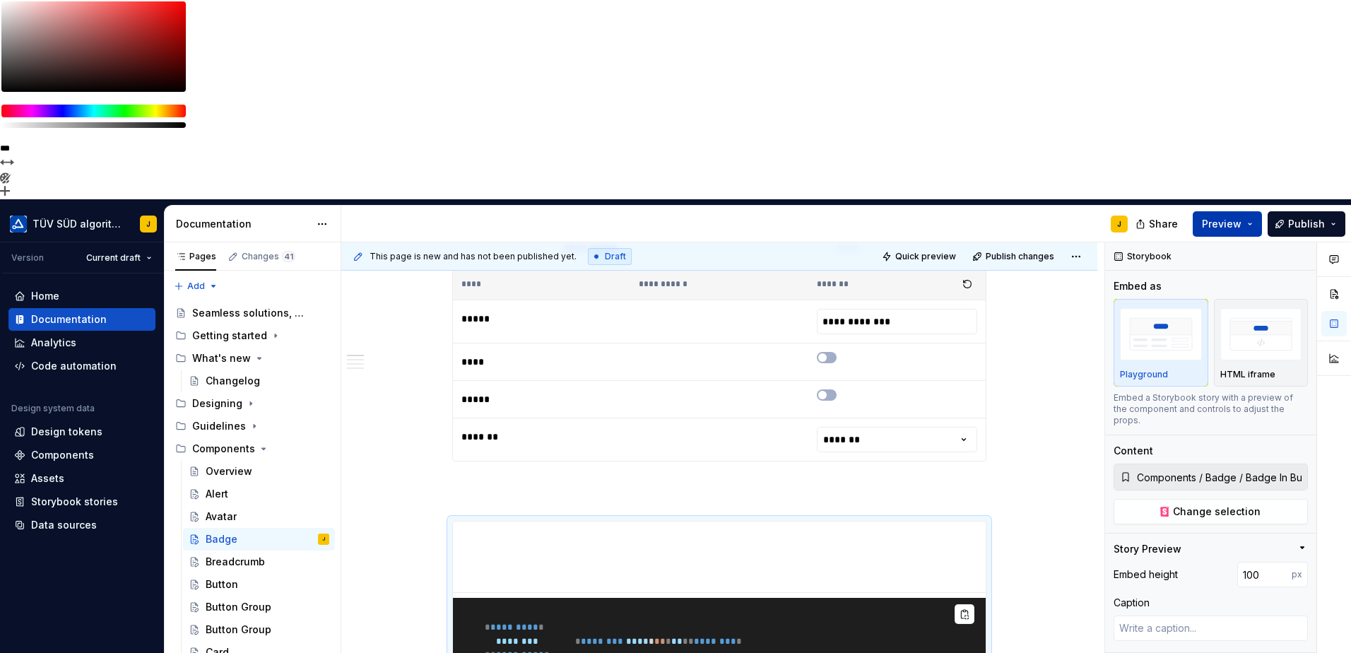
click at [1255, 211] on button "Preview" at bounding box center [1227, 223] width 69 height 25
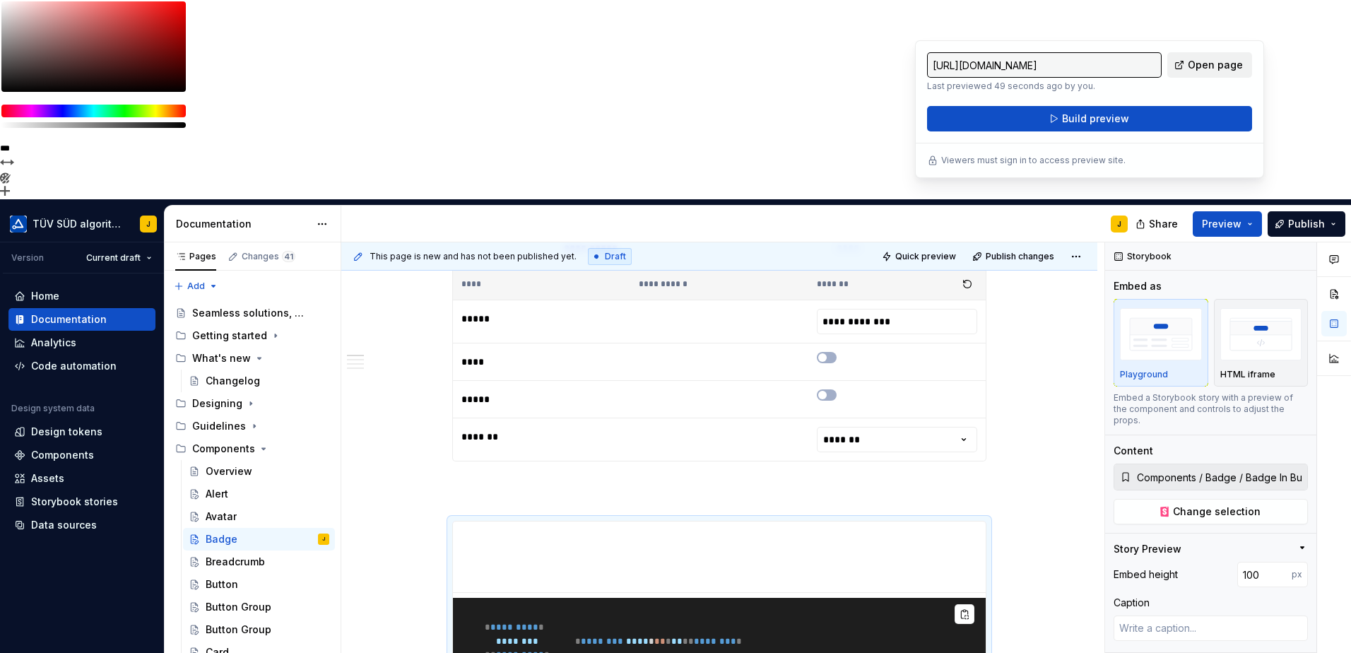
drag, startPoint x: 1255, startPoint y: 23, endPoint x: 1214, endPoint y: 61, distance: 56.0
click at [1214, 61] on span "Open page" at bounding box center [1215, 65] width 55 height 14
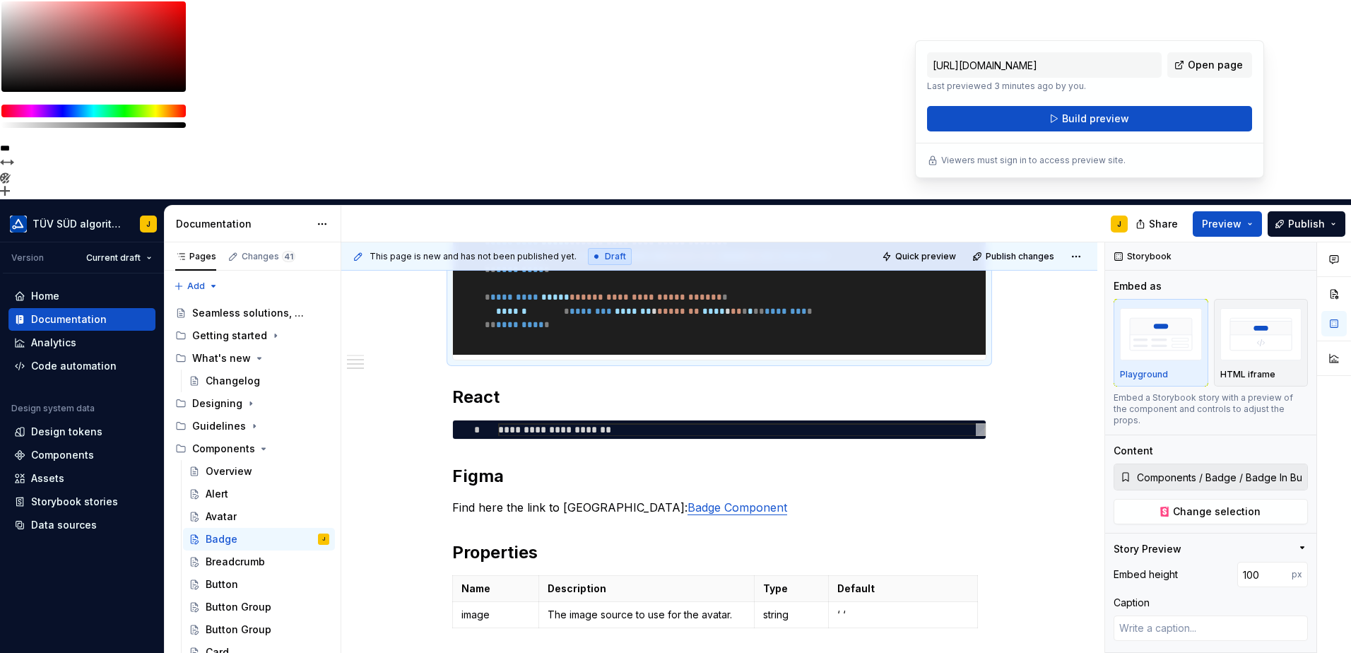
scroll to position [862, 0]
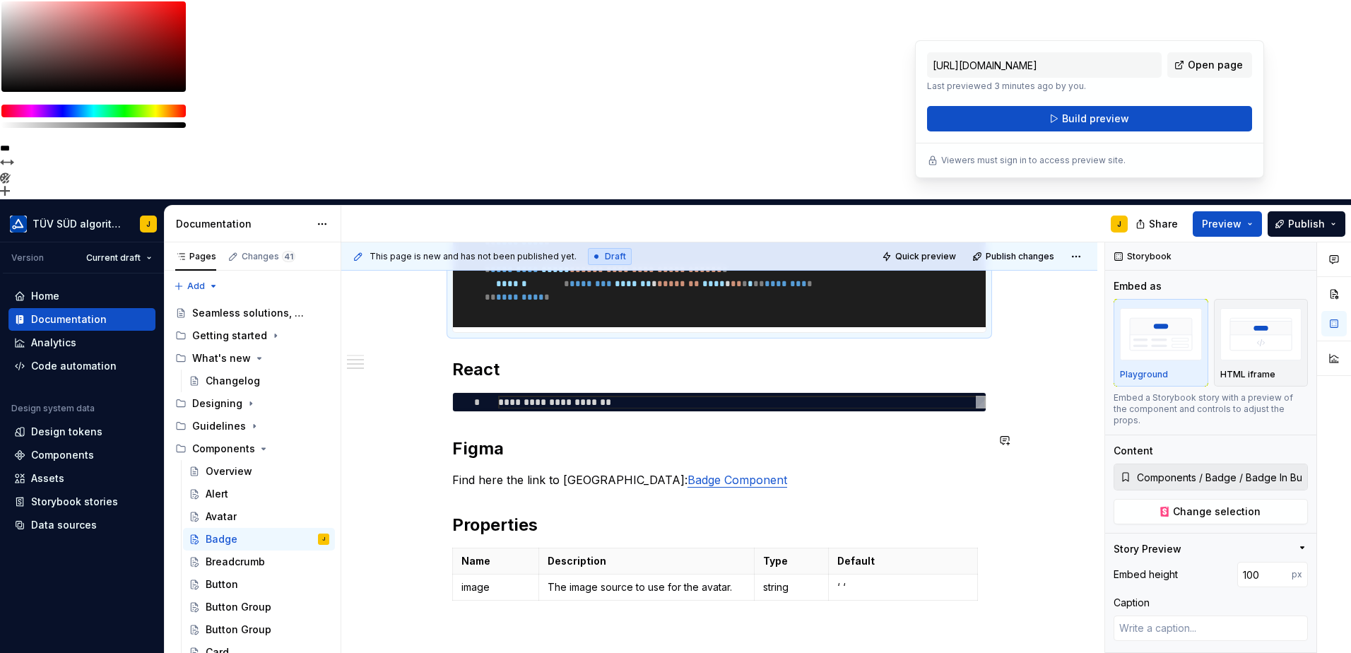
click at [511, 227] on div "**********" at bounding box center [719, 164] width 534 height 952
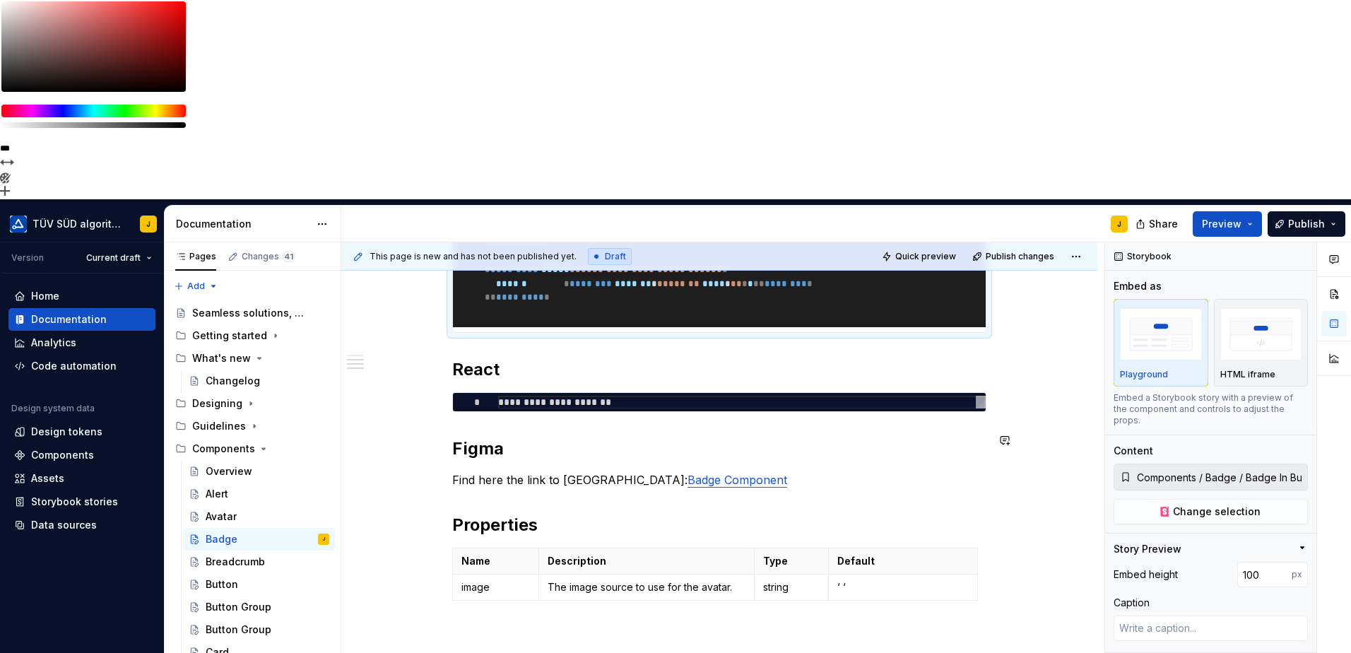
click at [514, 228] on div "**********" at bounding box center [719, 164] width 534 height 952
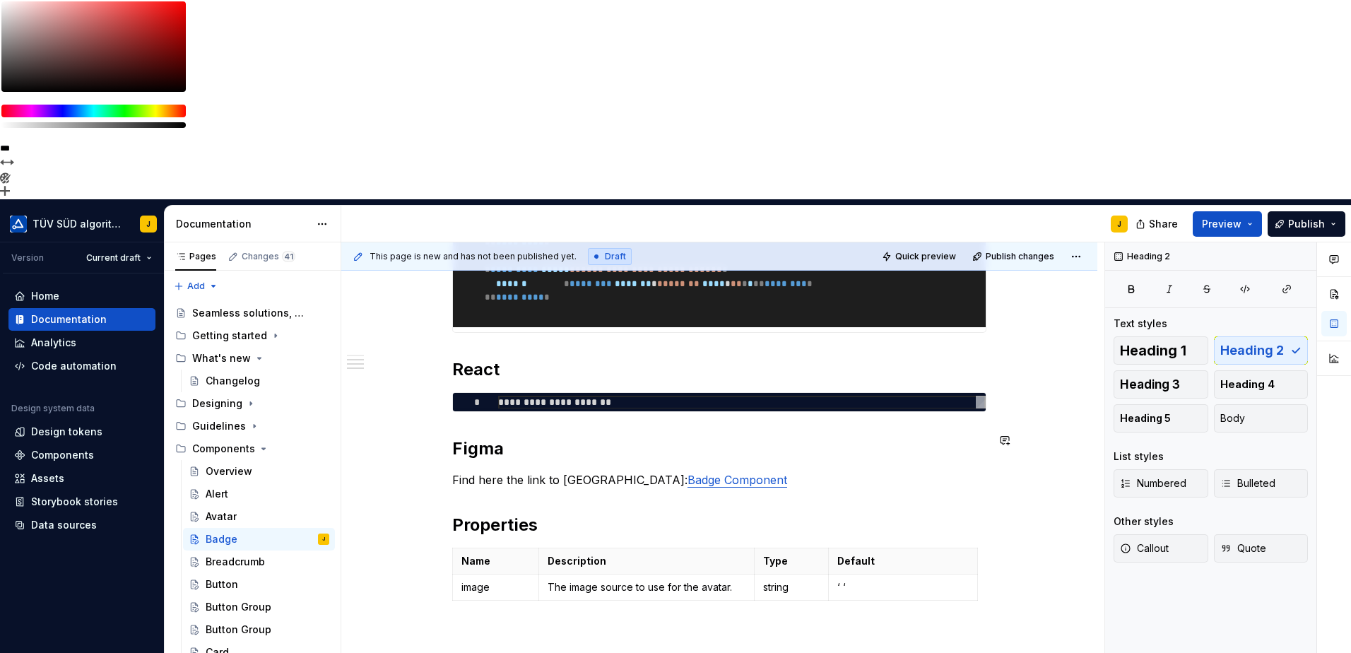
click at [454, 220] on div "**********" at bounding box center [719, 164] width 534 height 952
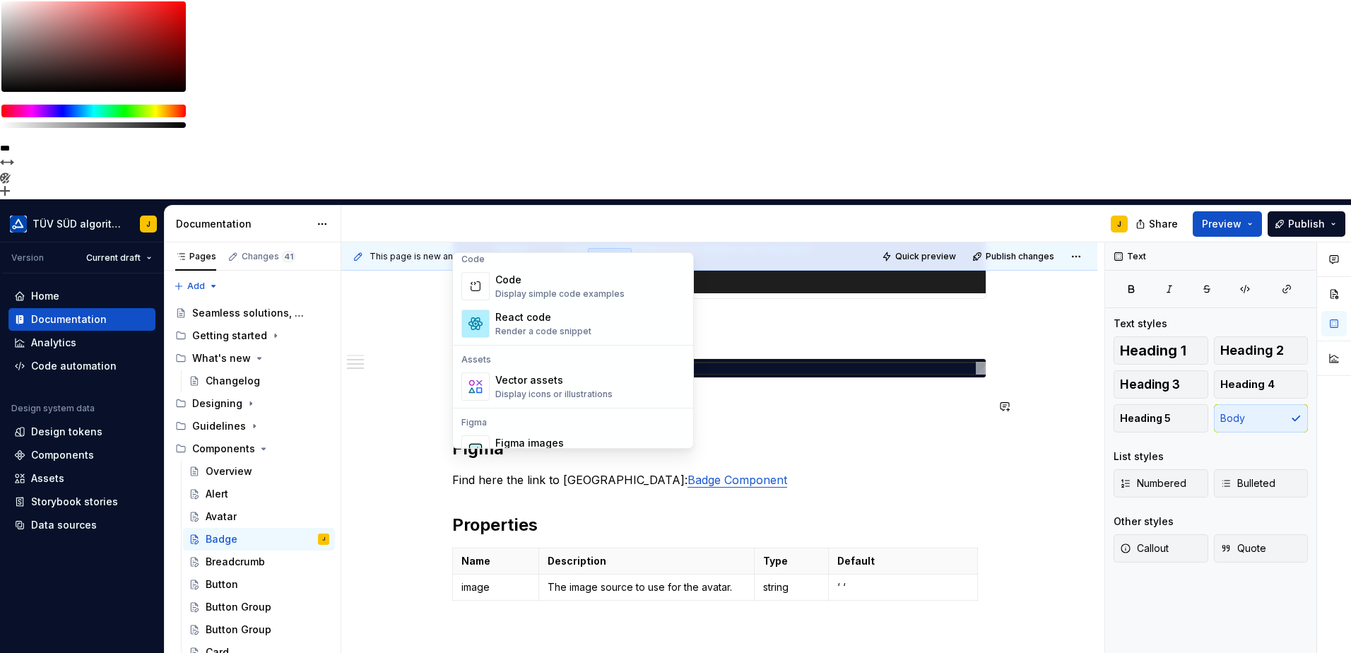
scroll to position [1053, 0]
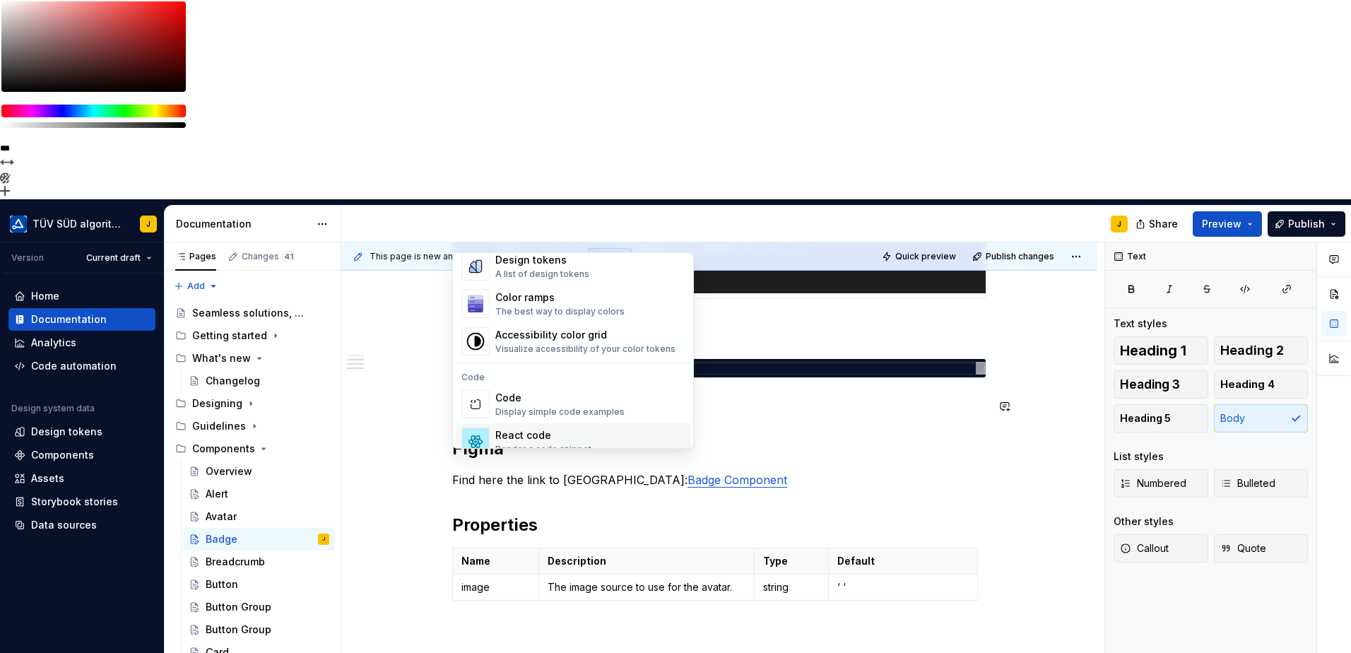
click at [519, 430] on div "React code" at bounding box center [543, 435] width 96 height 14
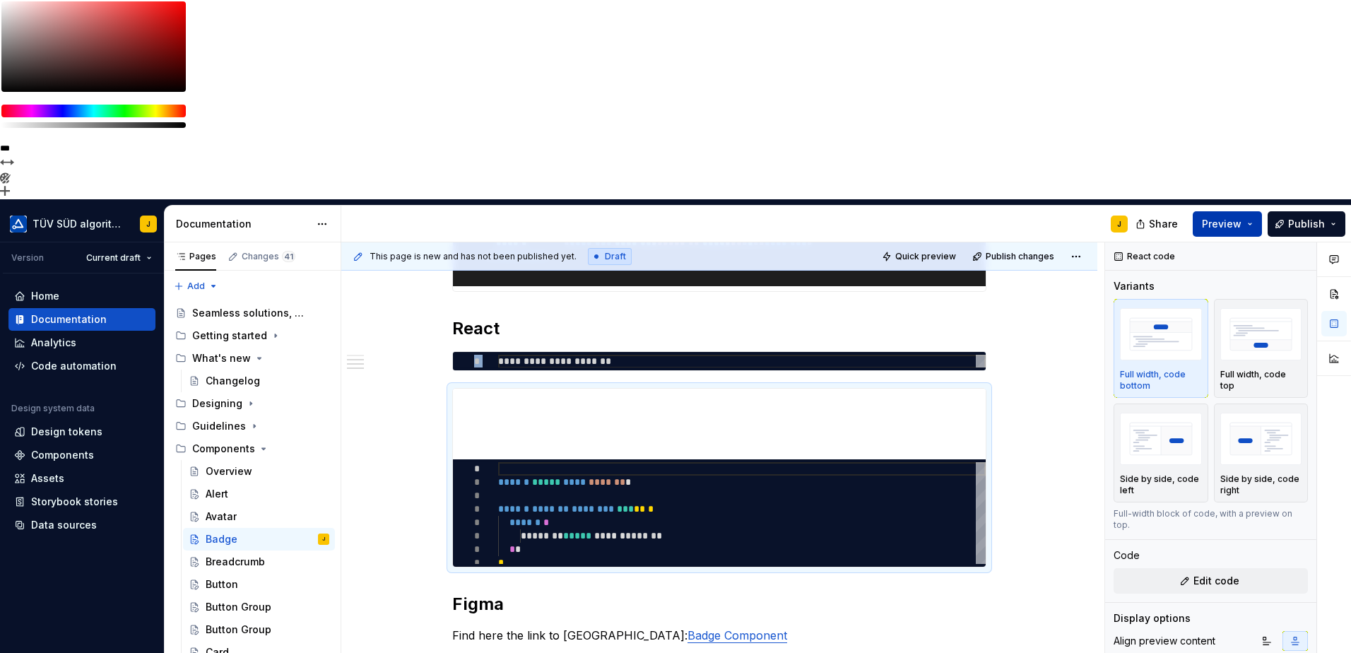
click at [1241, 217] on span "Preview" at bounding box center [1222, 224] width 40 height 14
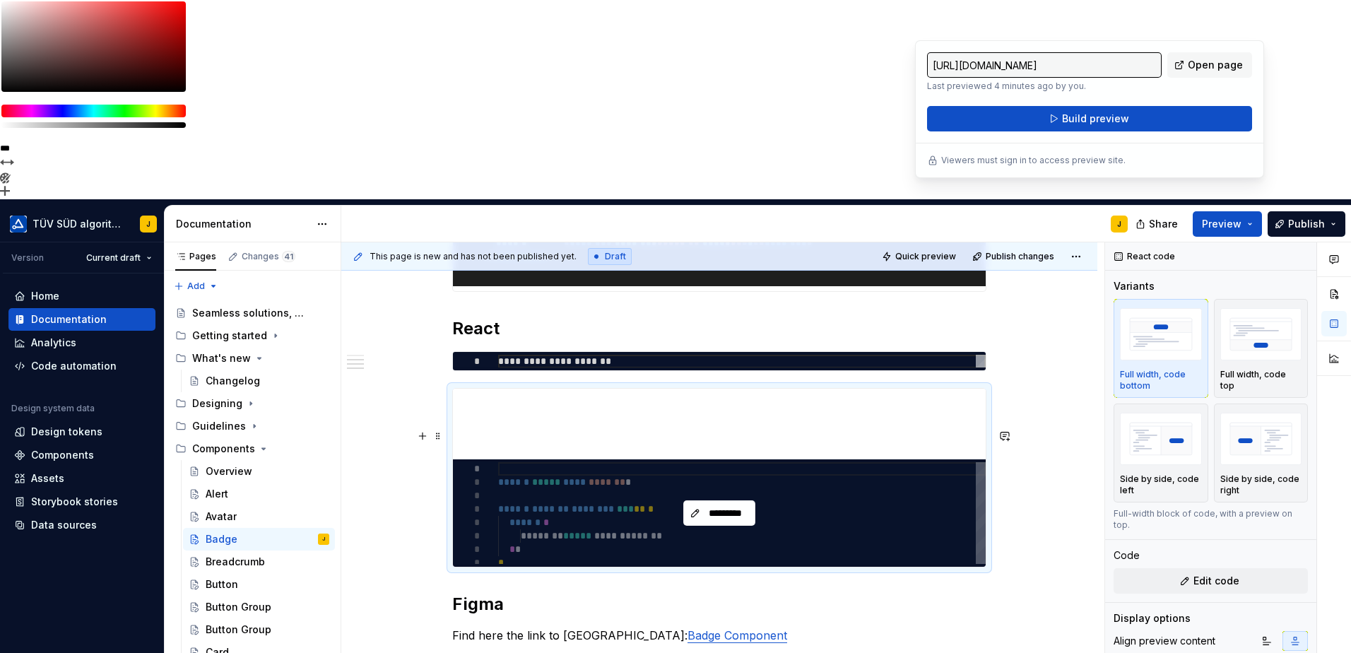
click at [613, 459] on div "*********" at bounding box center [719, 512] width 533 height 107
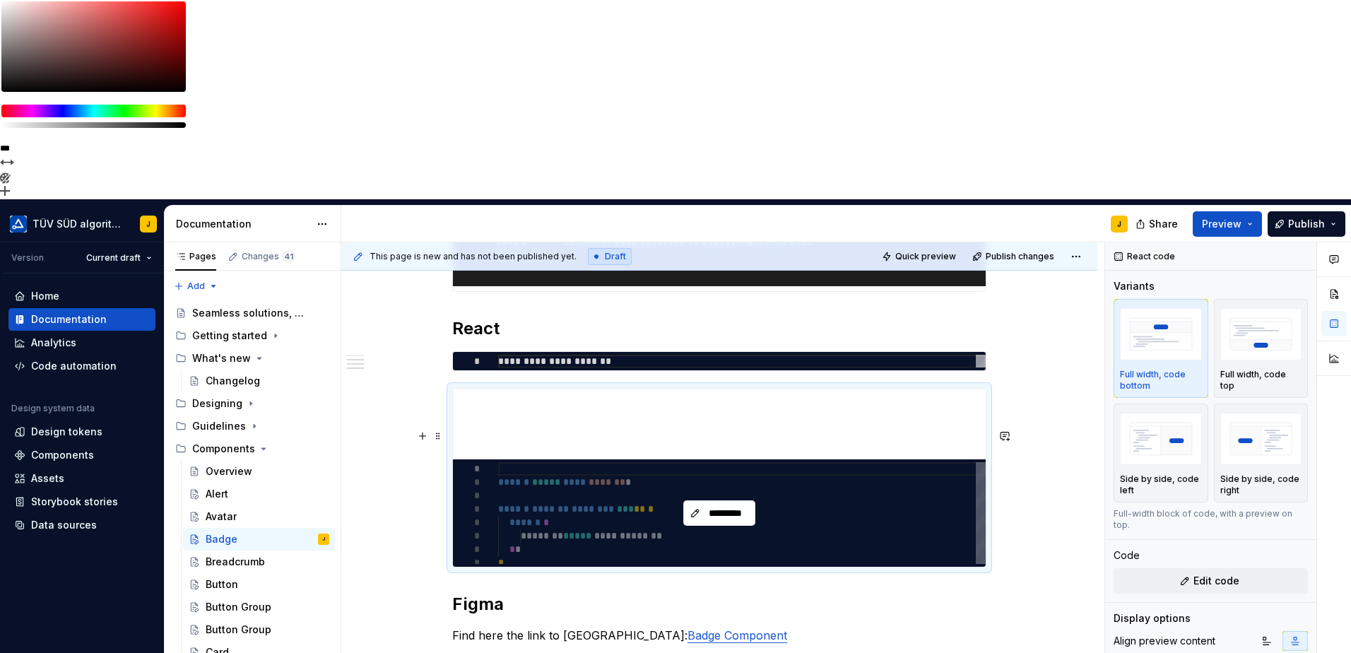
click at [618, 459] on div "*********" at bounding box center [719, 512] width 533 height 107
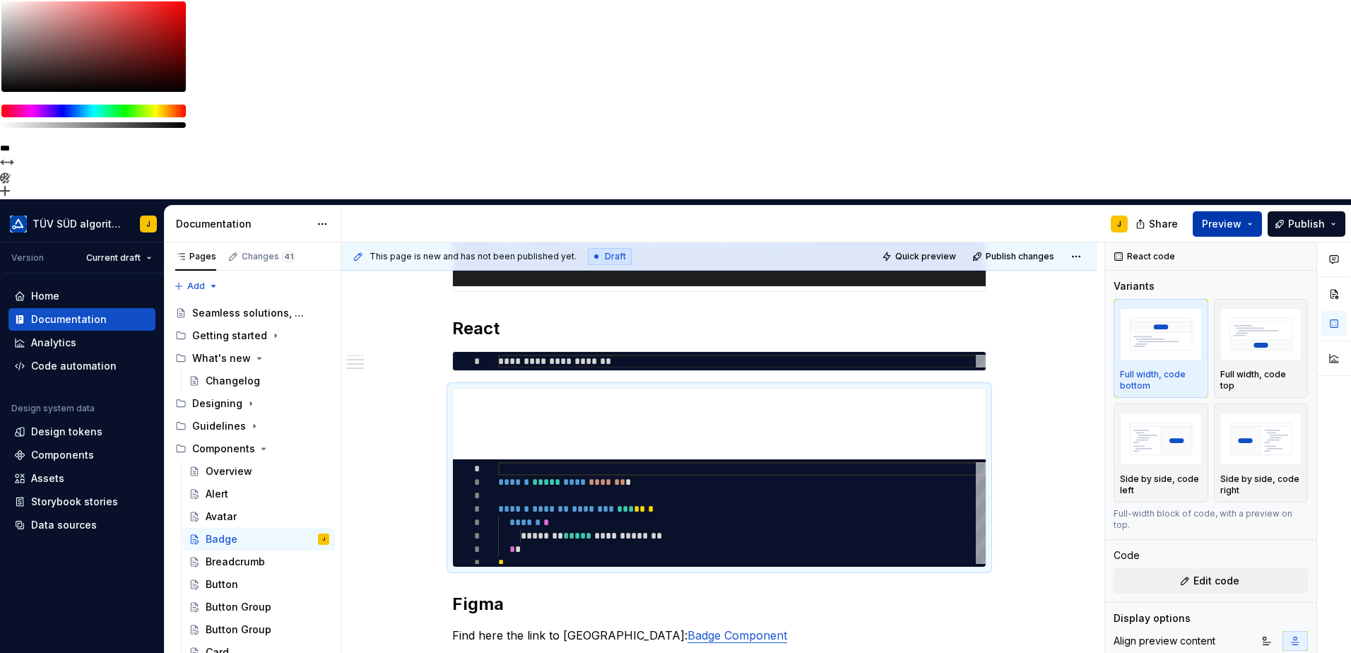
click at [1226, 217] on span "Preview" at bounding box center [1222, 224] width 40 height 14
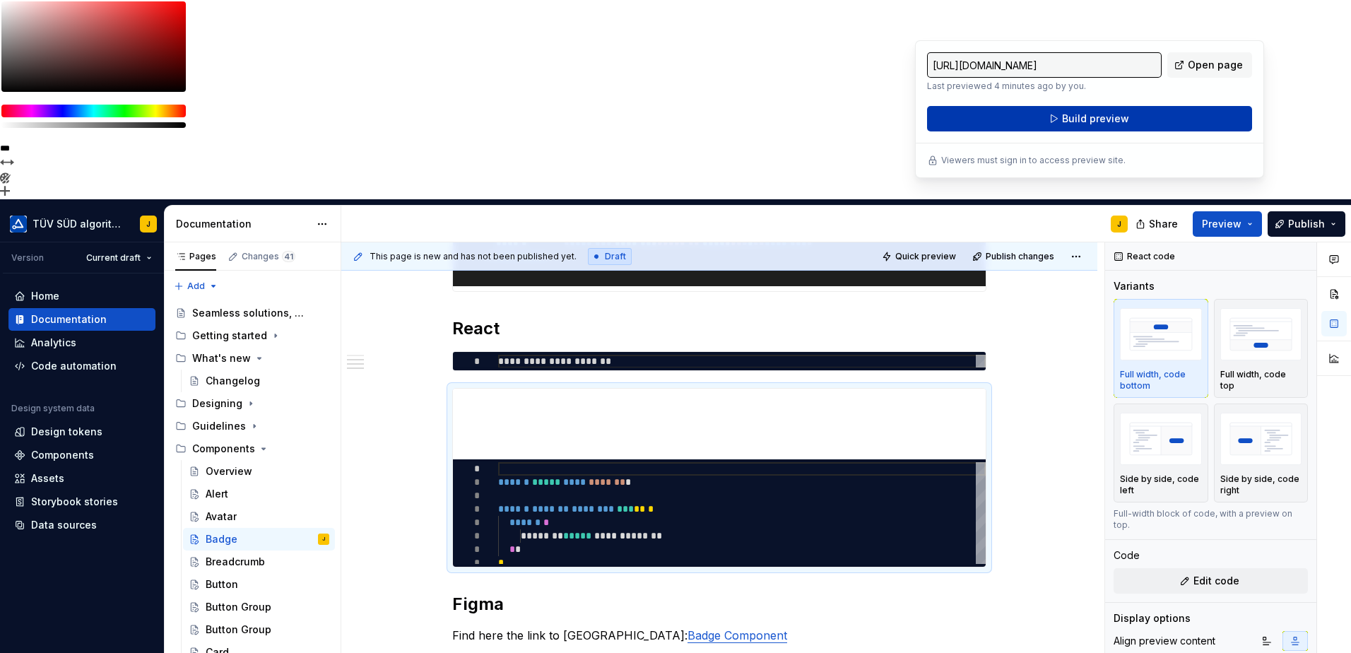
click at [1084, 117] on span "Build preview" at bounding box center [1095, 119] width 67 height 14
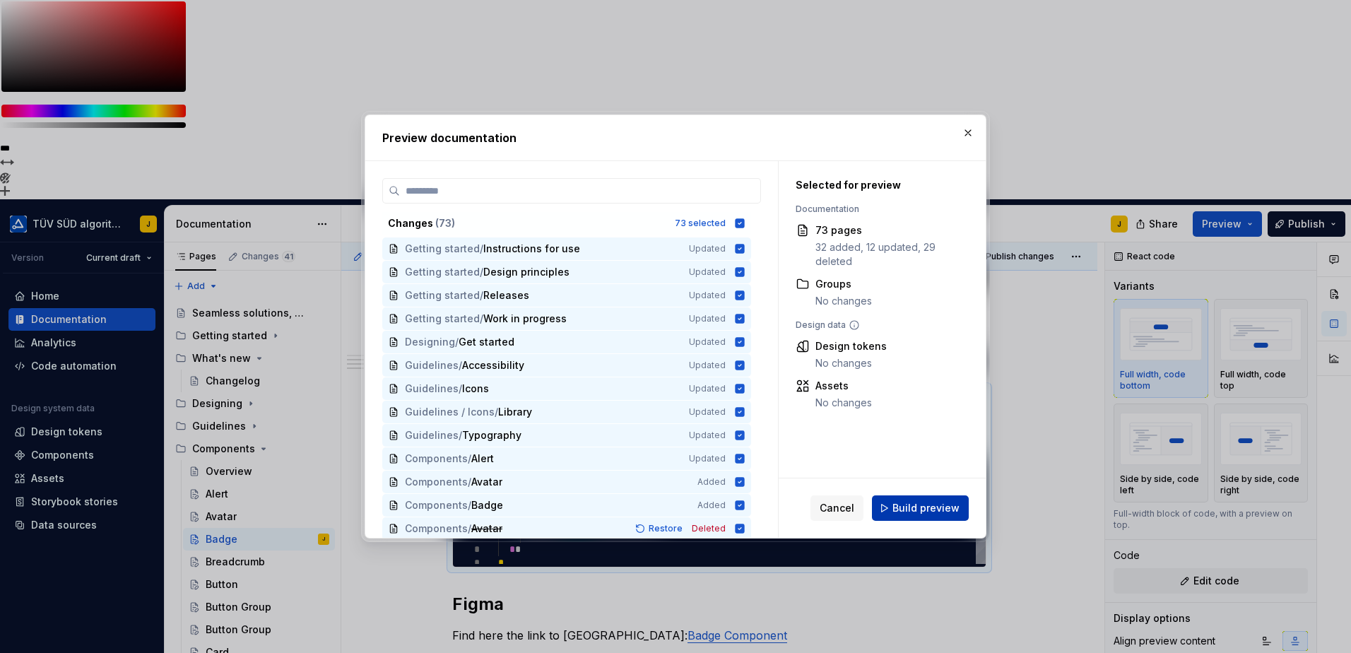
click at [924, 510] on span "Build preview" at bounding box center [925, 508] width 67 height 14
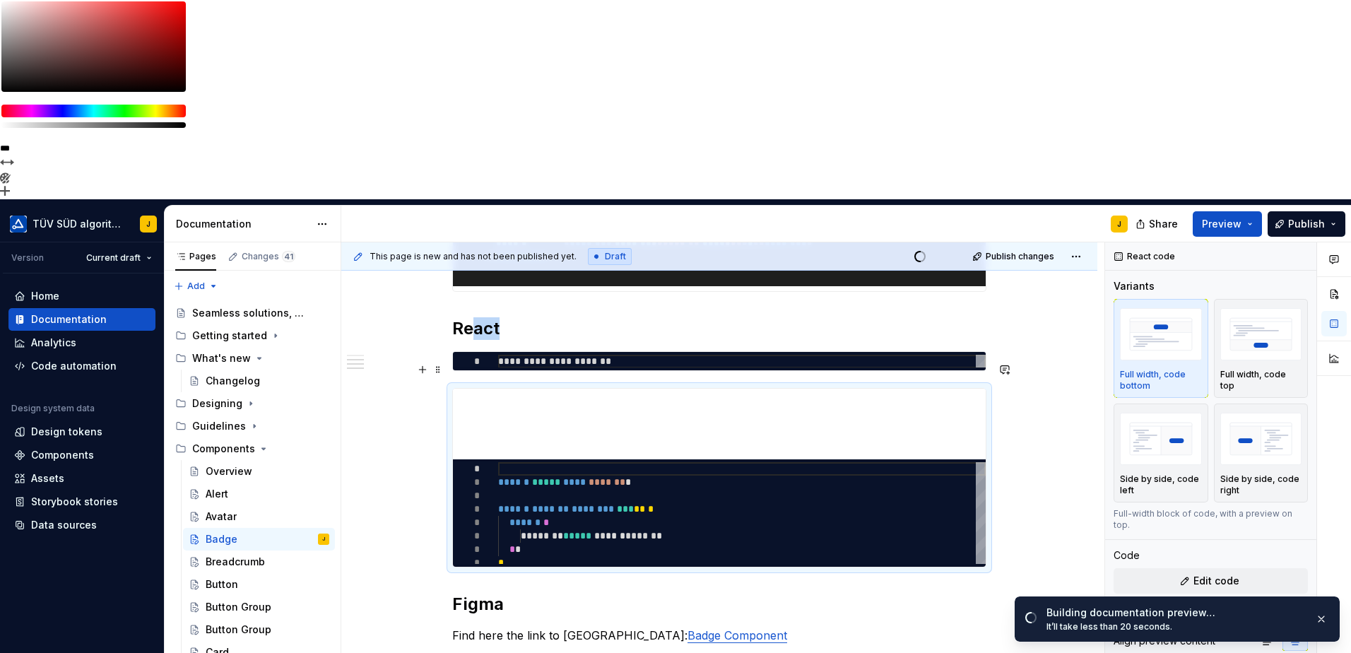
click at [545, 317] on h2 "React" at bounding box center [719, 328] width 534 height 23
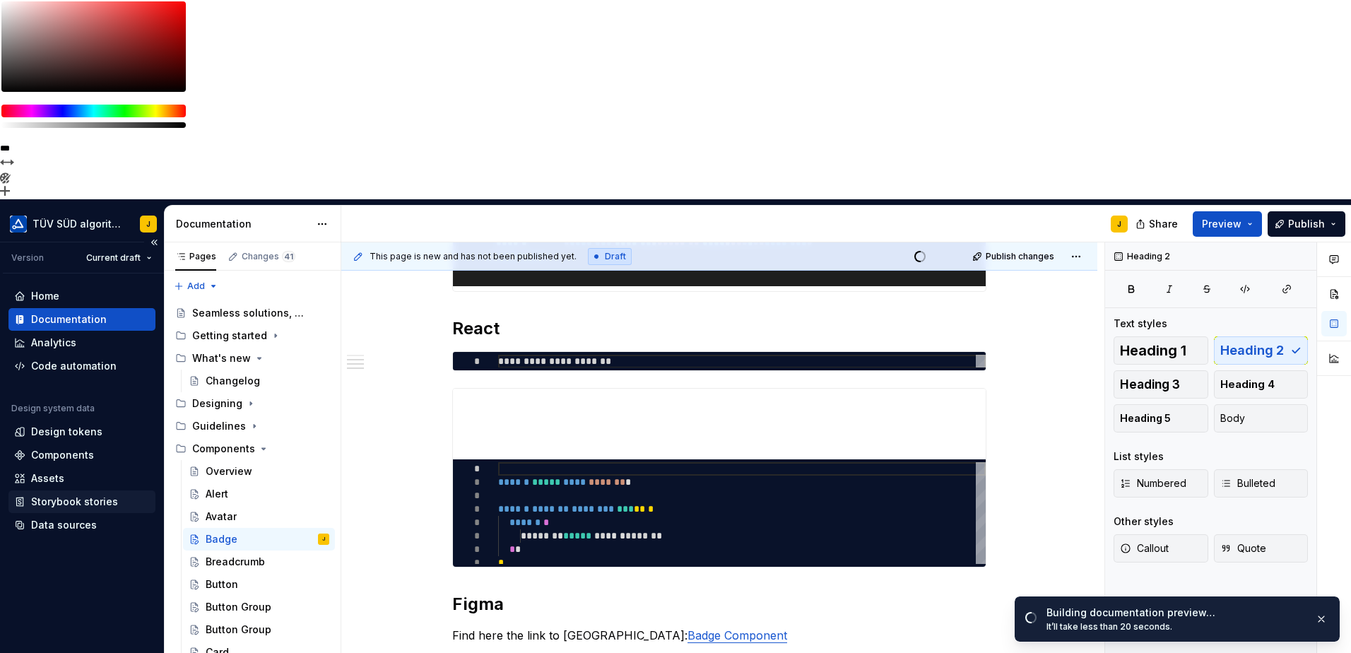
click at [66, 495] on div "Storybook stories" at bounding box center [74, 502] width 87 height 14
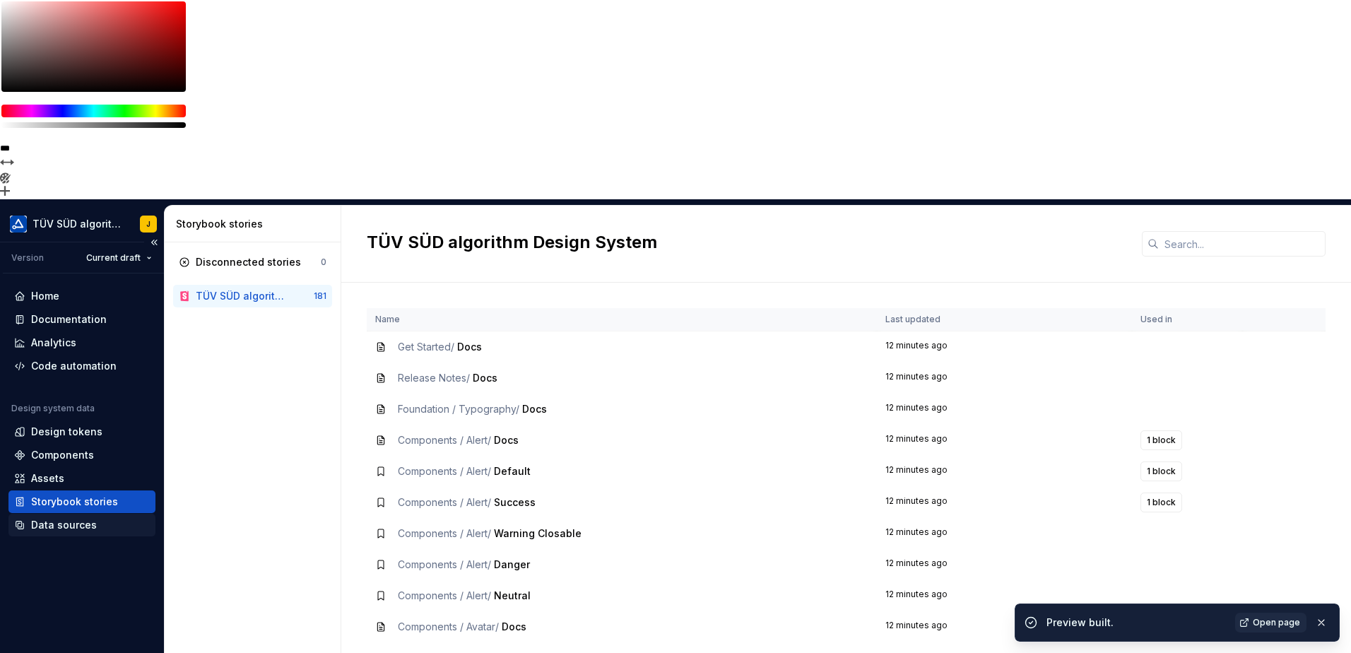
click at [68, 518] on div "Data sources" at bounding box center [64, 525] width 66 height 14
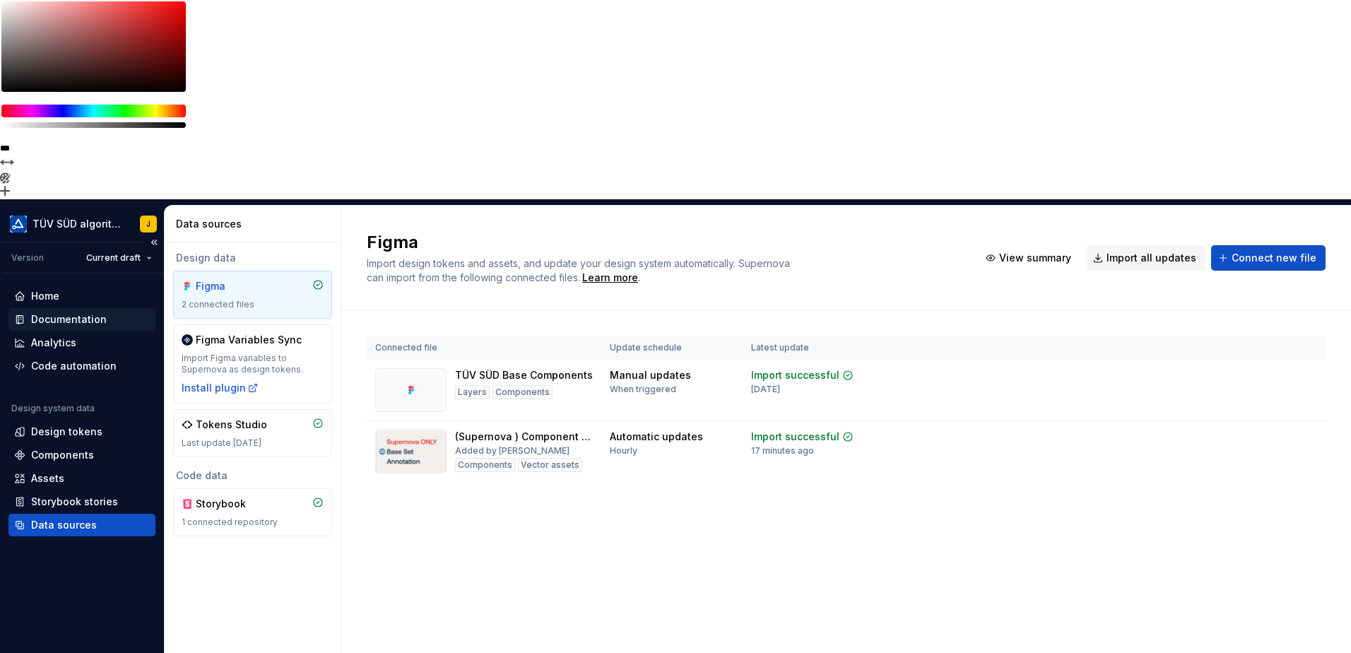
click at [66, 312] on div "Documentation" at bounding box center [69, 319] width 76 height 14
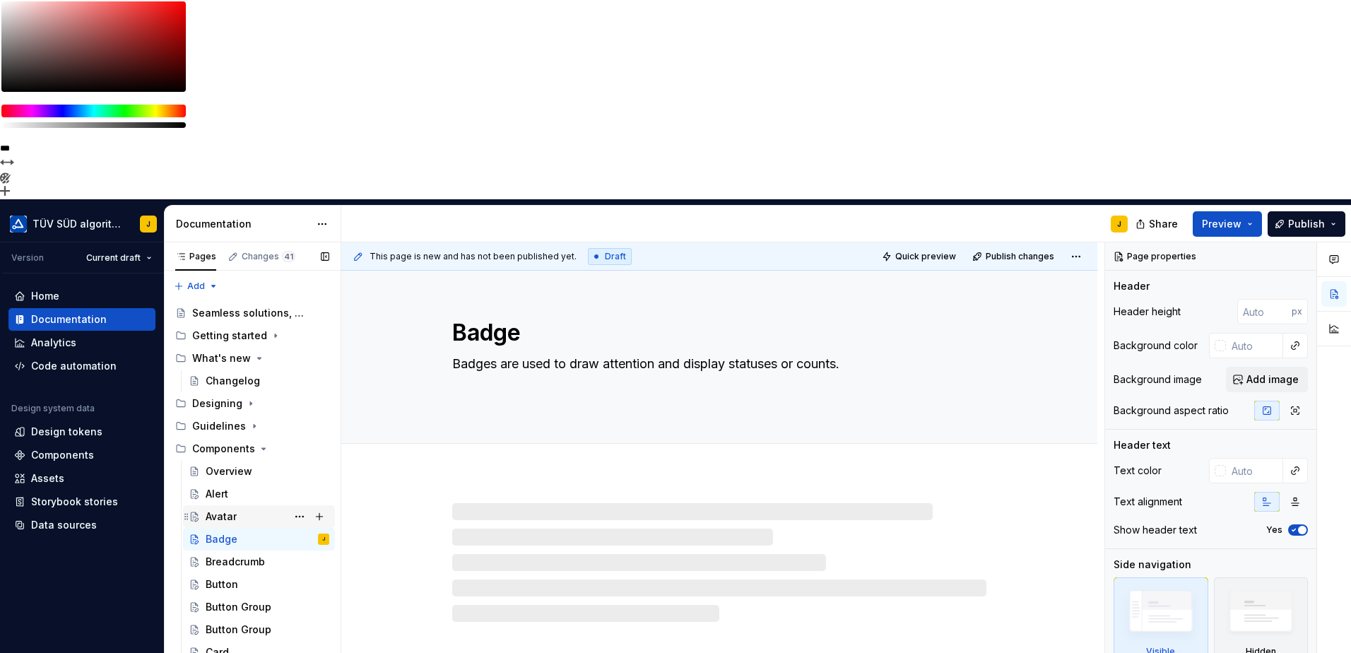
click at [218, 509] on div "Avatar" at bounding box center [221, 516] width 31 height 14
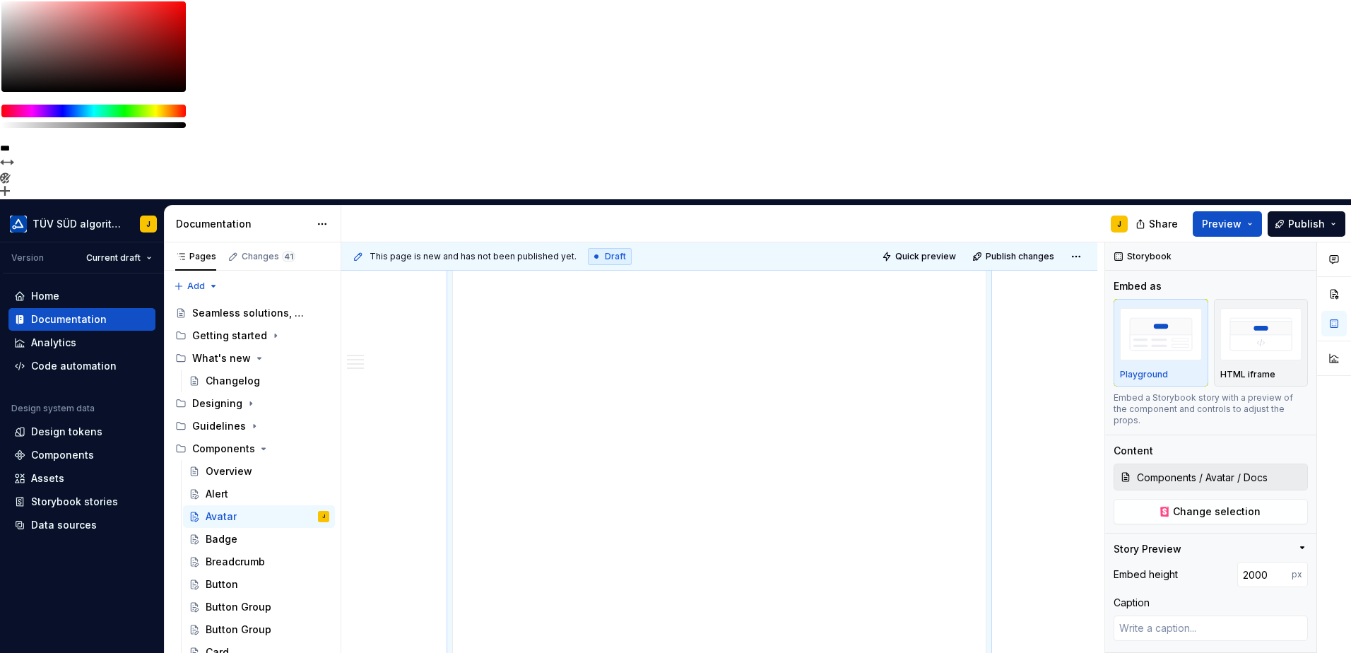
scroll to position [118, 0]
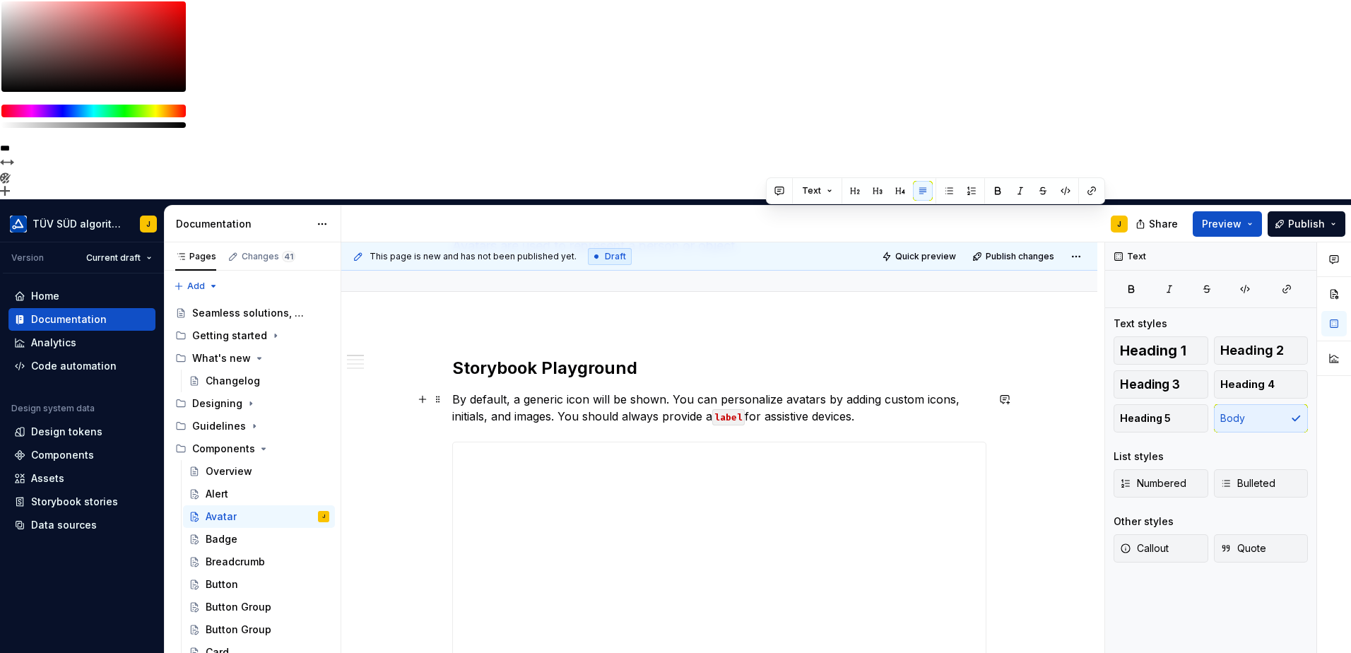
drag, startPoint x: 765, startPoint y: 215, endPoint x: 865, endPoint y: 217, distance: 99.6
click at [865, 391] on p "By default, a generic icon will be shown. You can personalize avatars by adding…" at bounding box center [719, 408] width 534 height 34
click at [878, 391] on p "By default, a generic icon will be shown. You can personalize avatars by adding…" at bounding box center [719, 408] width 534 height 34
click at [873, 391] on p "By default, a generic icon will be shown. You can personalize avatars by adding…" at bounding box center [719, 408] width 534 height 34
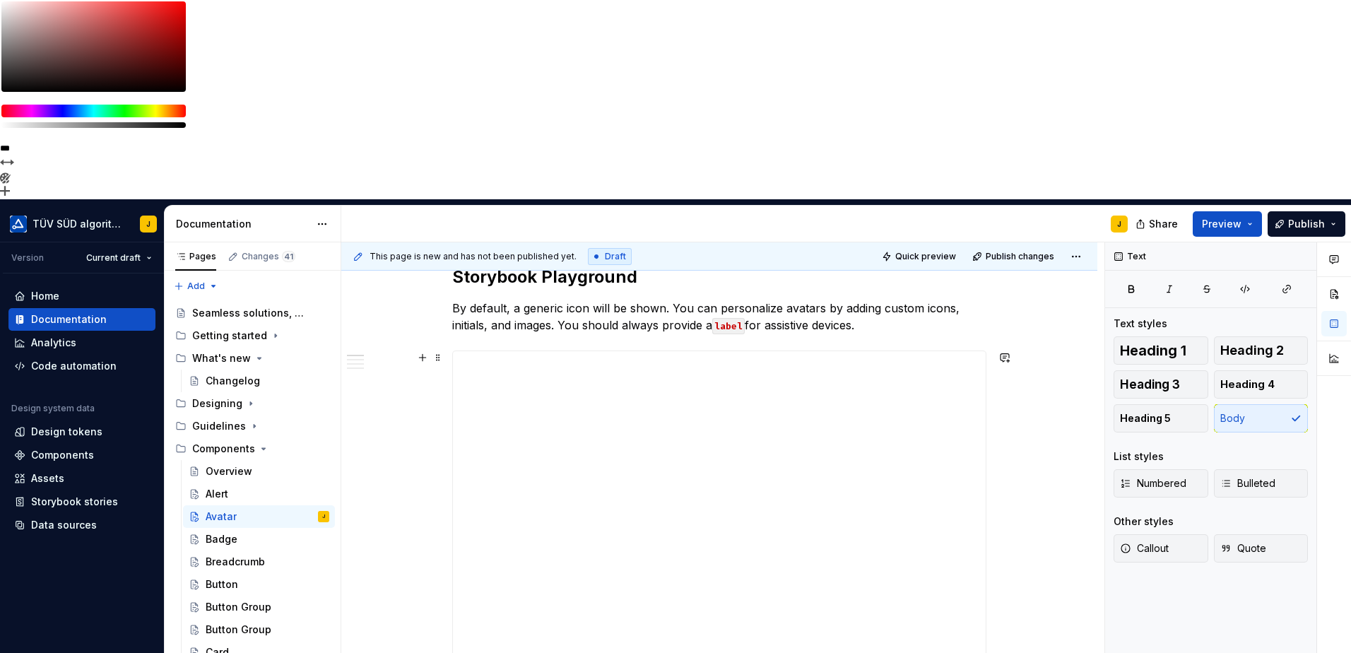
scroll to position [235, 0]
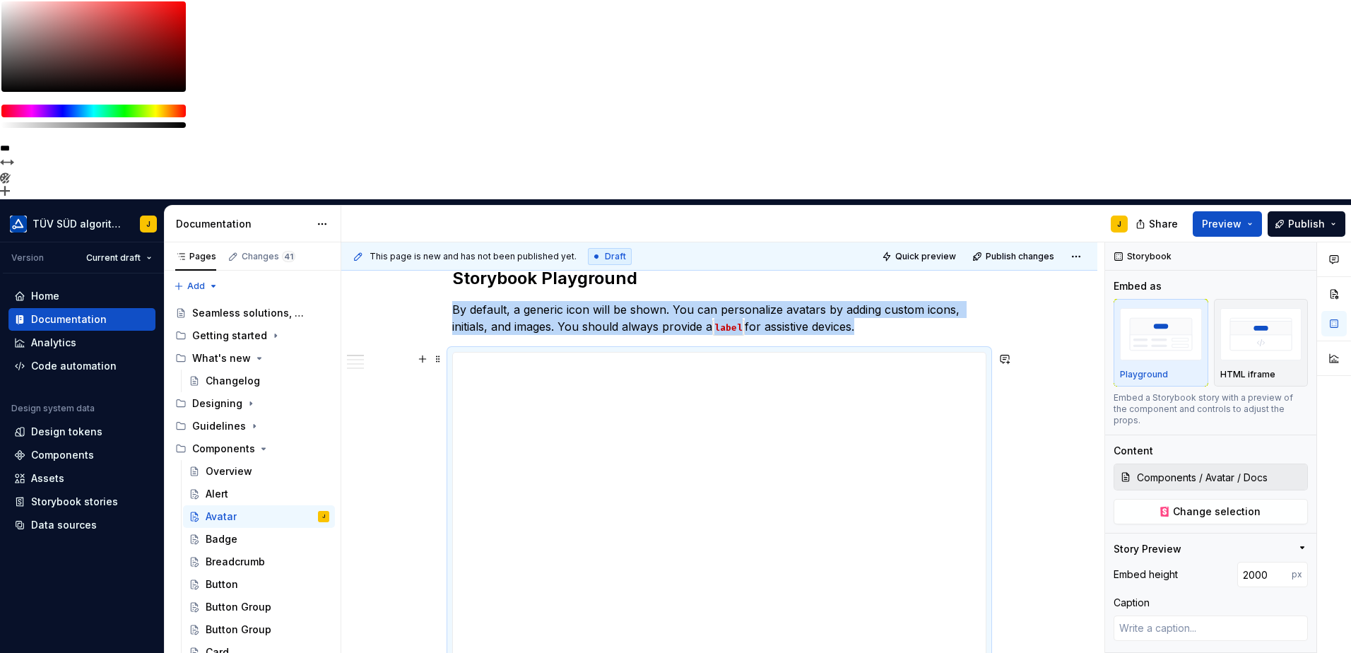
scroll to position [200, 0]
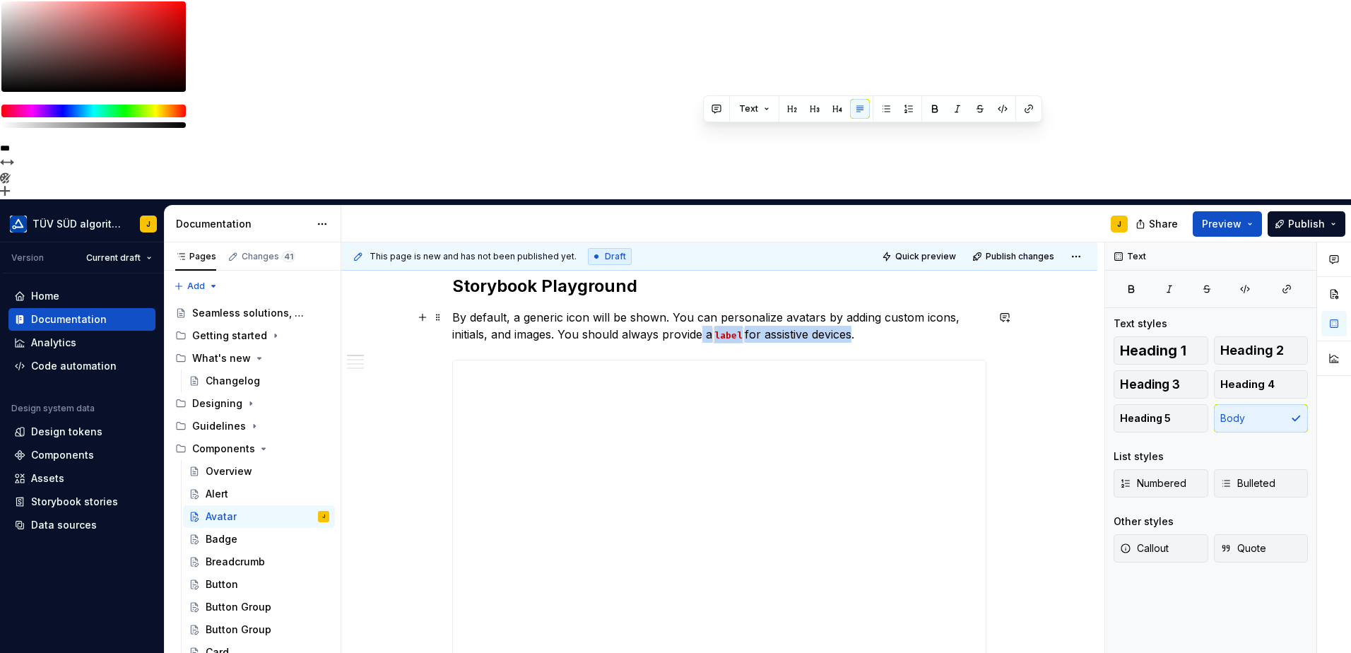
drag, startPoint x: 851, startPoint y: 139, endPoint x: 703, endPoint y: 140, distance: 148.4
click at [703, 309] on p "By default, a generic icon will be shown. You can personalize avatars by adding…" at bounding box center [719, 326] width 534 height 34
click at [824, 309] on p "By default, a generic icon will be shown. You can personalize avatars by adding…" at bounding box center [719, 326] width 534 height 34
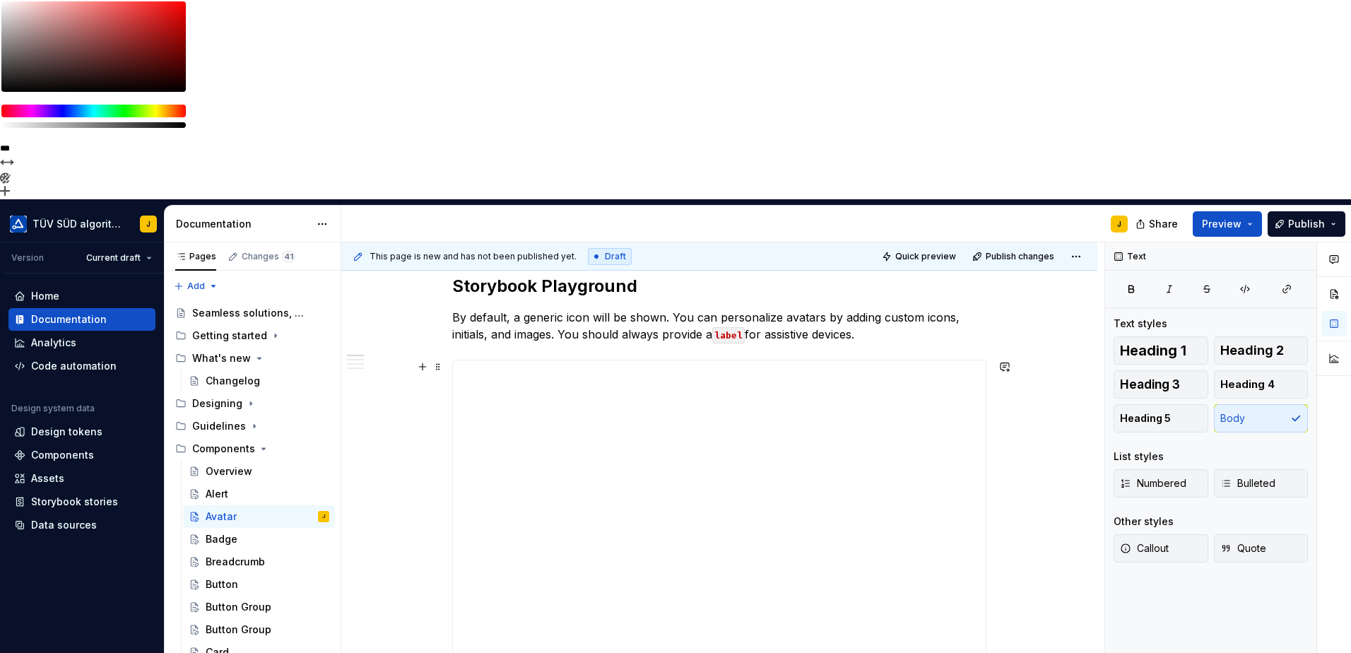
drag, startPoint x: 935, startPoint y: 160, endPoint x: 905, endPoint y: 144, distance: 33.8
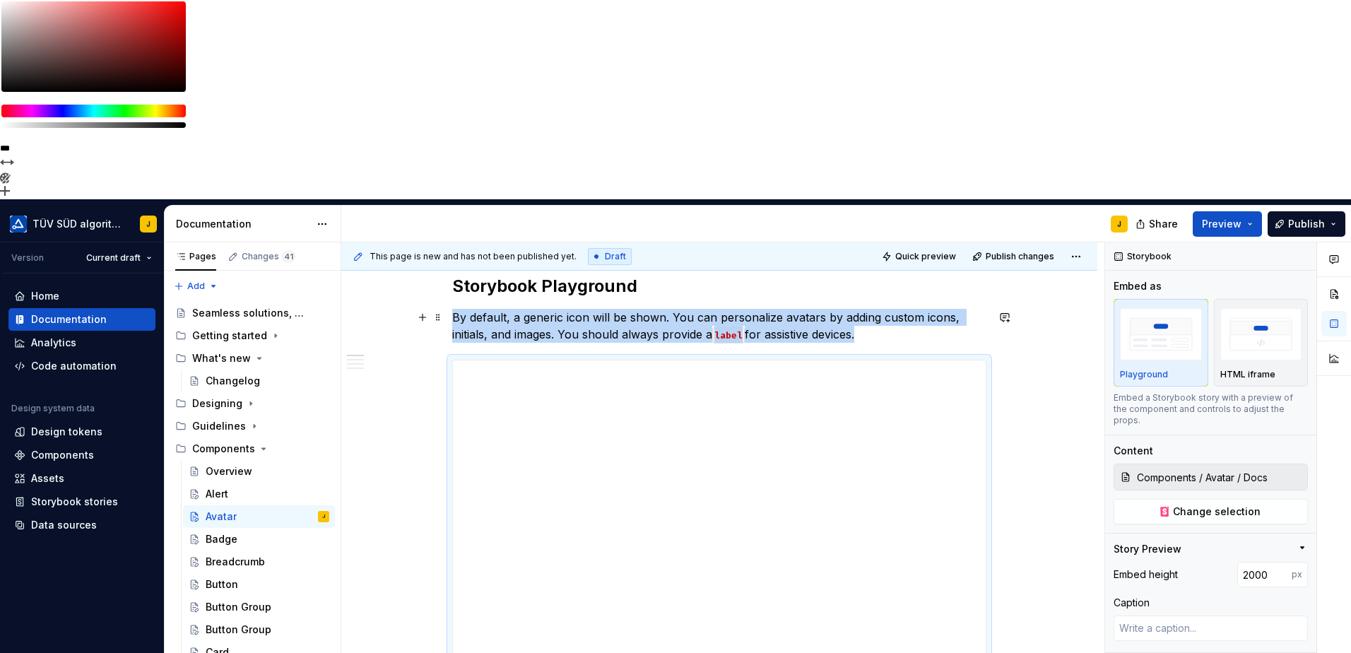
click at [914, 309] on p "By default, a generic icon will be shown. You can personalize avatars by adding…" at bounding box center [719, 326] width 534 height 34
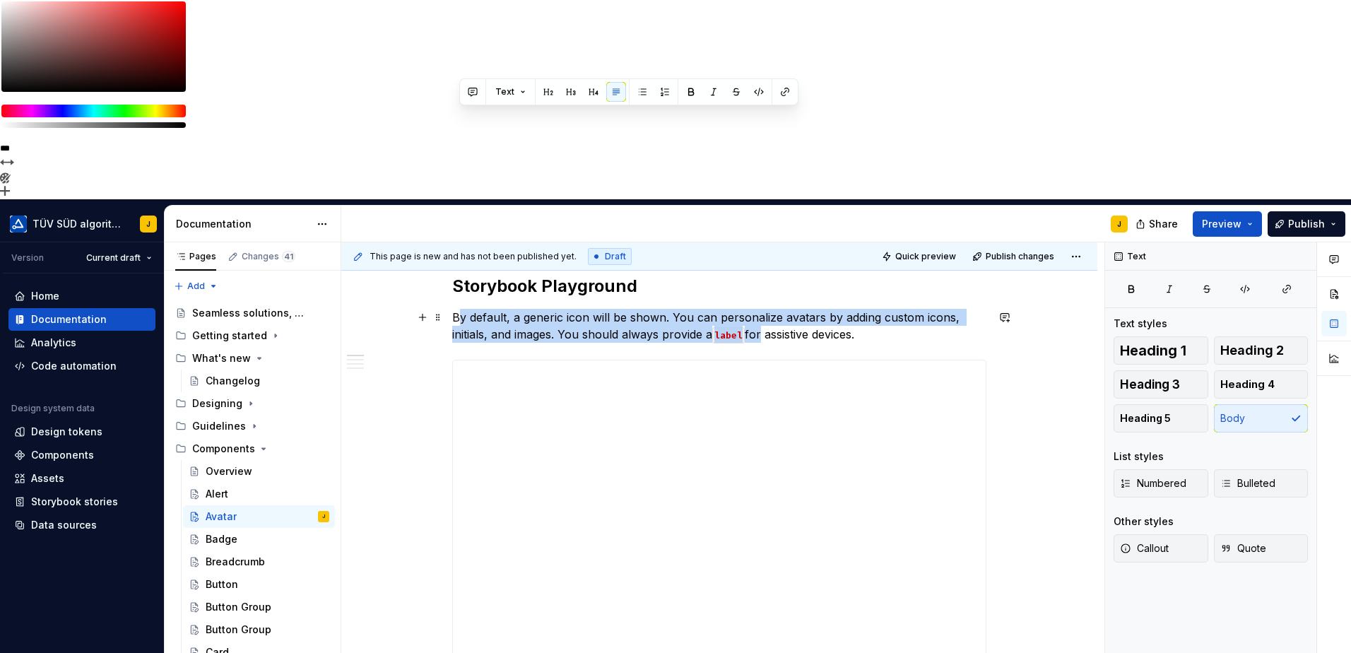
drag, startPoint x: 462, startPoint y: 115, endPoint x: 687, endPoint y: 180, distance: 233.9
click at [762, 309] on p "By default, a generic icon will be shown. You can personalize avatars by adding…" at bounding box center [719, 326] width 534 height 34
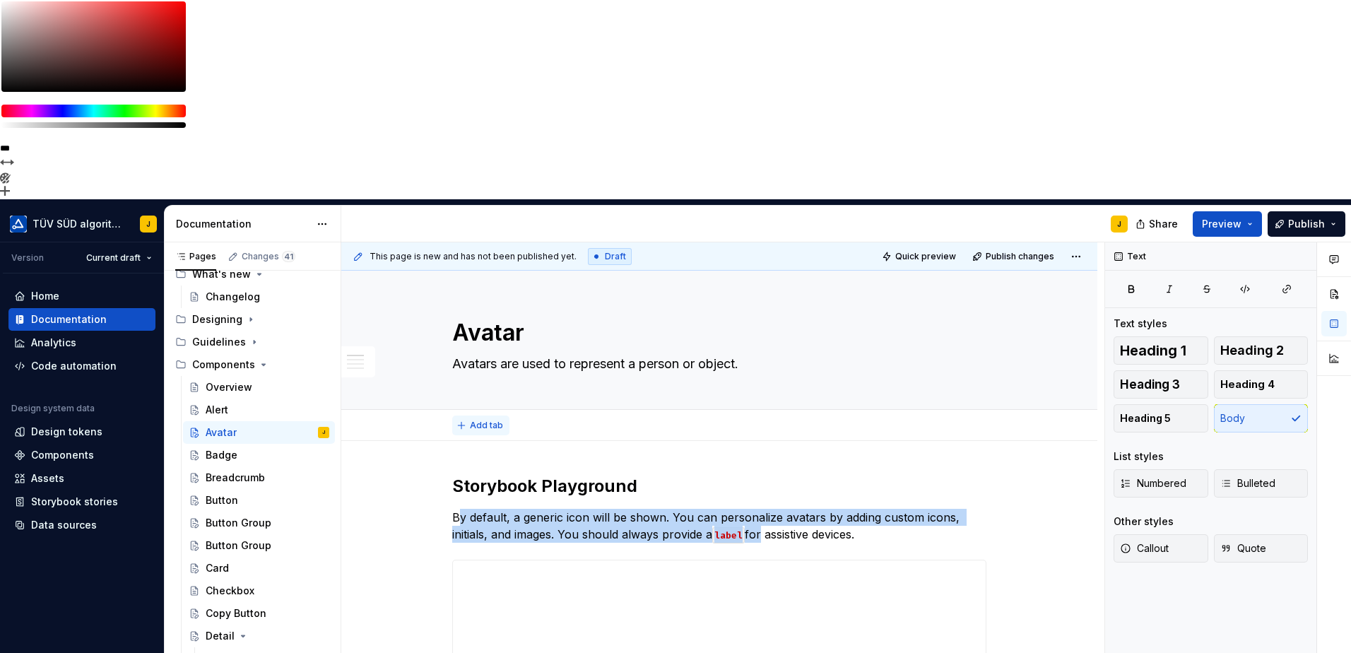
scroll to position [118, 0]
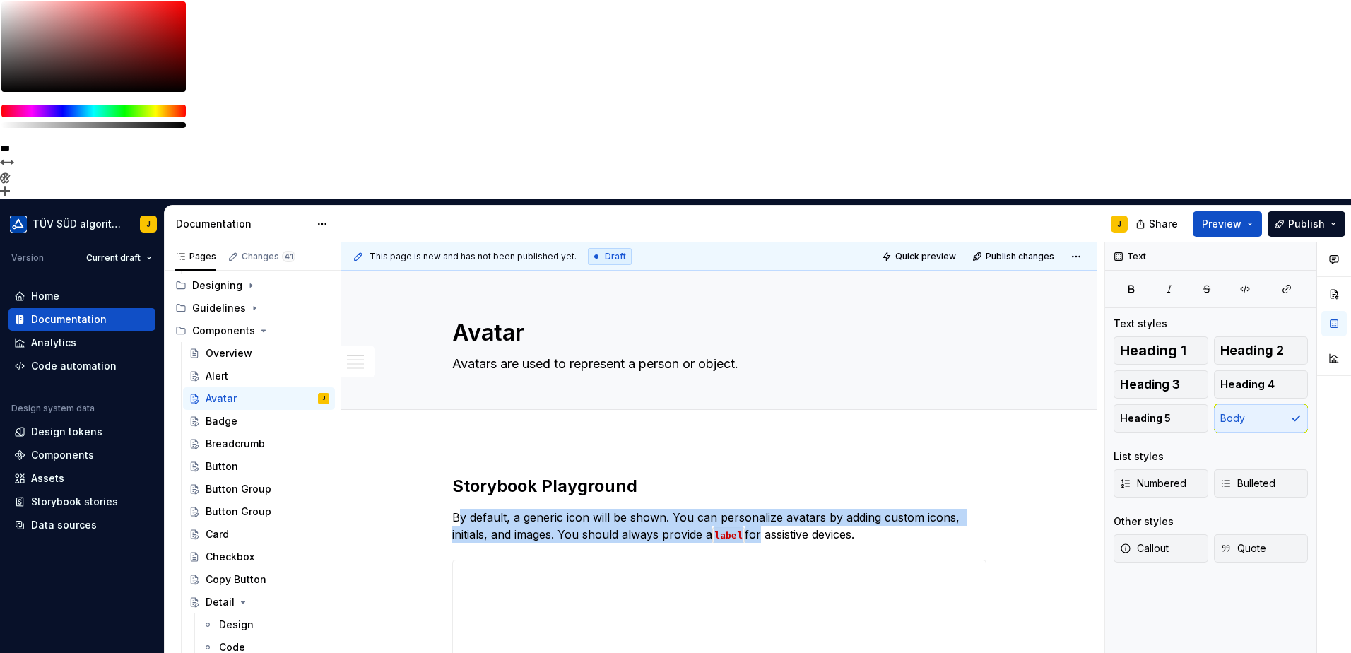
drag, startPoint x: 429, startPoint y: 259, endPoint x: 411, endPoint y: 320, distance: 63.3
click at [429, 259] on div "**********" at bounding box center [722, 547] width 763 height 610
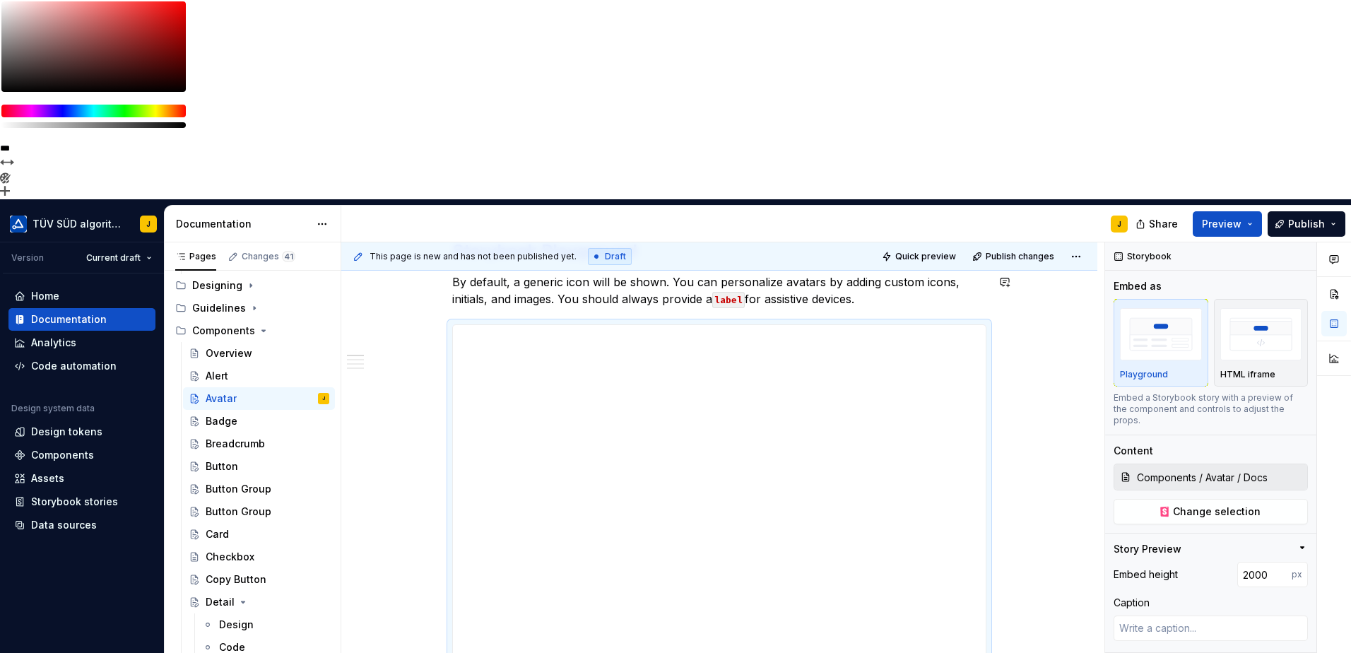
type textarea "*"
